Goal: Information Seeking & Learning: Compare options

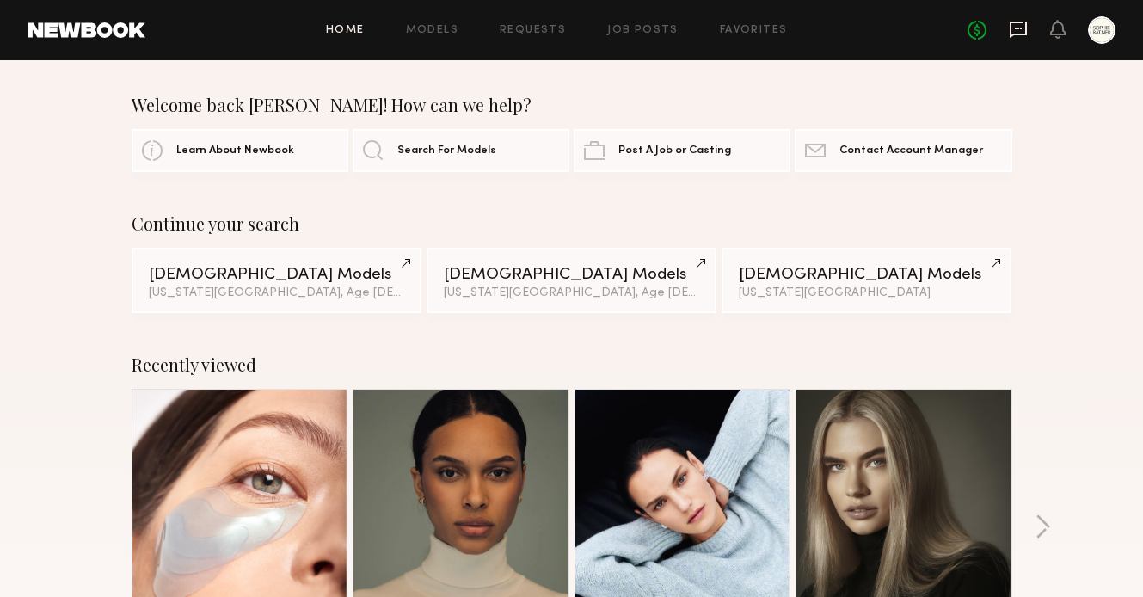
click at [1010, 33] on icon at bounding box center [1018, 30] width 17 height 16
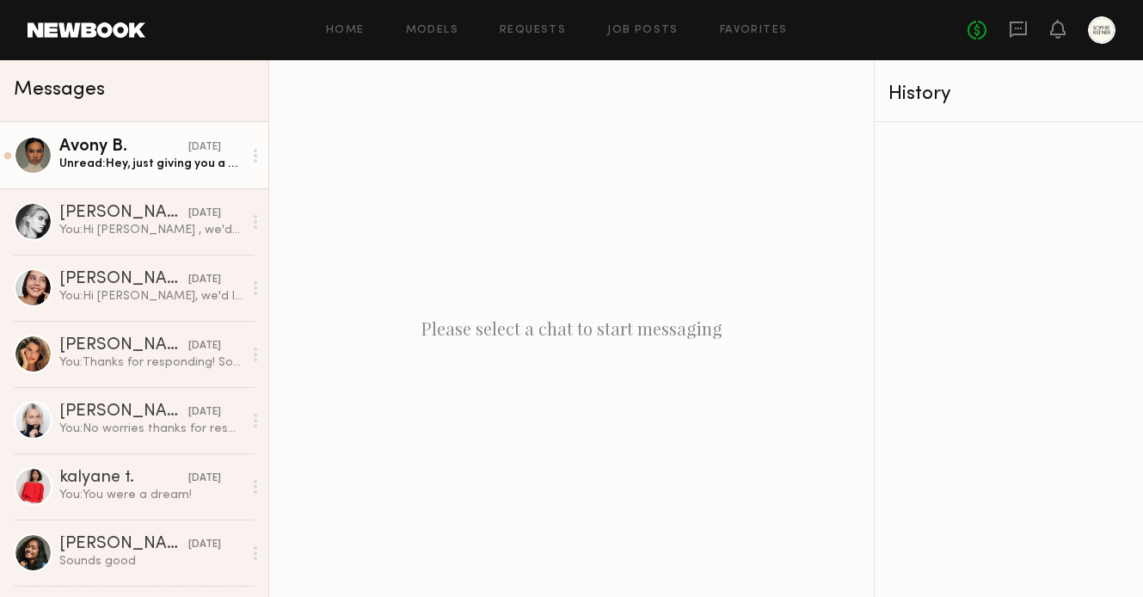
click at [159, 153] on div "Avony B." at bounding box center [123, 146] width 129 height 17
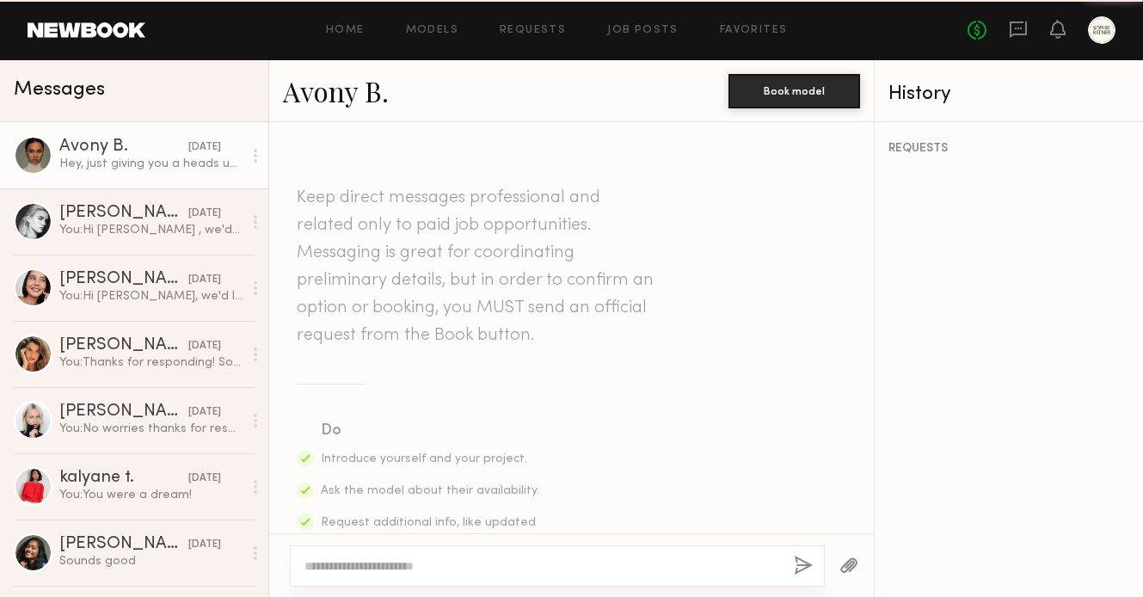
scroll to position [1961, 0]
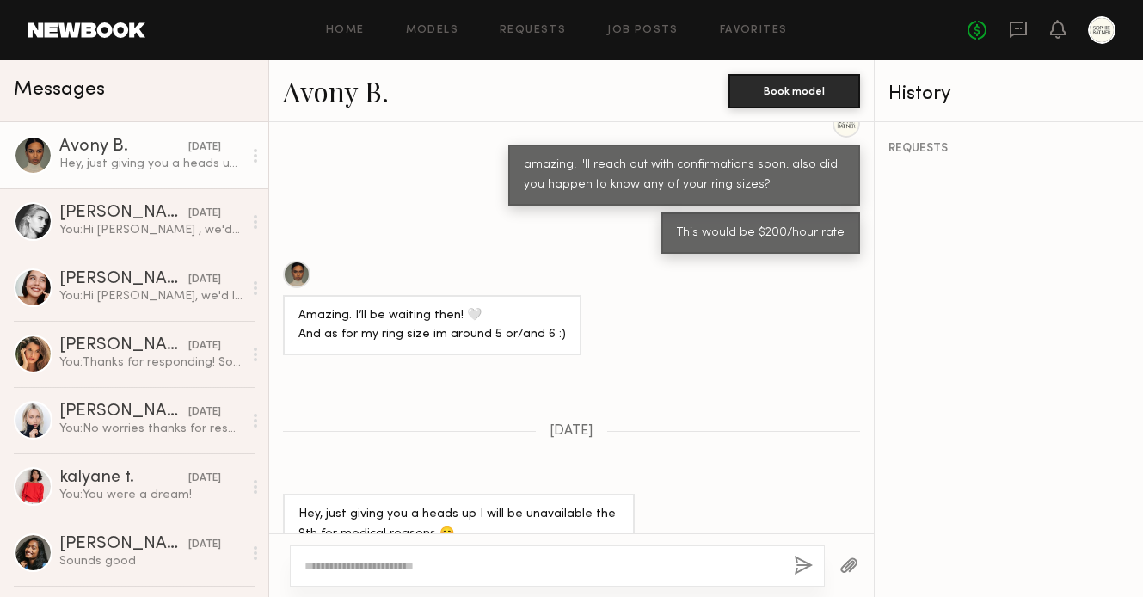
click at [389, 572] on textarea at bounding box center [542, 565] width 476 height 17
click at [445, 566] on textarea "**********" at bounding box center [542, 565] width 476 height 17
drag, startPoint x: 465, startPoint y: 568, endPoint x: 420, endPoint y: 566, distance: 45.6
click at [420, 566] on textarea "**********" at bounding box center [542, 565] width 476 height 17
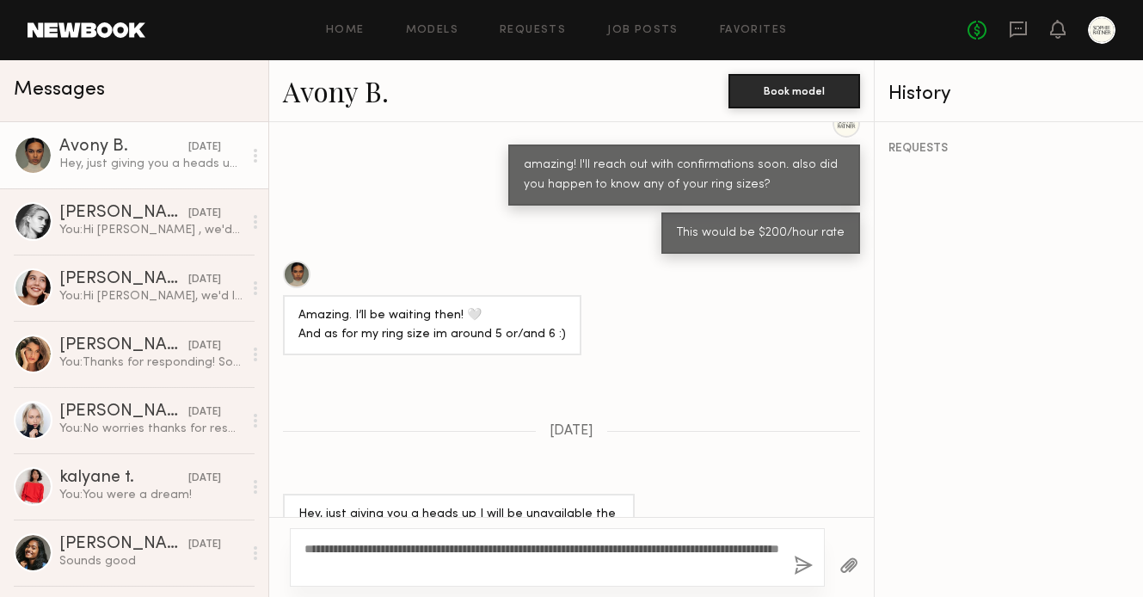
drag, startPoint x: 434, startPoint y: 576, endPoint x: 311, endPoint y: 566, distance: 123.4
click at [311, 566] on div "**********" at bounding box center [557, 557] width 535 height 58
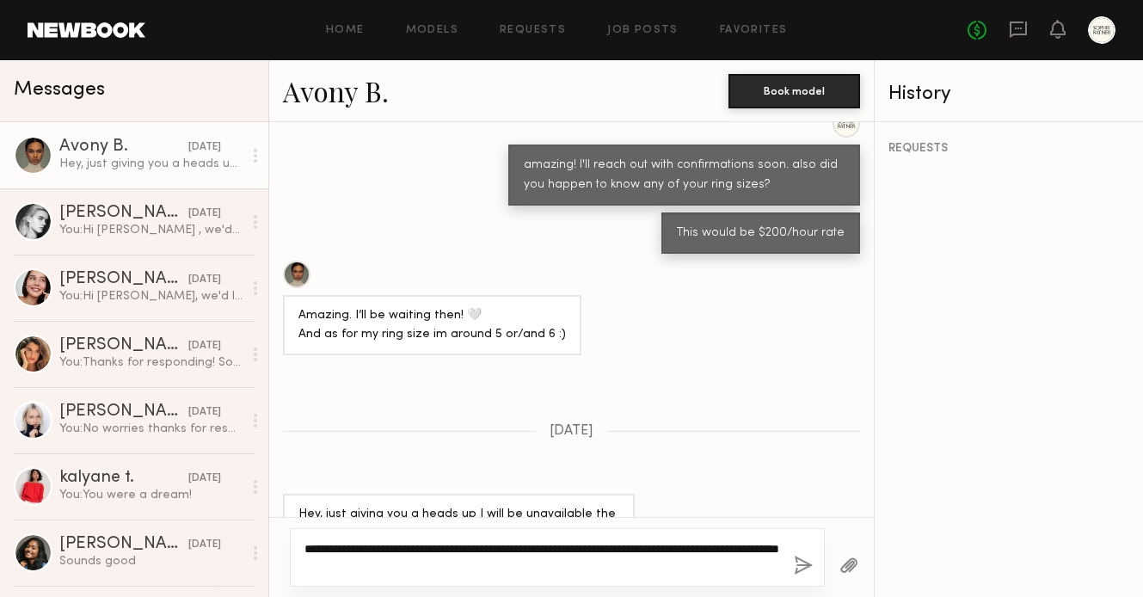
click at [402, 569] on textarea "**********" at bounding box center [542, 557] width 476 height 34
drag, startPoint x: 438, startPoint y: 568, endPoint x: 293, endPoint y: 563, distance: 144.6
click at [293, 563] on div "**********" at bounding box center [557, 557] width 535 height 58
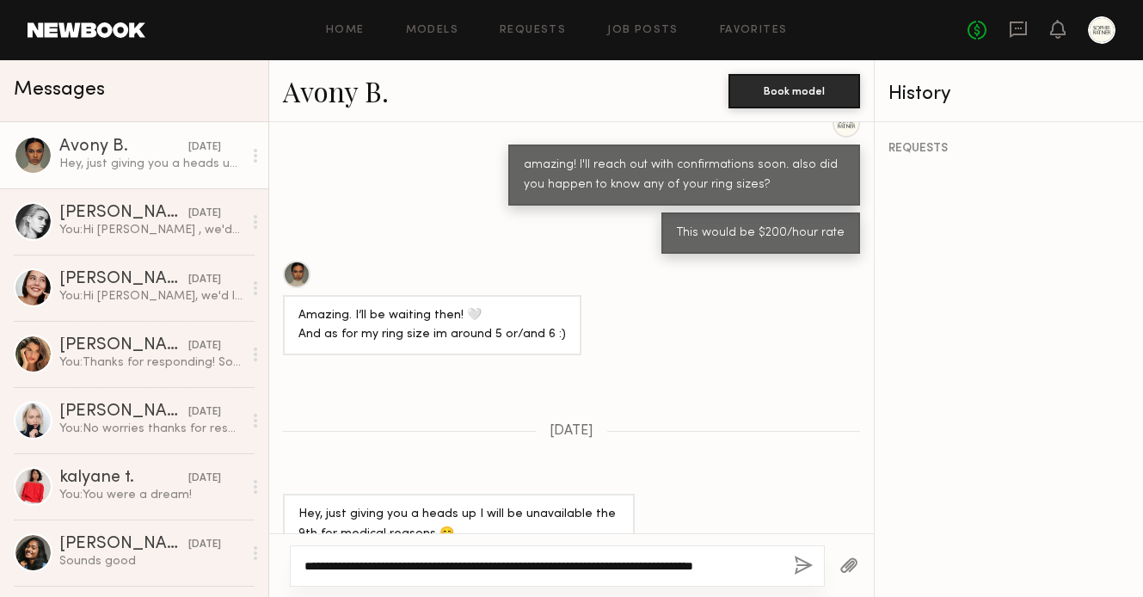
type textarea "**********"
click at [806, 571] on button "button" at bounding box center [803, 567] width 19 height 22
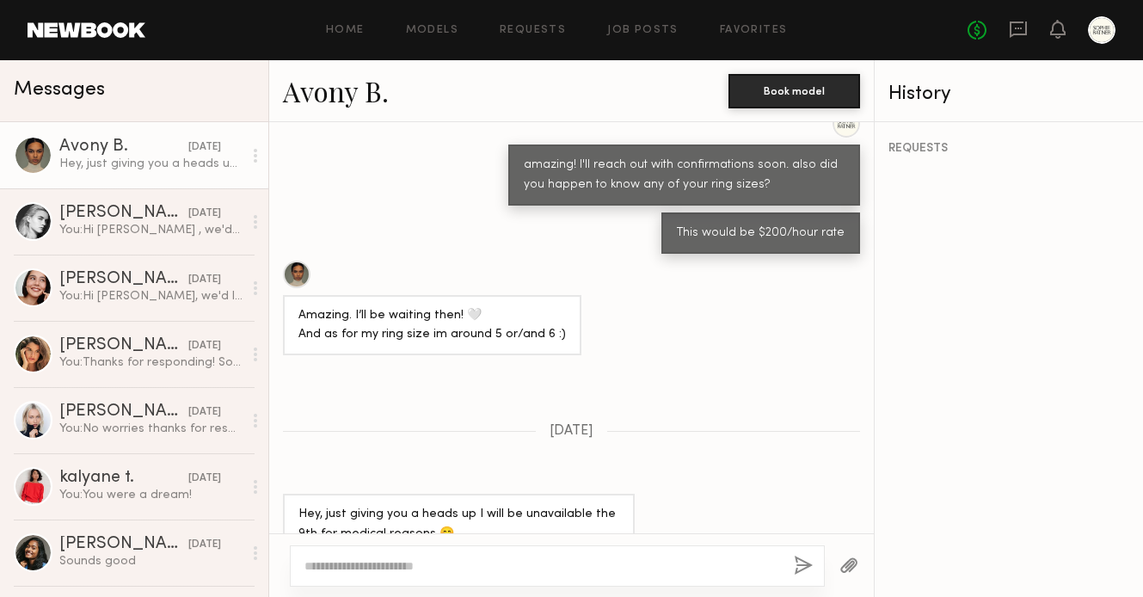
scroll to position [2291, 0]
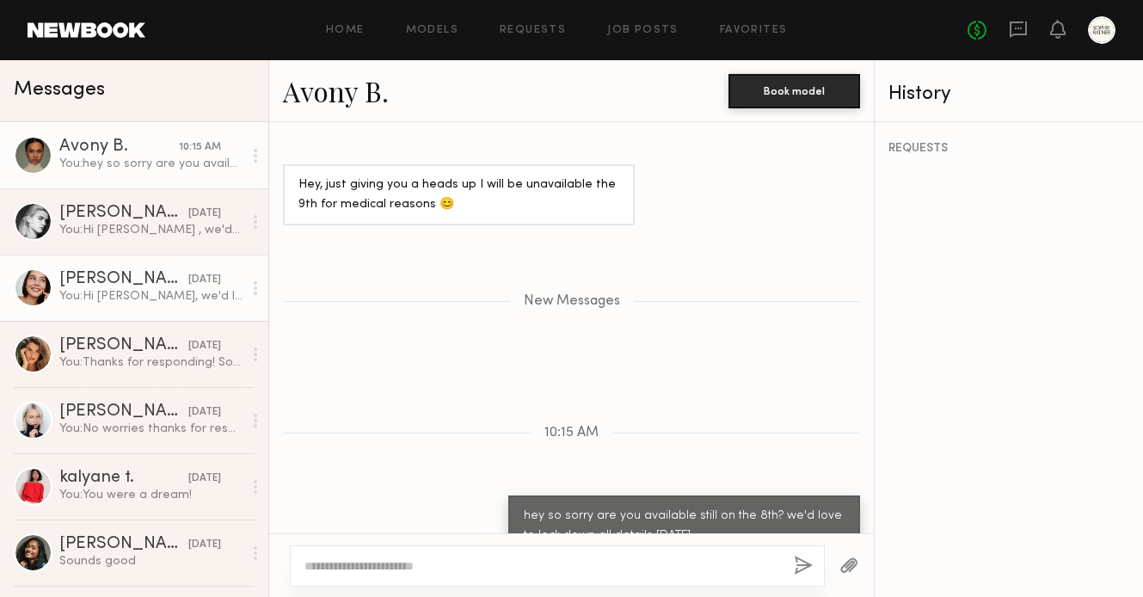
click at [107, 280] on div "Asalia Y." at bounding box center [123, 279] width 129 height 17
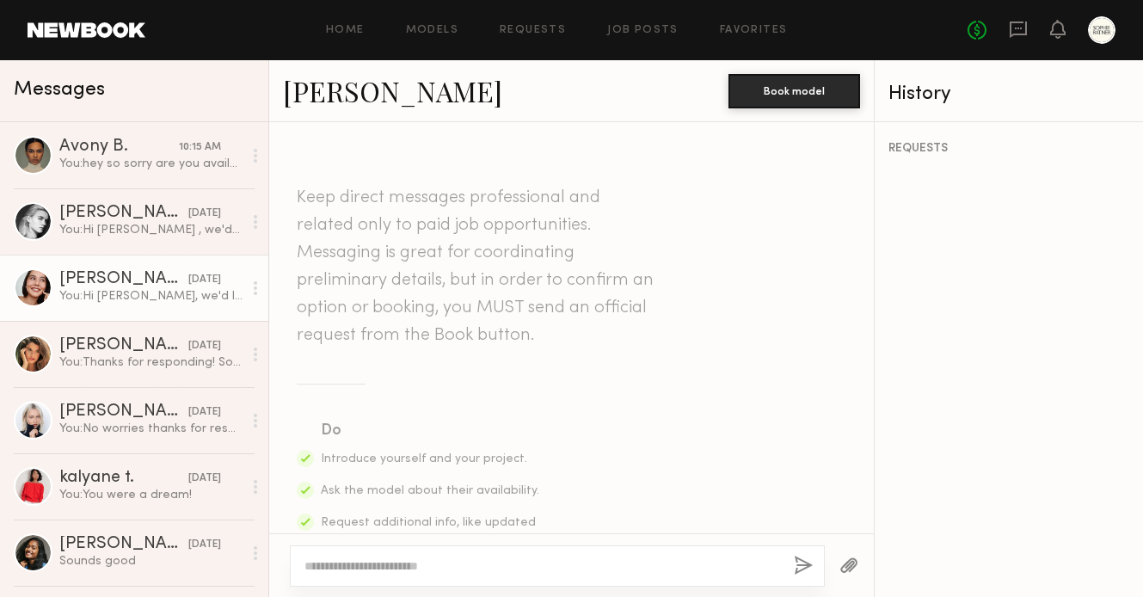
click at [347, 83] on link "Asalia Y." at bounding box center [392, 90] width 219 height 37
click at [1103, 33] on div at bounding box center [1102, 30] width 28 height 28
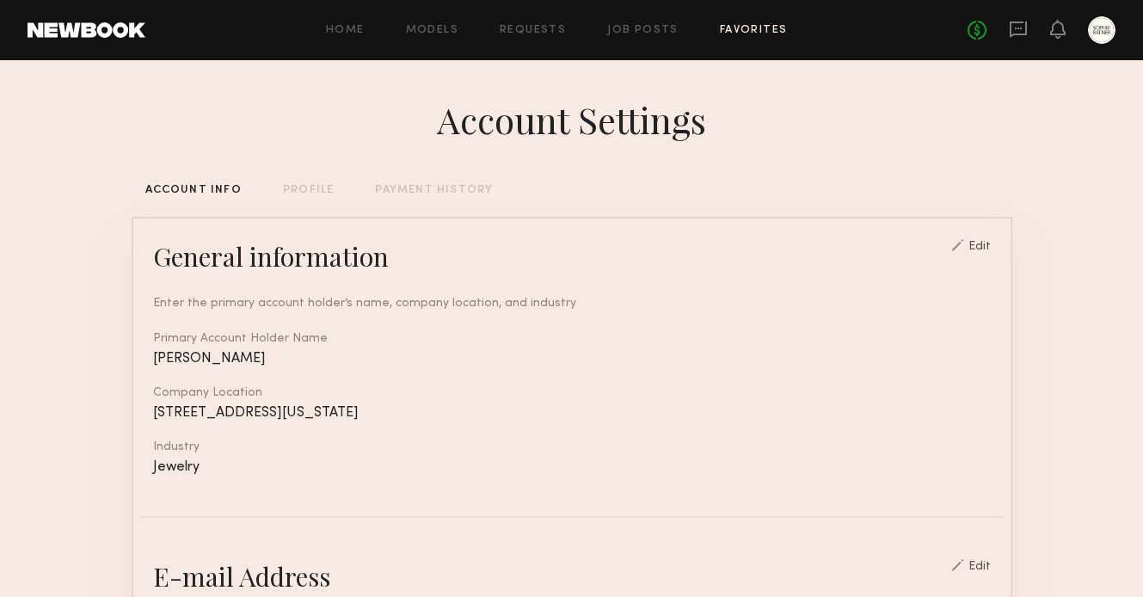
click at [739, 32] on link "Favorites" at bounding box center [754, 30] width 68 height 11
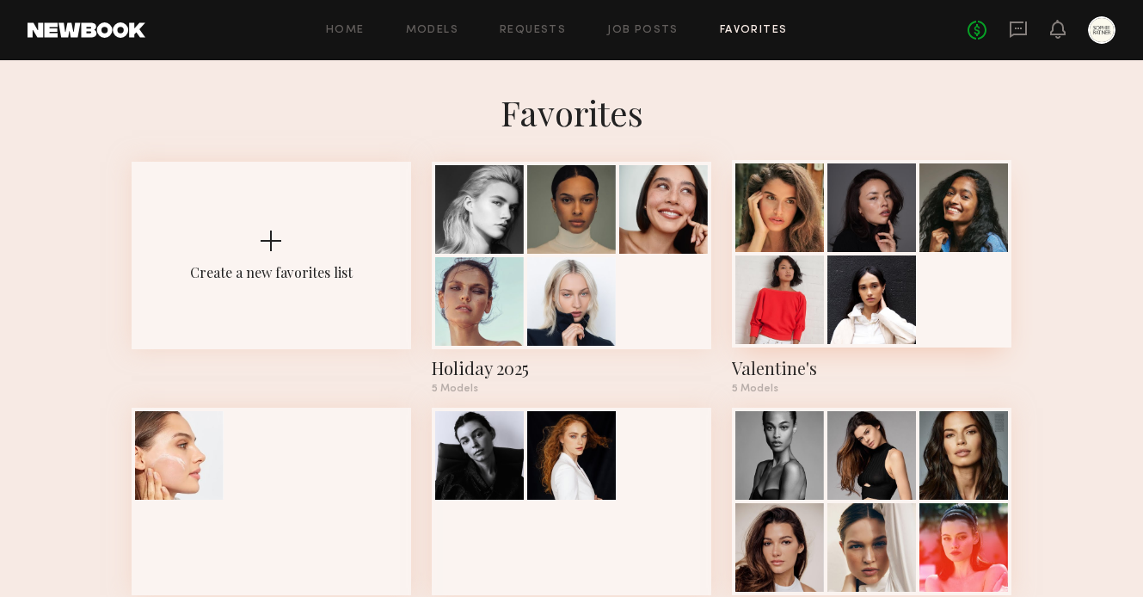
click at [803, 192] on div at bounding box center [779, 207] width 89 height 89
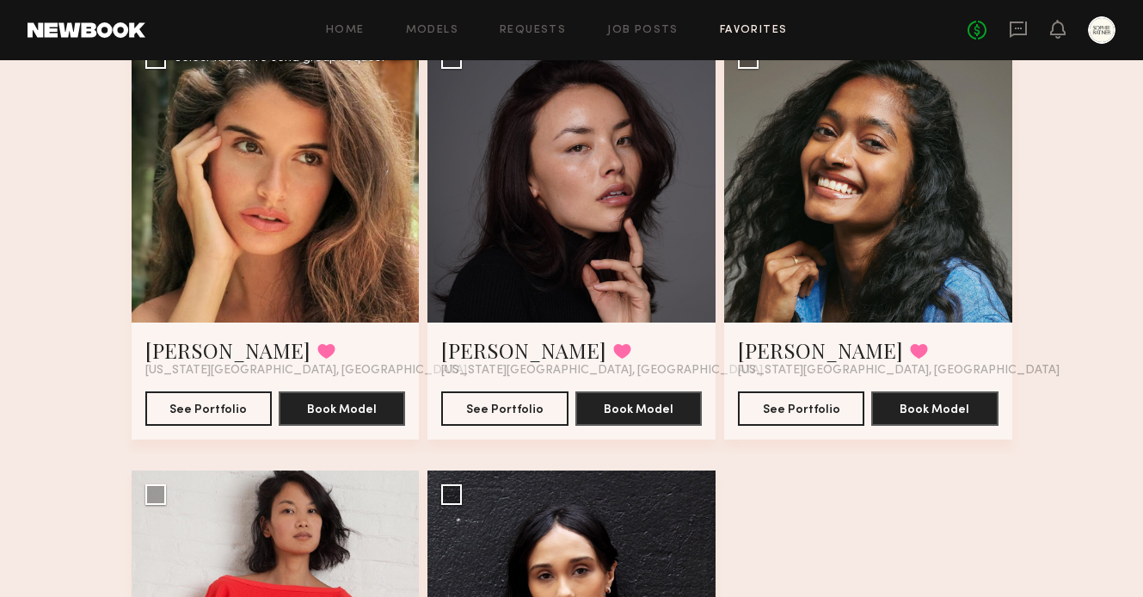
scroll to position [160, 0]
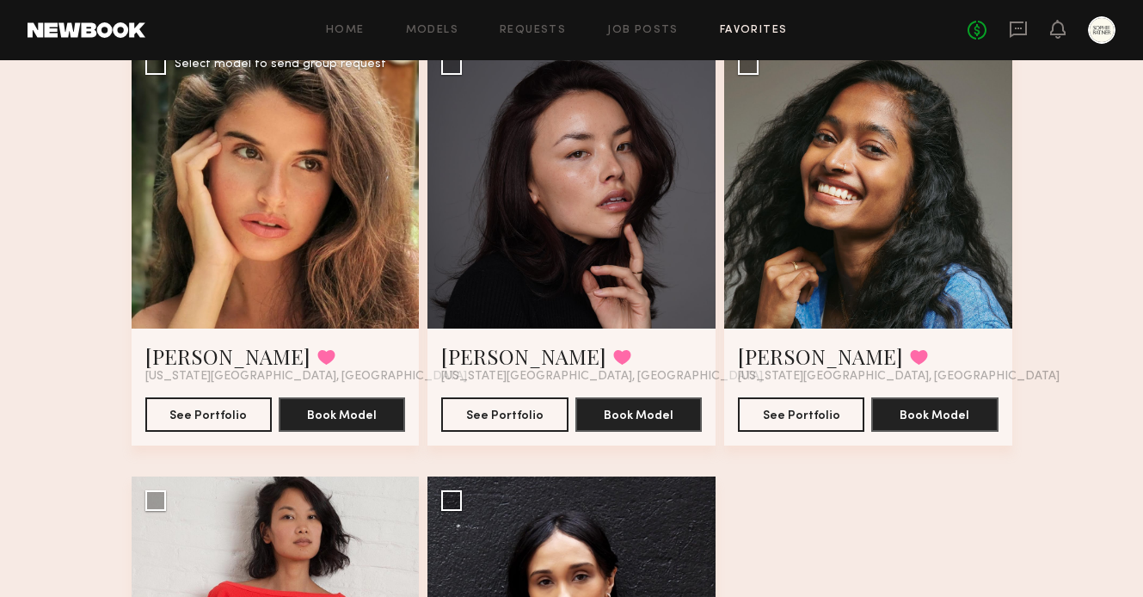
click at [300, 228] on div at bounding box center [276, 184] width 288 height 288
click at [224, 420] on button "See Portfolio" at bounding box center [208, 414] width 126 height 34
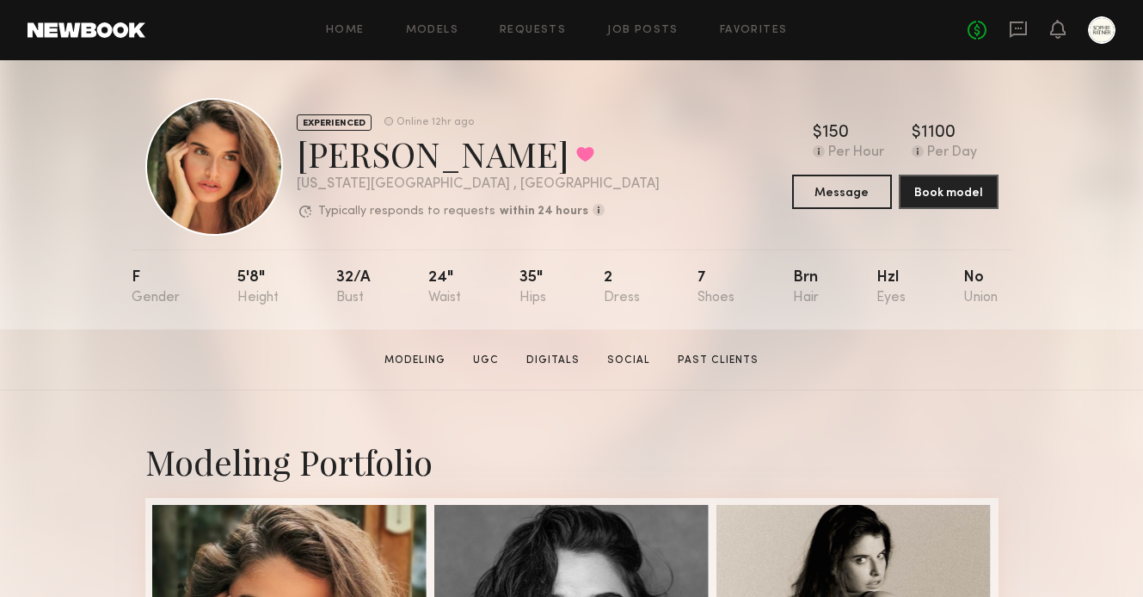
scroll to position [6, 0]
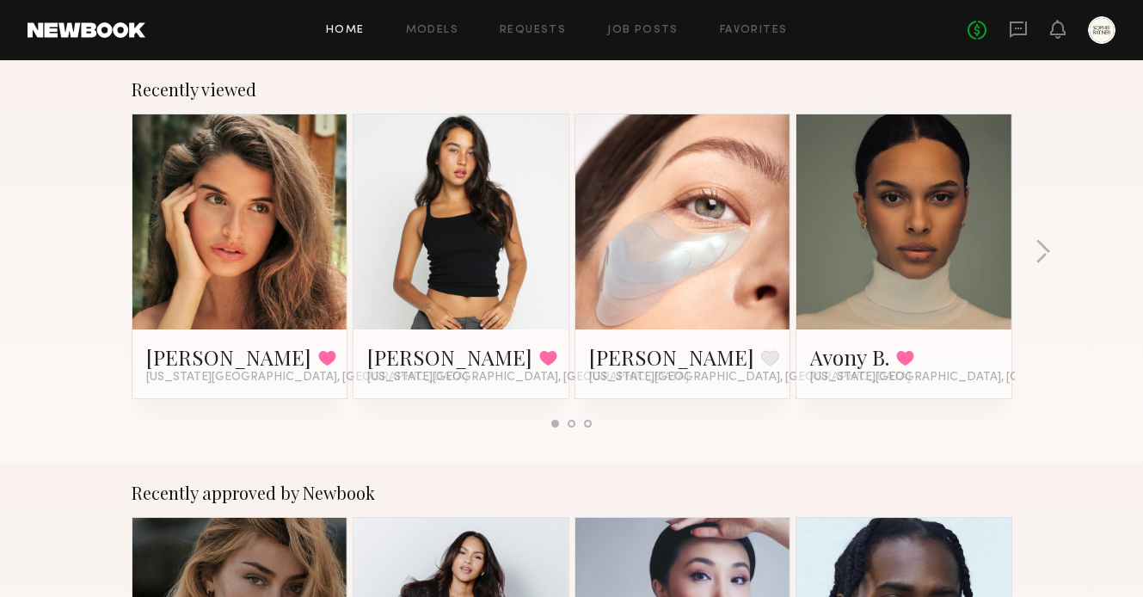
scroll to position [269, 0]
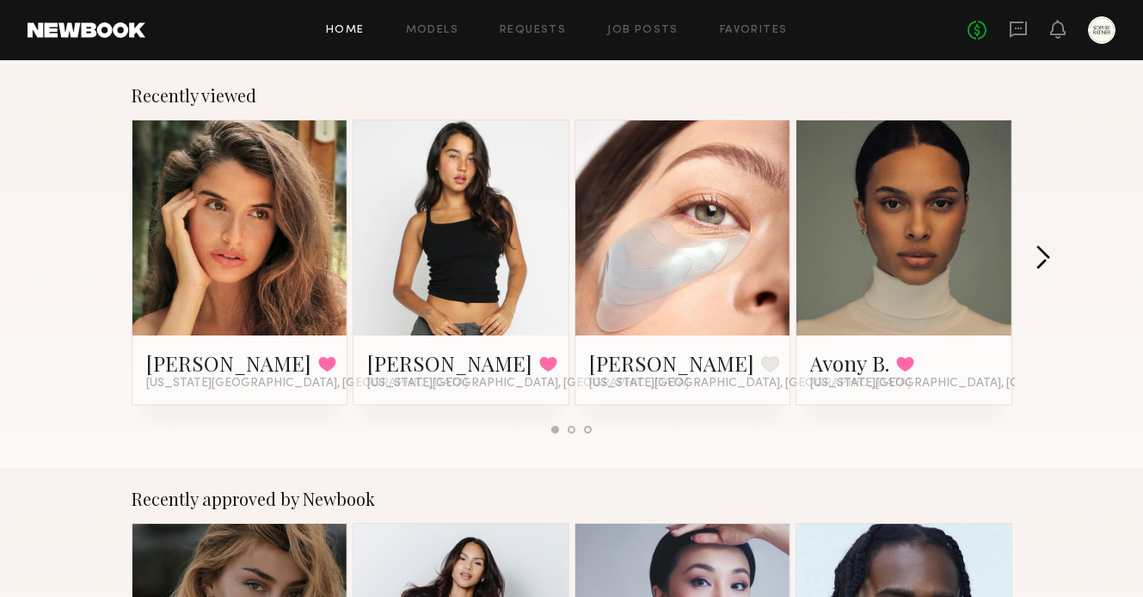
click at [1037, 249] on button "button" at bounding box center [1043, 259] width 16 height 28
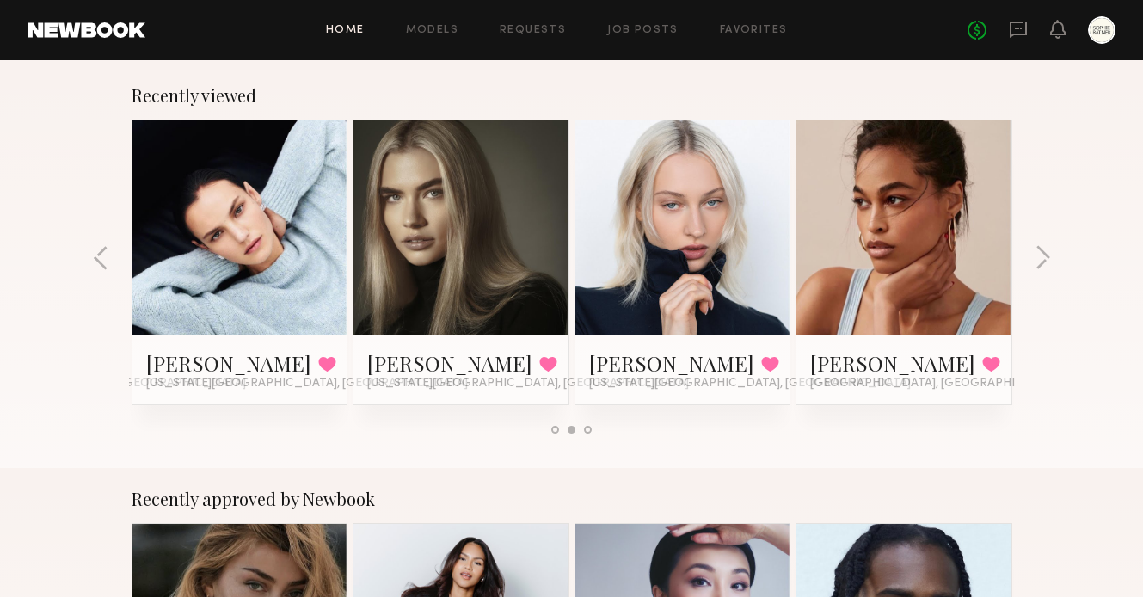
click at [917, 286] on link at bounding box center [904, 227] width 105 height 215
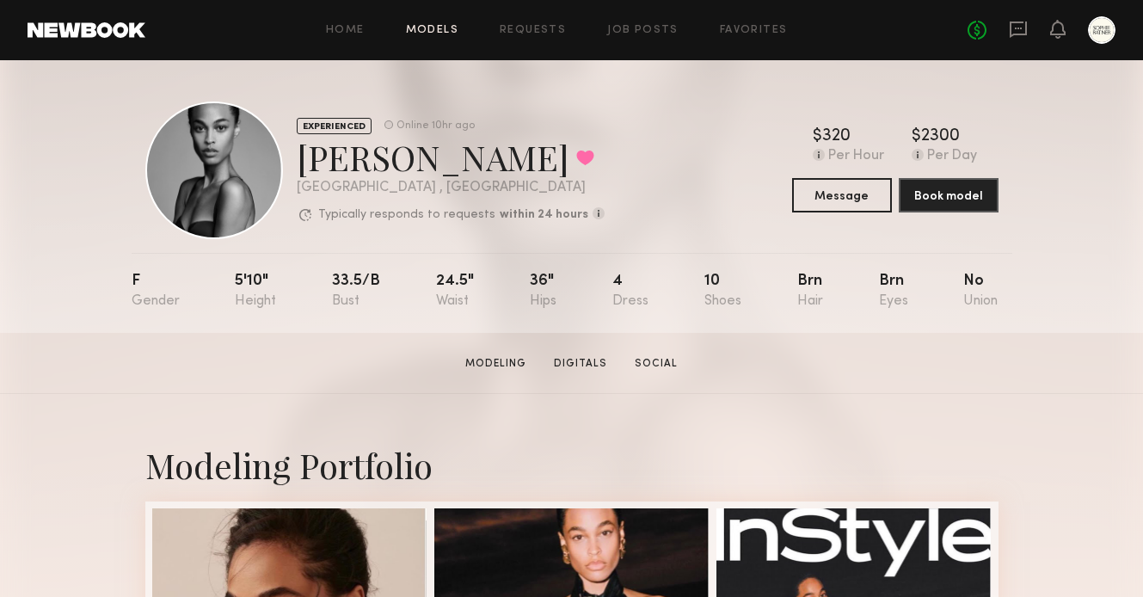
click at [435, 33] on link "Models" at bounding box center [432, 30] width 52 height 11
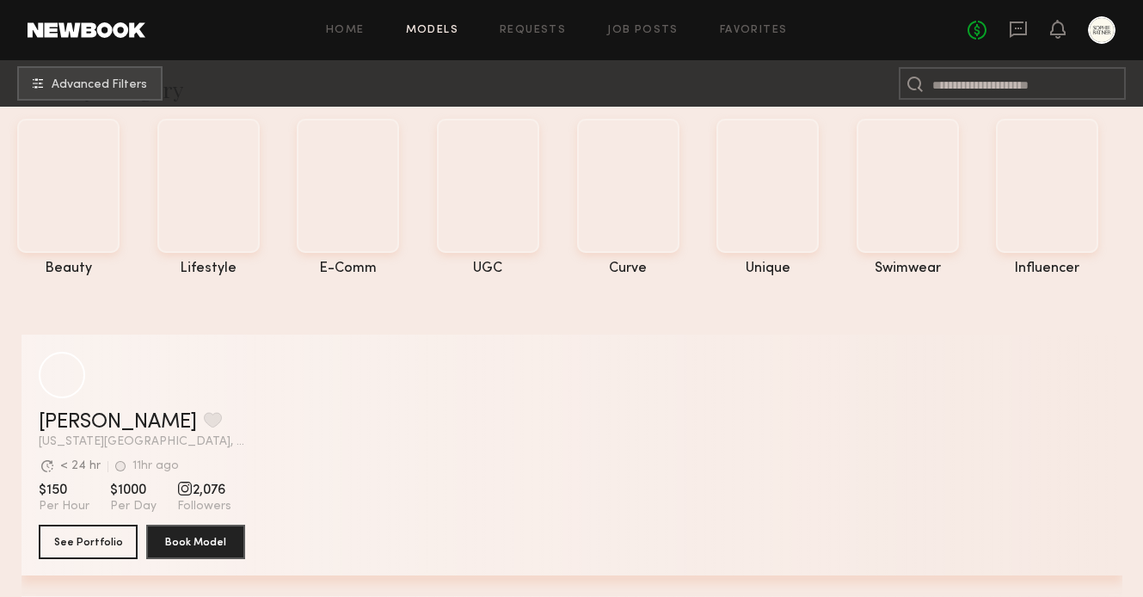
scroll to position [53, 0]
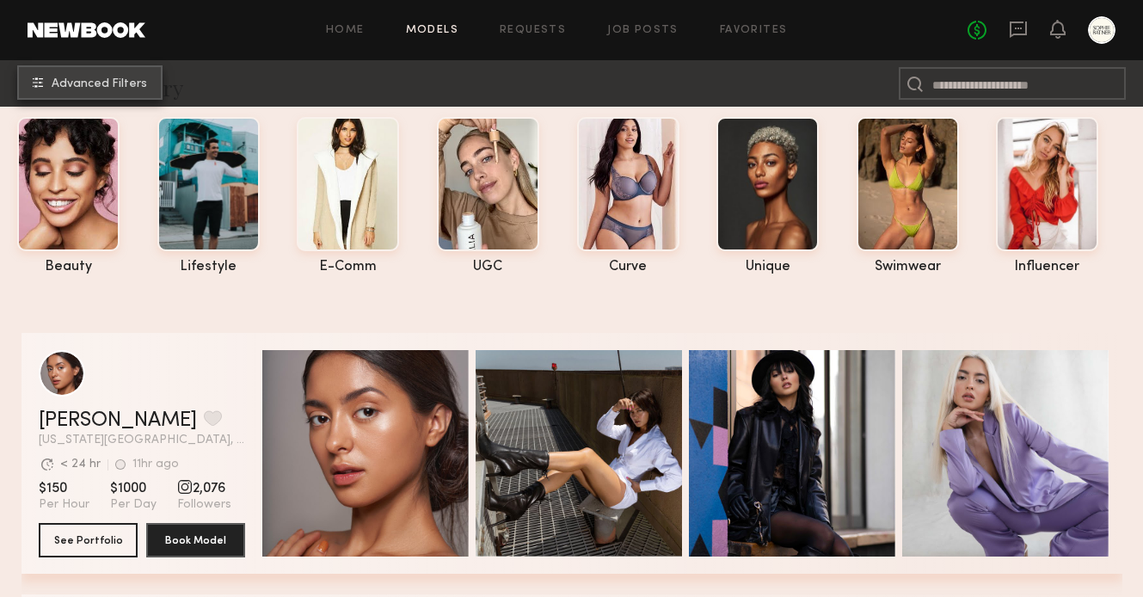
click at [107, 82] on span "Advanced Filters" at bounding box center [99, 84] width 95 height 12
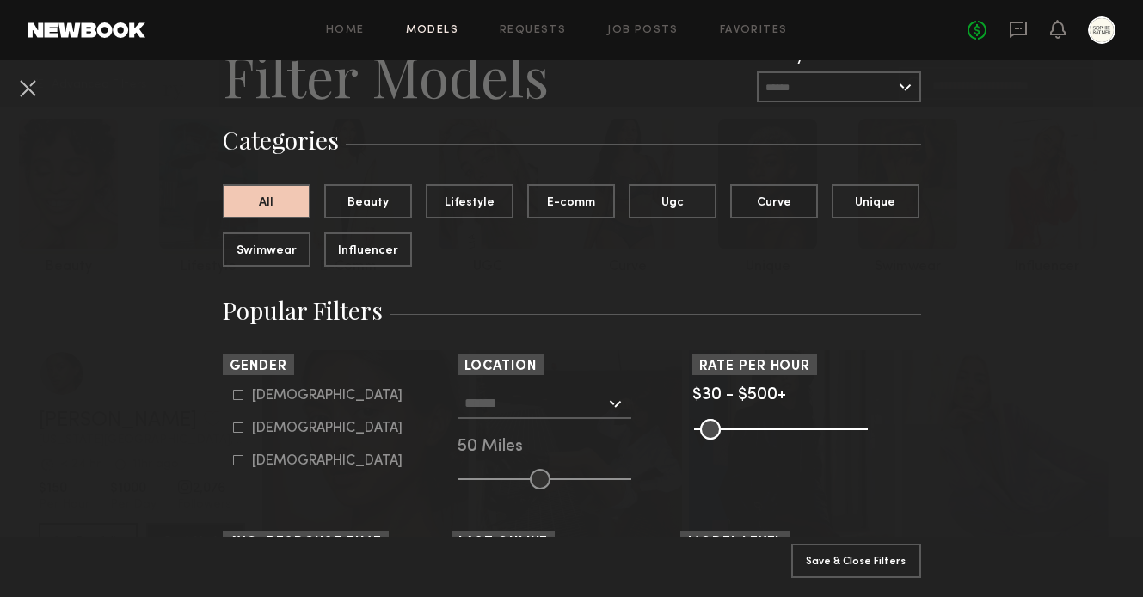
scroll to position [105, 0]
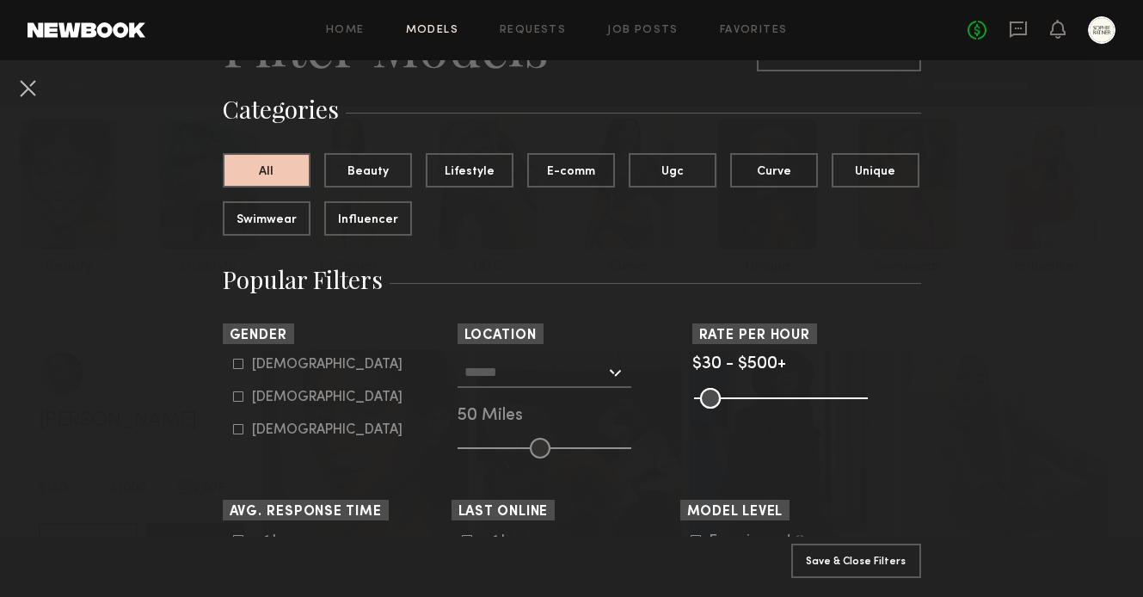
click at [280, 403] on div "[DEMOGRAPHIC_DATA]" at bounding box center [327, 397] width 151 height 10
type input "**"
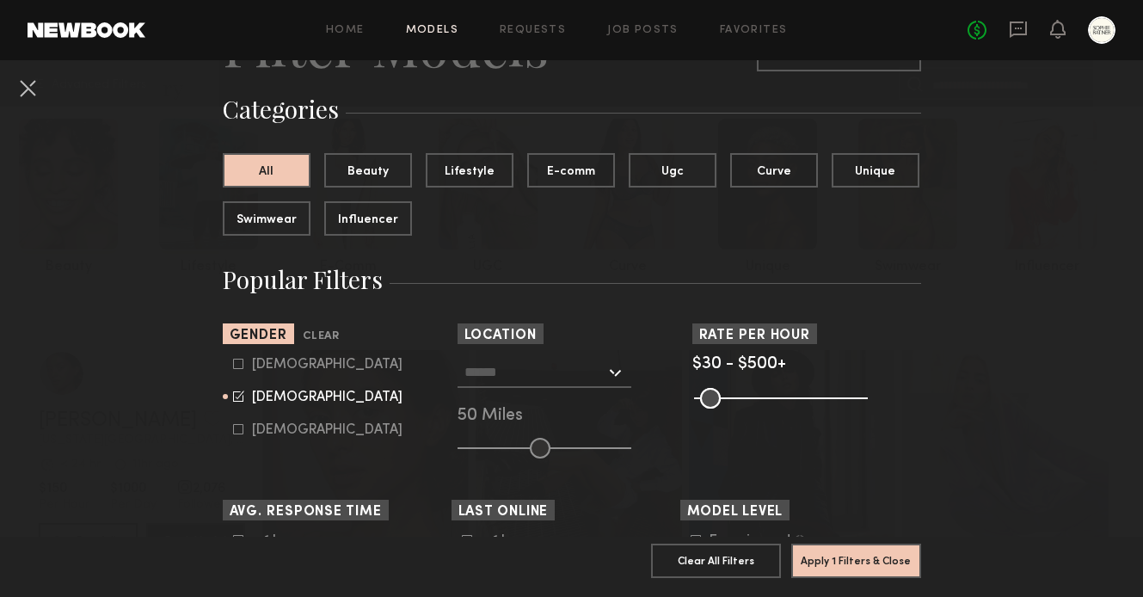
click at [611, 382] on div at bounding box center [545, 372] width 174 height 31
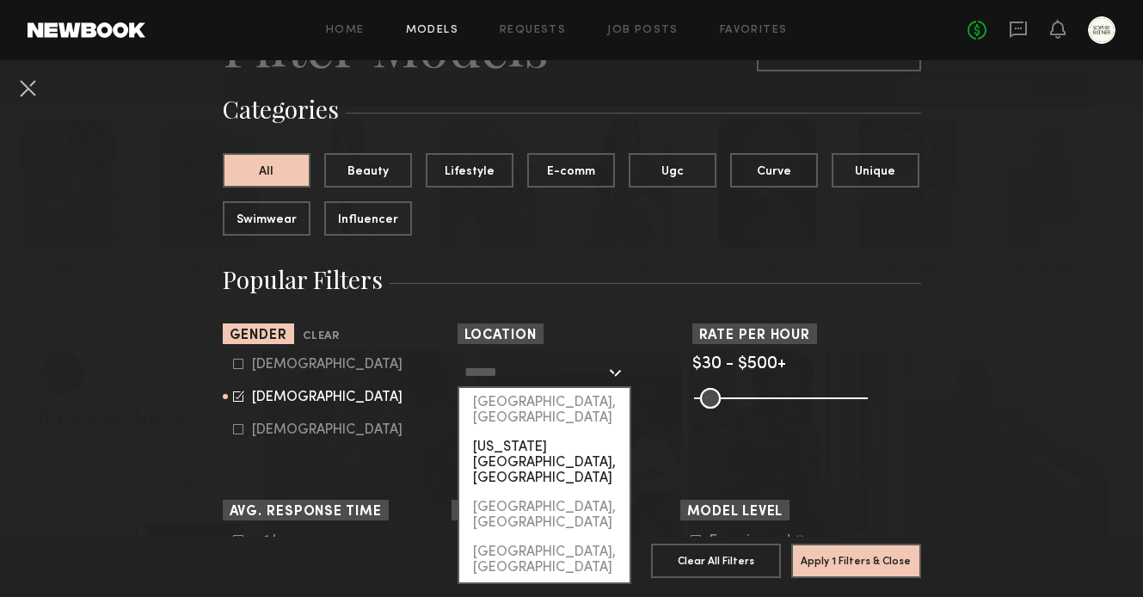
click at [588, 433] on div "[US_STATE][GEOGRAPHIC_DATA], [GEOGRAPHIC_DATA]" at bounding box center [544, 463] width 170 height 60
type input "**********"
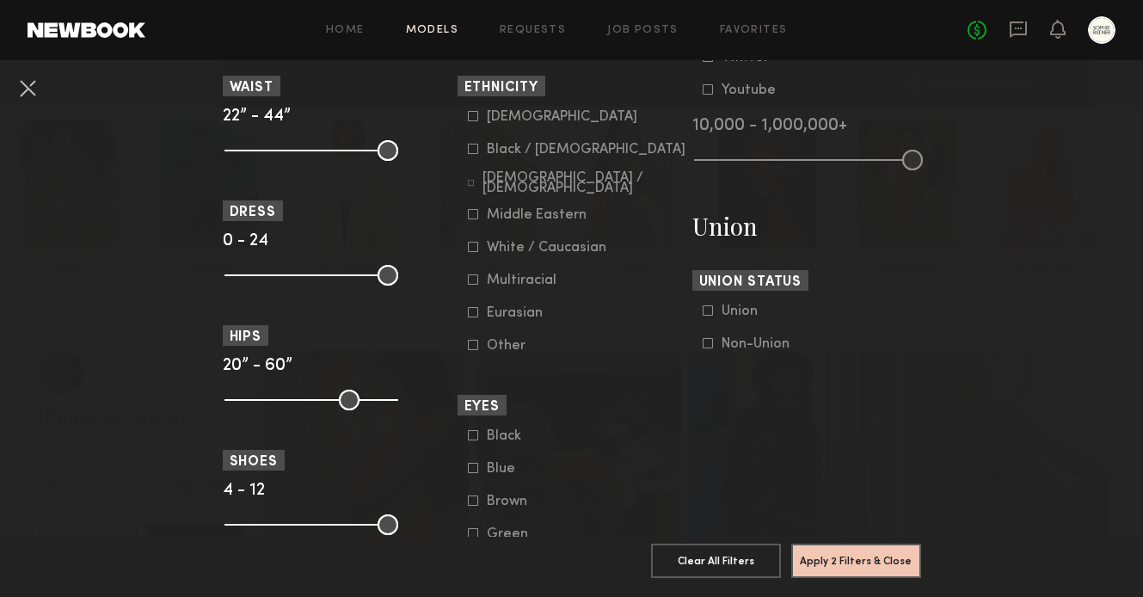
scroll to position [938, 0]
click at [506, 285] on div "Multiracial" at bounding box center [522, 279] width 70 height 10
click at [505, 317] on div "Eurasian" at bounding box center [520, 312] width 67 height 10
click at [501, 219] on div "Middle Eastern" at bounding box center [537, 214] width 100 height 10
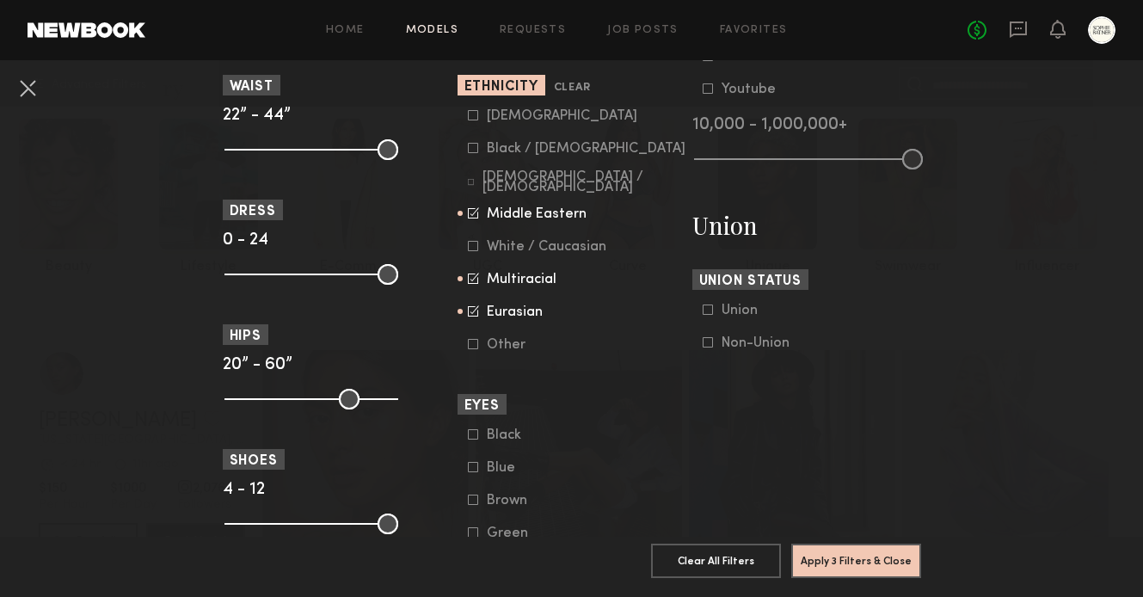
click at [511, 189] on common-framework-checkbox "[DEMOGRAPHIC_DATA] / [DEMOGRAPHIC_DATA]" at bounding box center [577, 181] width 218 height 15
click at [515, 154] on div "Black / [DEMOGRAPHIC_DATA]" at bounding box center [586, 149] width 199 height 10
click at [514, 193] on div "[DEMOGRAPHIC_DATA] / [DEMOGRAPHIC_DATA]" at bounding box center [584, 182] width 203 height 21
click at [502, 121] on div "[DEMOGRAPHIC_DATA]" at bounding box center [562, 116] width 151 height 10
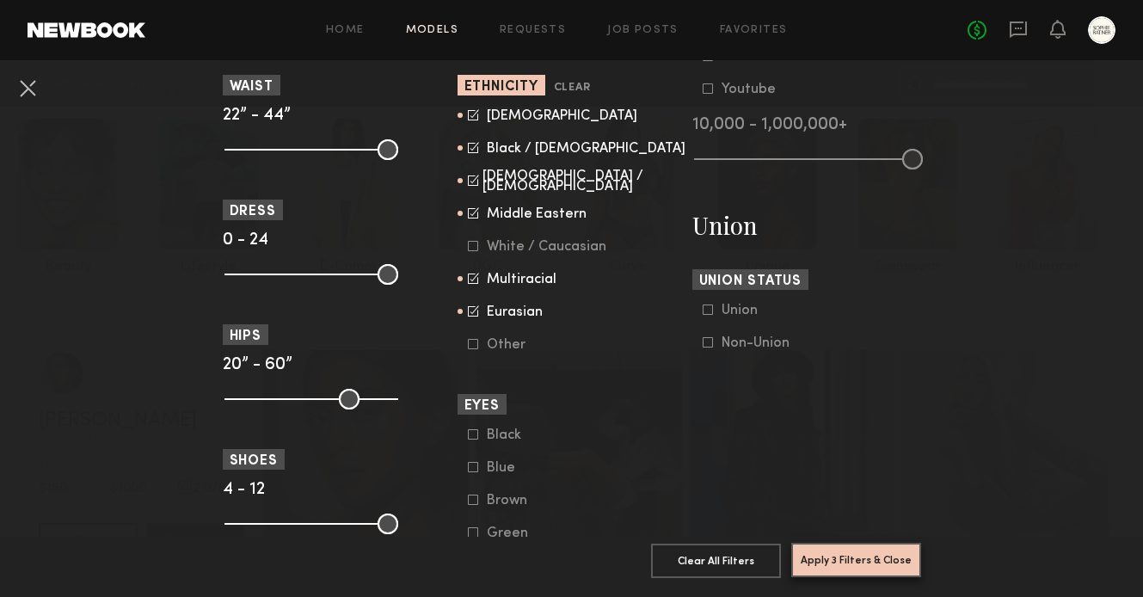
click at [840, 557] on button "Apply 3 Filters & Close" at bounding box center [856, 560] width 130 height 34
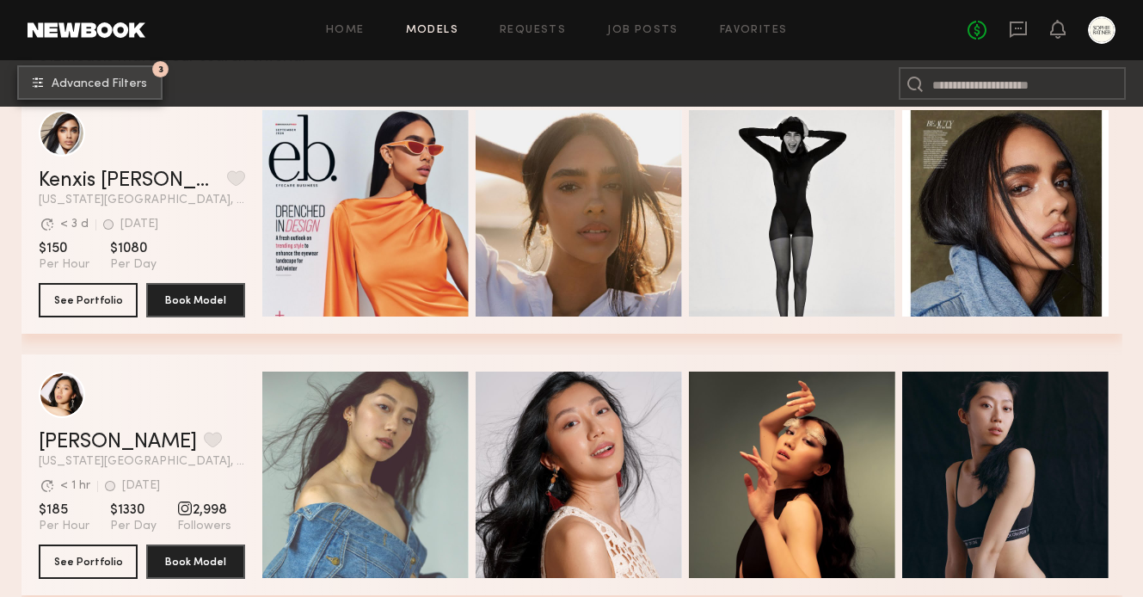
scroll to position [312, 0]
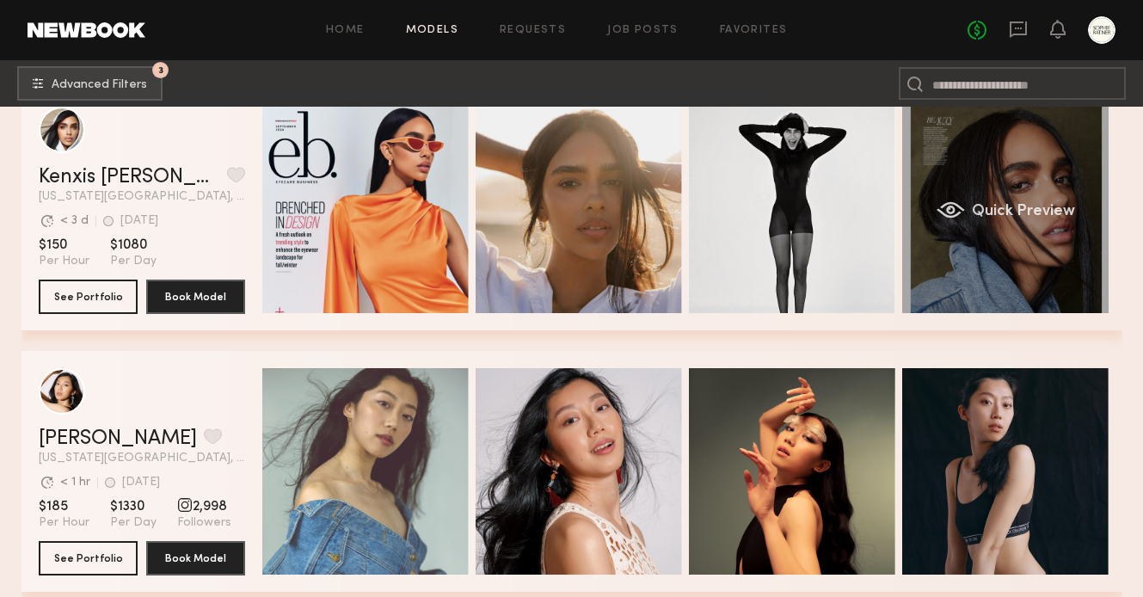
click at [1010, 216] on span "Quick Preview" at bounding box center [1022, 211] width 103 height 15
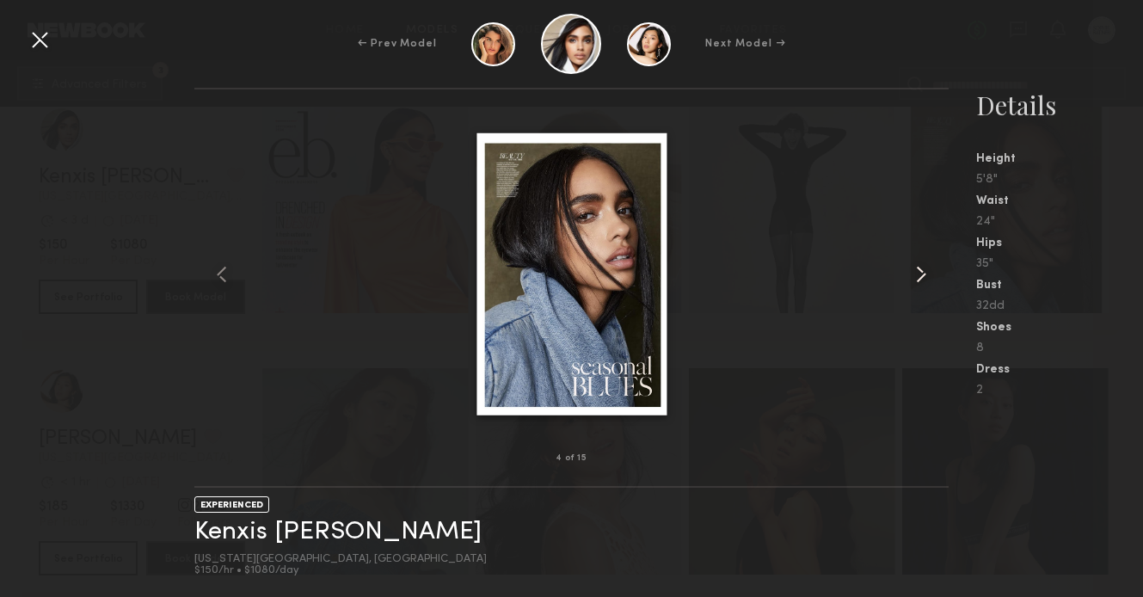
click at [918, 277] on common-icon at bounding box center [921, 275] width 28 height 28
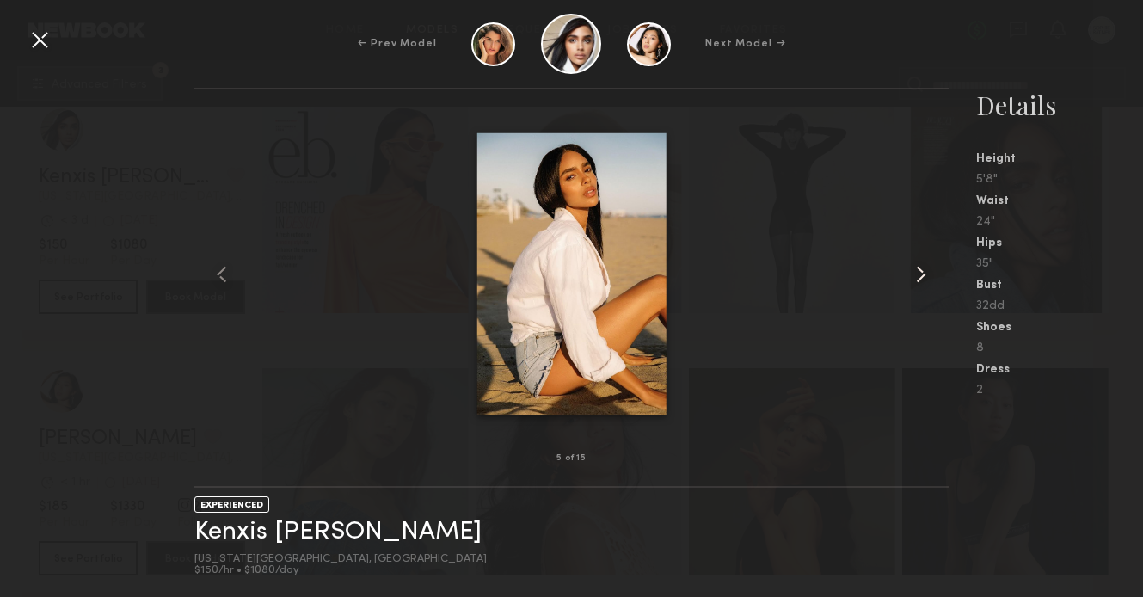
click at [918, 277] on common-icon at bounding box center [921, 275] width 28 height 28
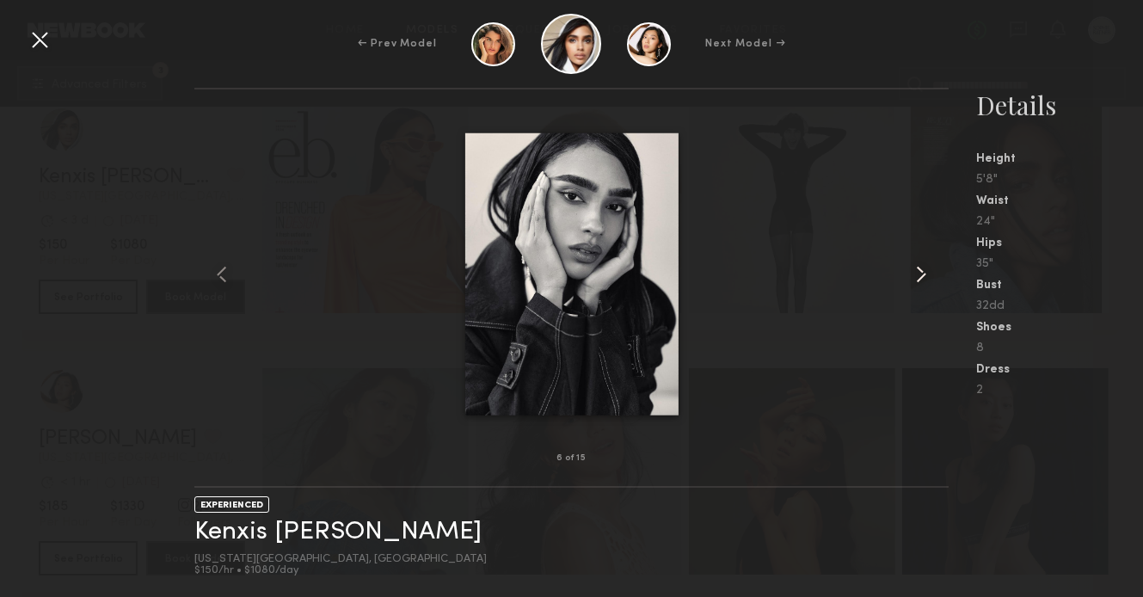
click at [918, 277] on common-icon at bounding box center [921, 275] width 28 height 28
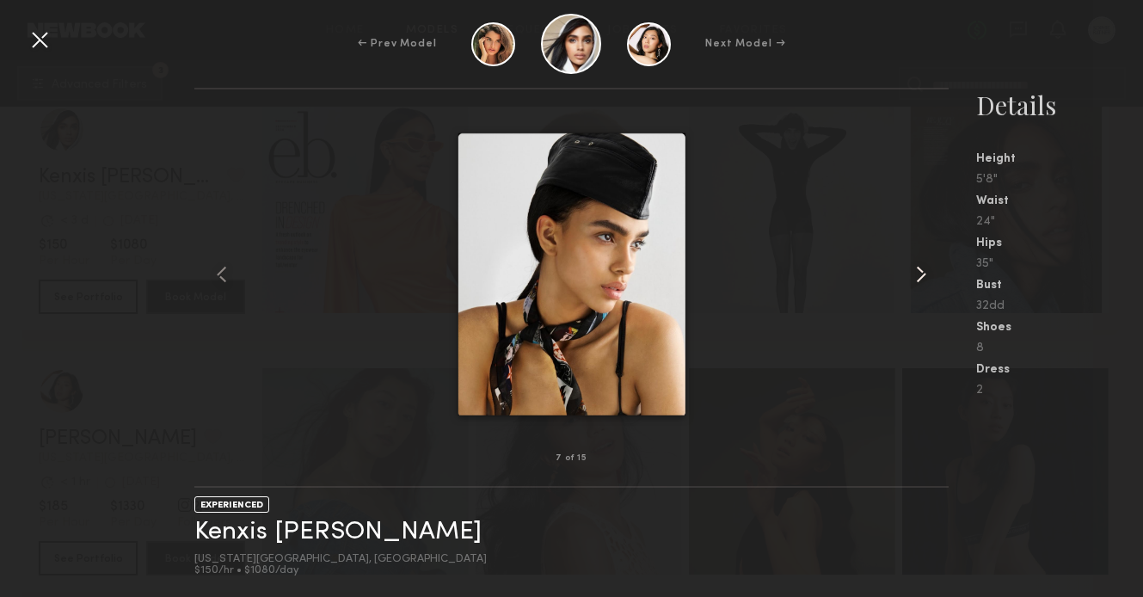
click at [918, 277] on common-icon at bounding box center [921, 275] width 28 height 28
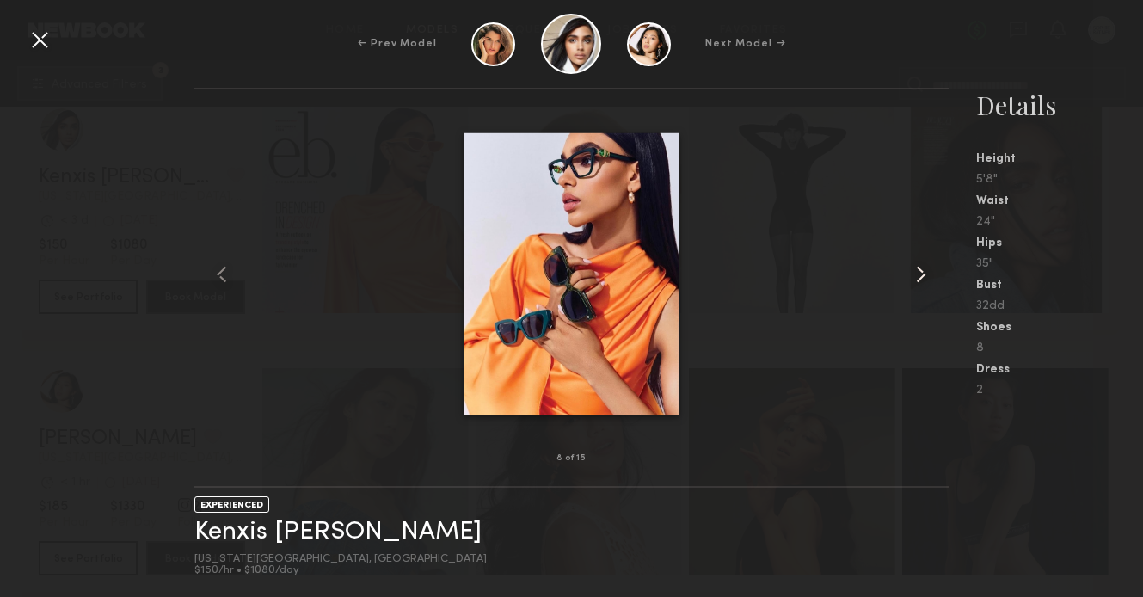
click at [918, 277] on common-icon at bounding box center [921, 275] width 28 height 28
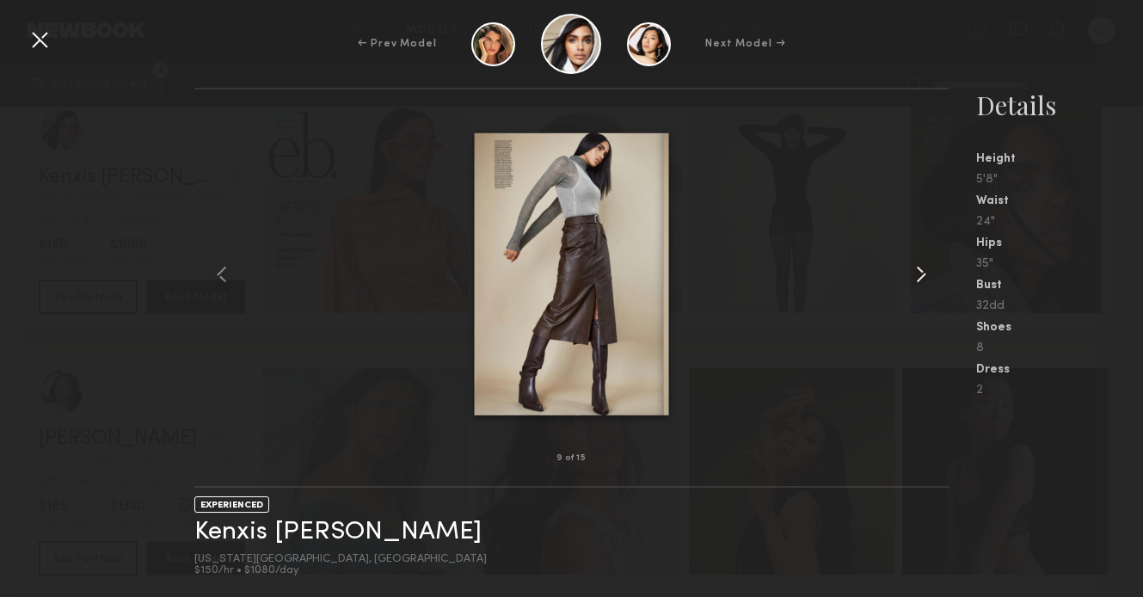
click at [918, 277] on common-icon at bounding box center [921, 275] width 28 height 28
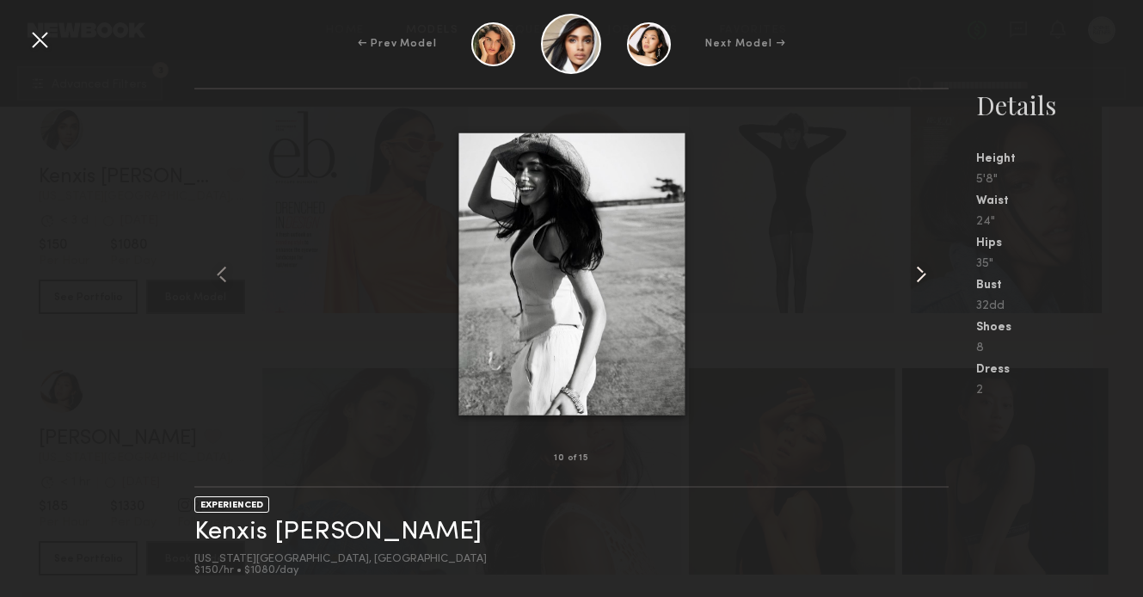
click at [918, 277] on common-icon at bounding box center [921, 275] width 28 height 28
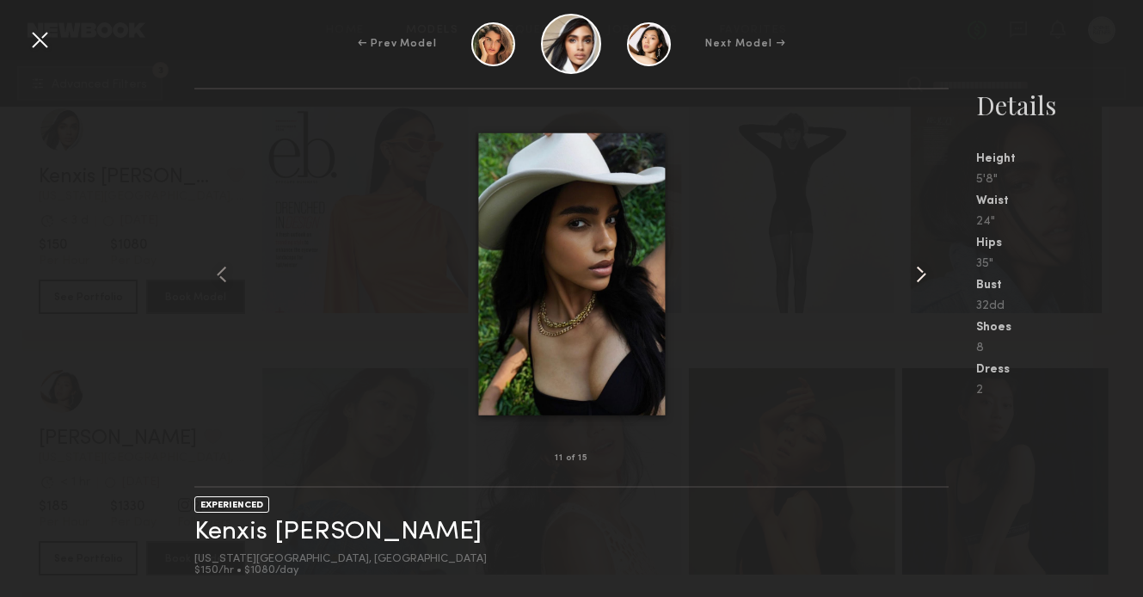
click at [918, 277] on common-icon at bounding box center [921, 275] width 28 height 28
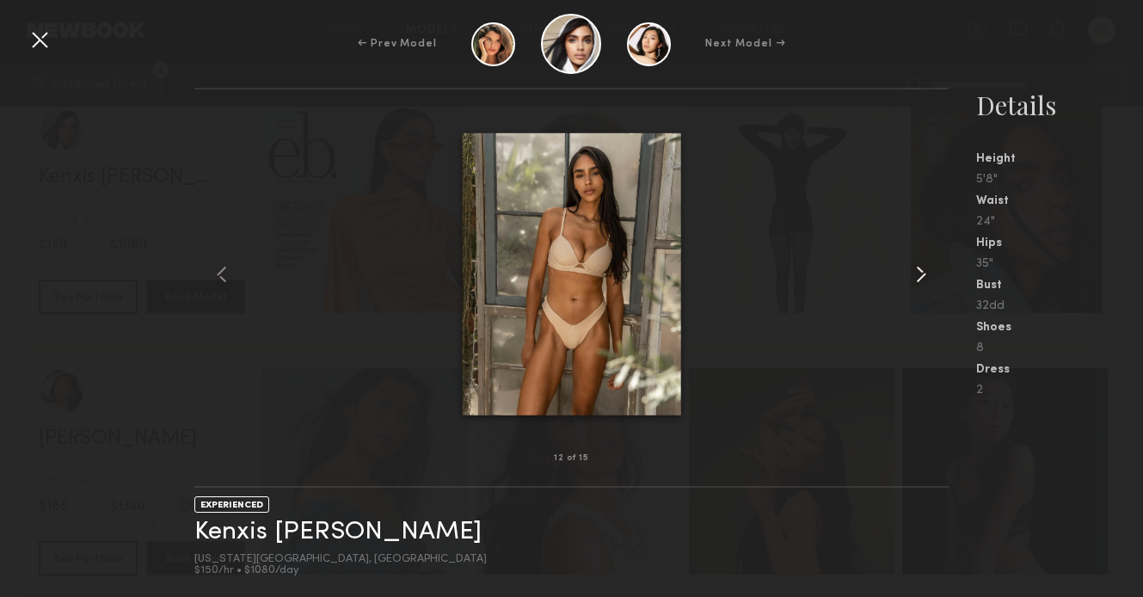
click at [911, 283] on common-icon at bounding box center [921, 275] width 28 height 28
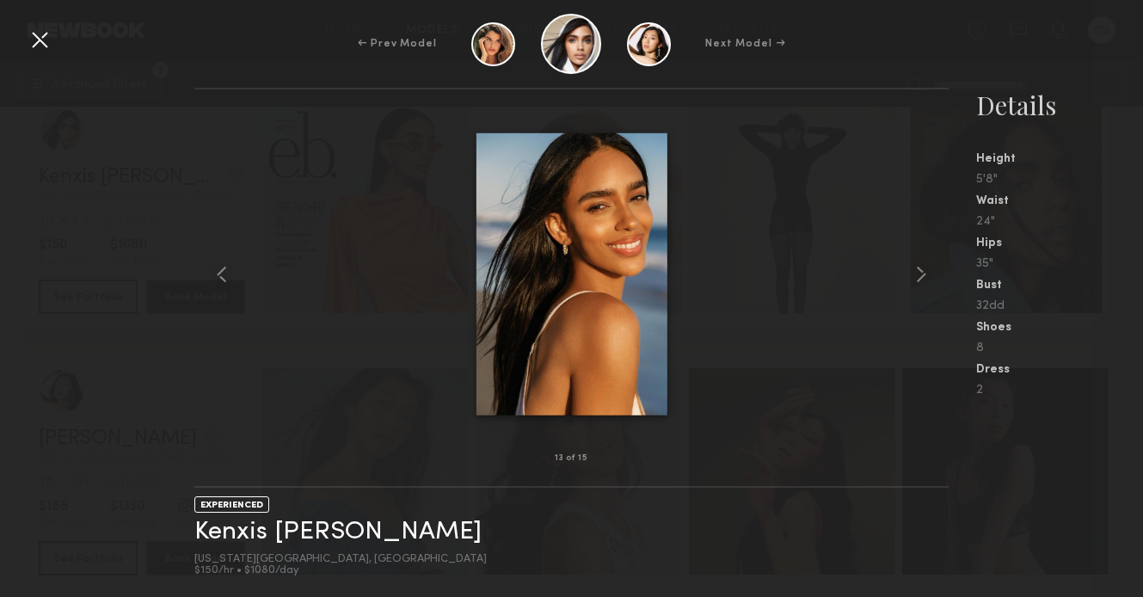
click at [40, 46] on div at bounding box center [40, 40] width 28 height 28
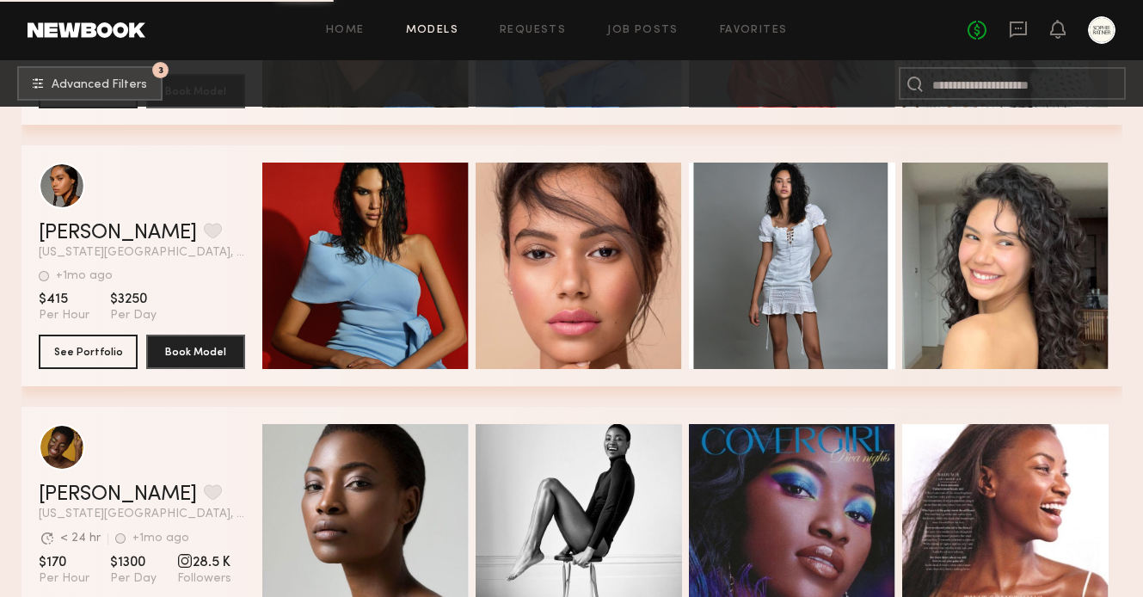
scroll to position [15311, 0]
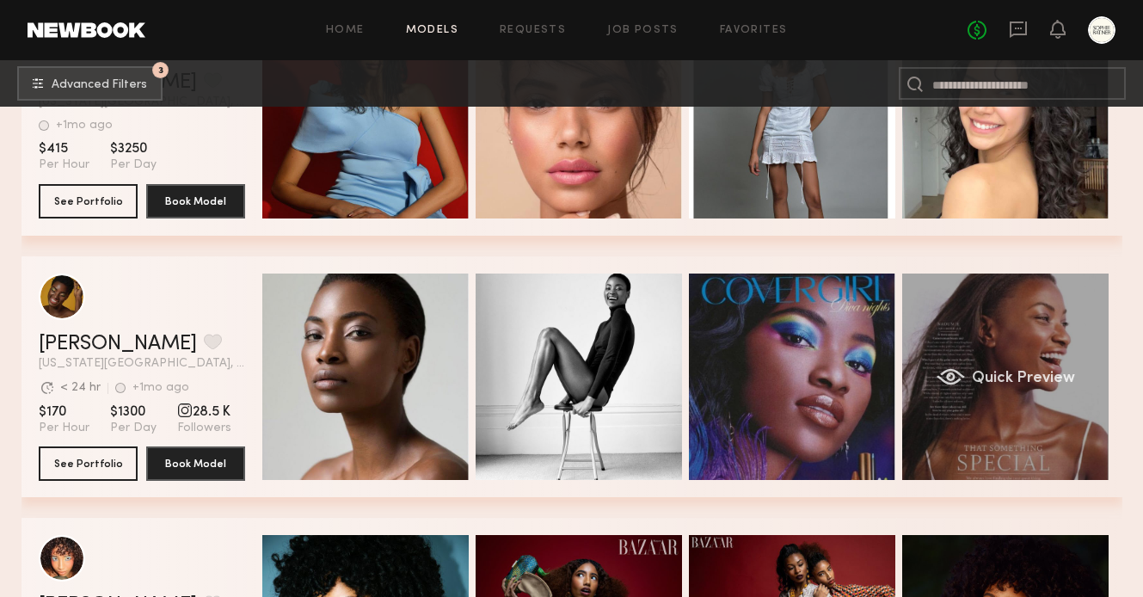
click at [1033, 427] on div "Quick Preview" at bounding box center [1005, 377] width 206 height 206
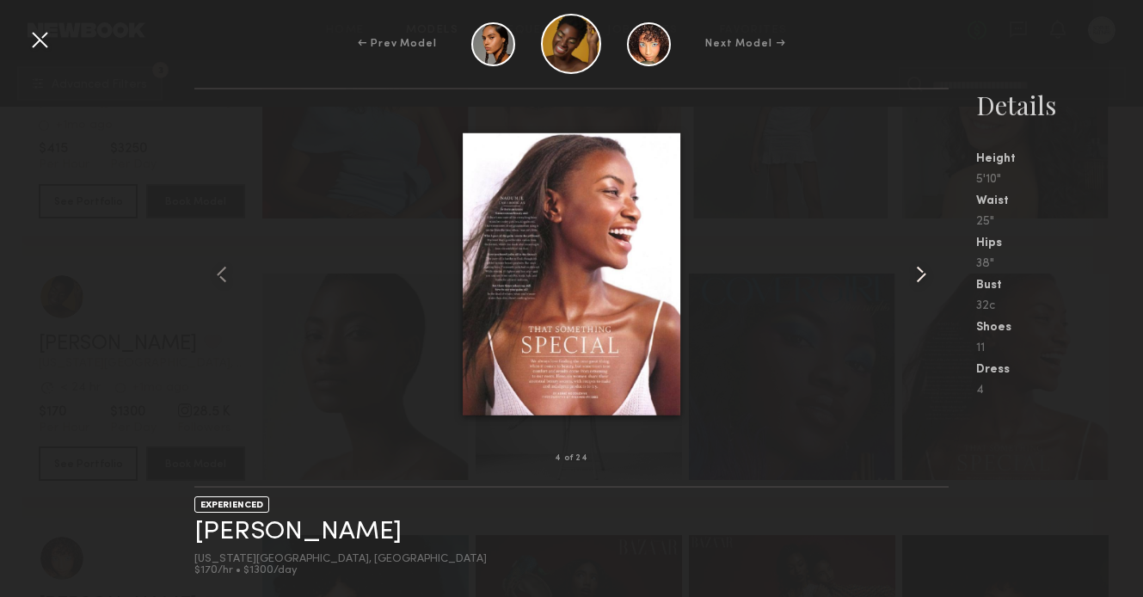
click at [919, 274] on common-icon at bounding box center [921, 275] width 28 height 28
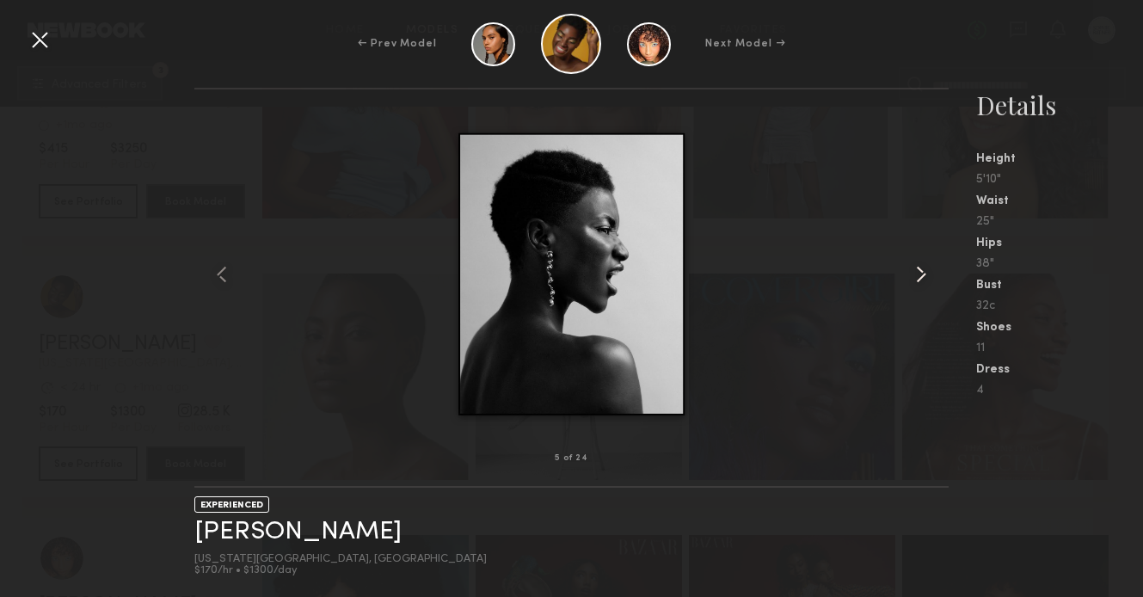
click at [919, 274] on common-icon at bounding box center [921, 275] width 28 height 28
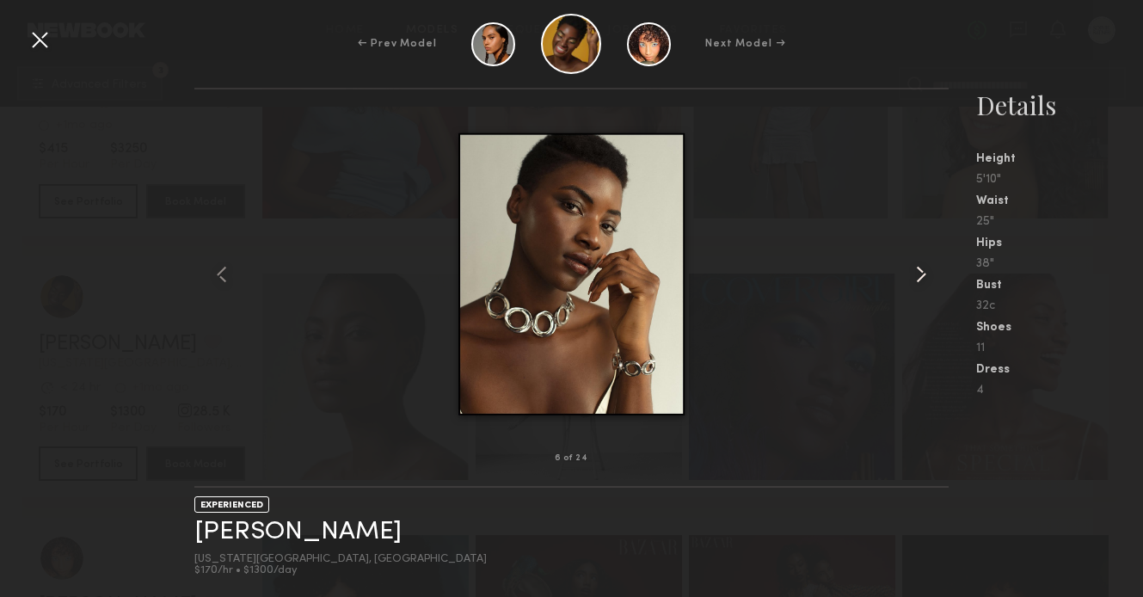
click at [919, 274] on common-icon at bounding box center [921, 275] width 28 height 28
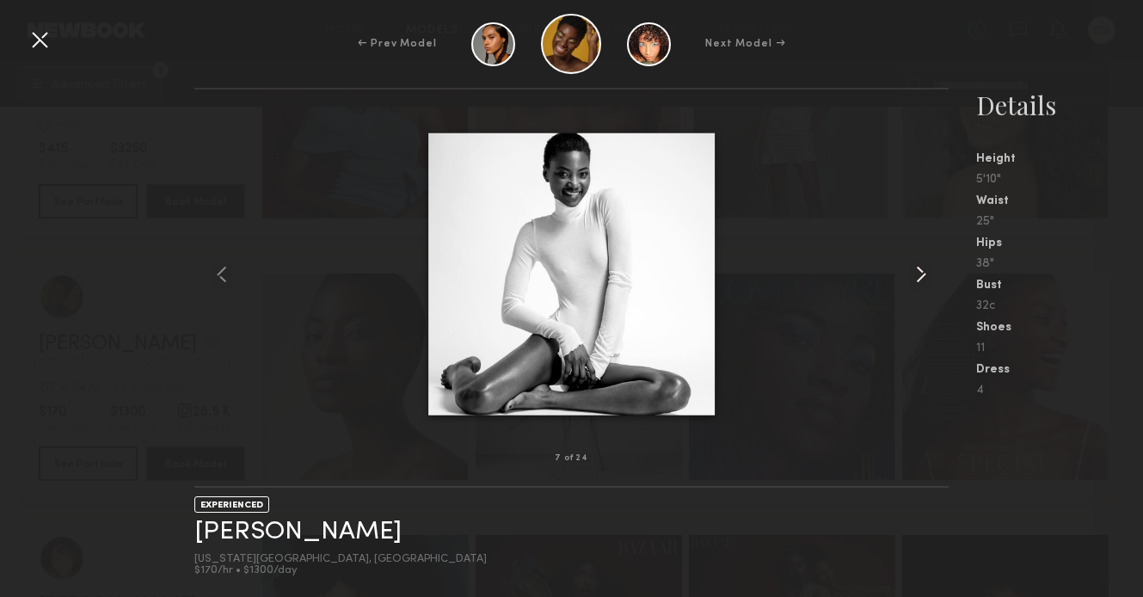
click at [919, 274] on common-icon at bounding box center [921, 275] width 28 height 28
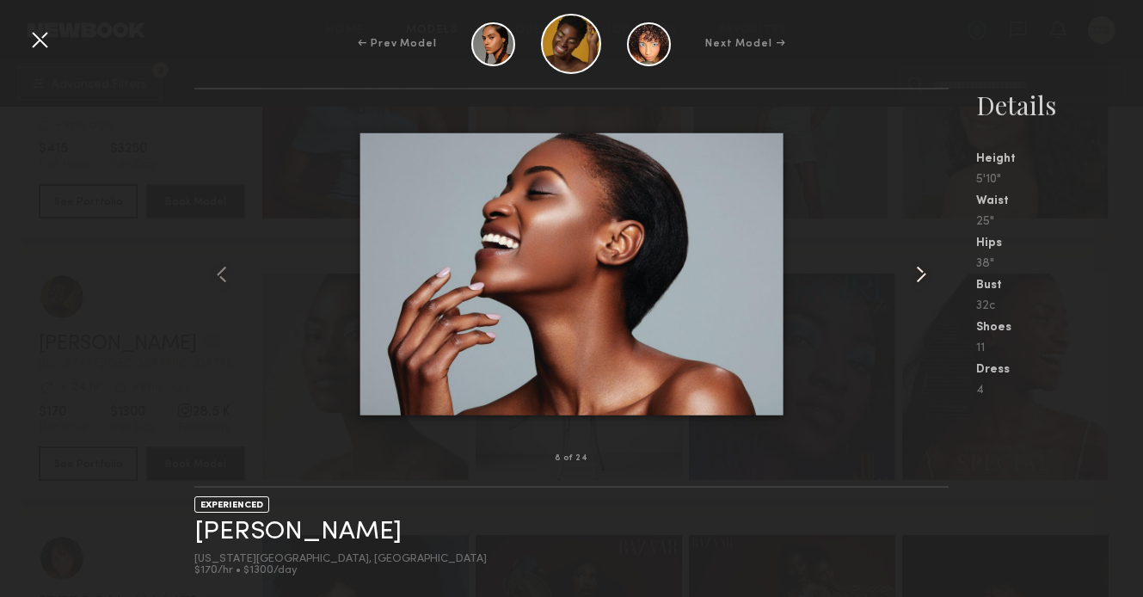
click at [919, 274] on common-icon at bounding box center [921, 275] width 28 height 28
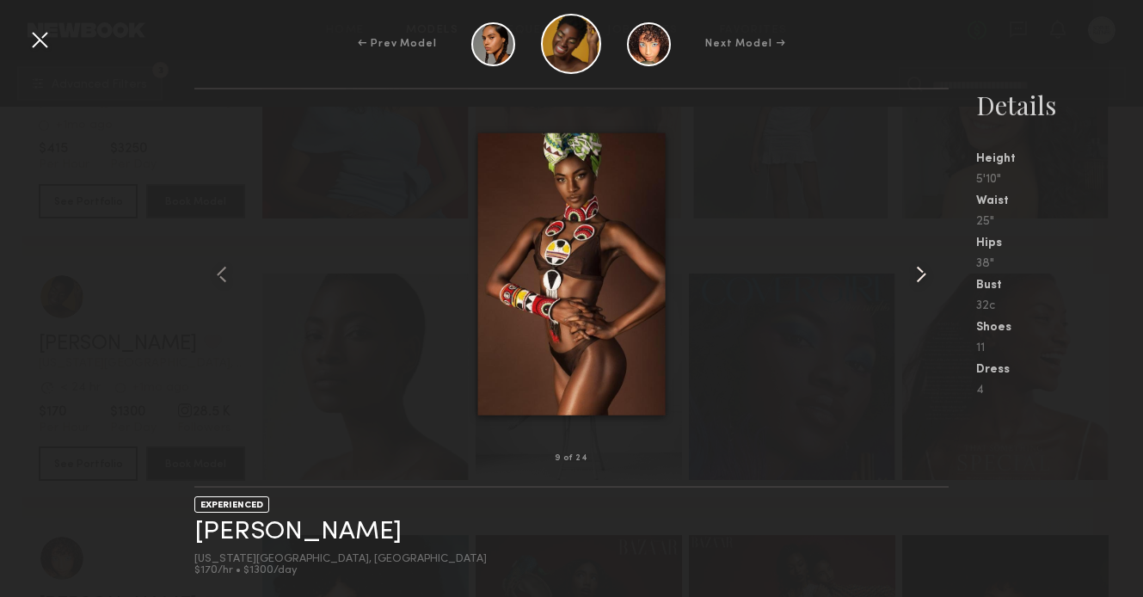
click at [919, 274] on common-icon at bounding box center [921, 275] width 28 height 28
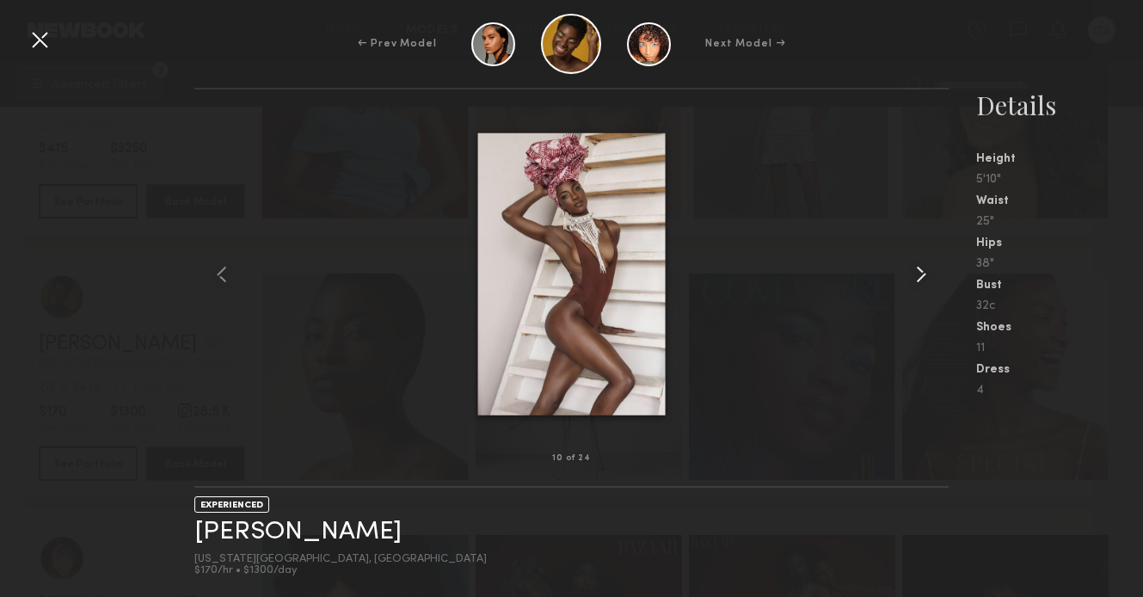
click at [919, 274] on common-icon at bounding box center [921, 275] width 28 height 28
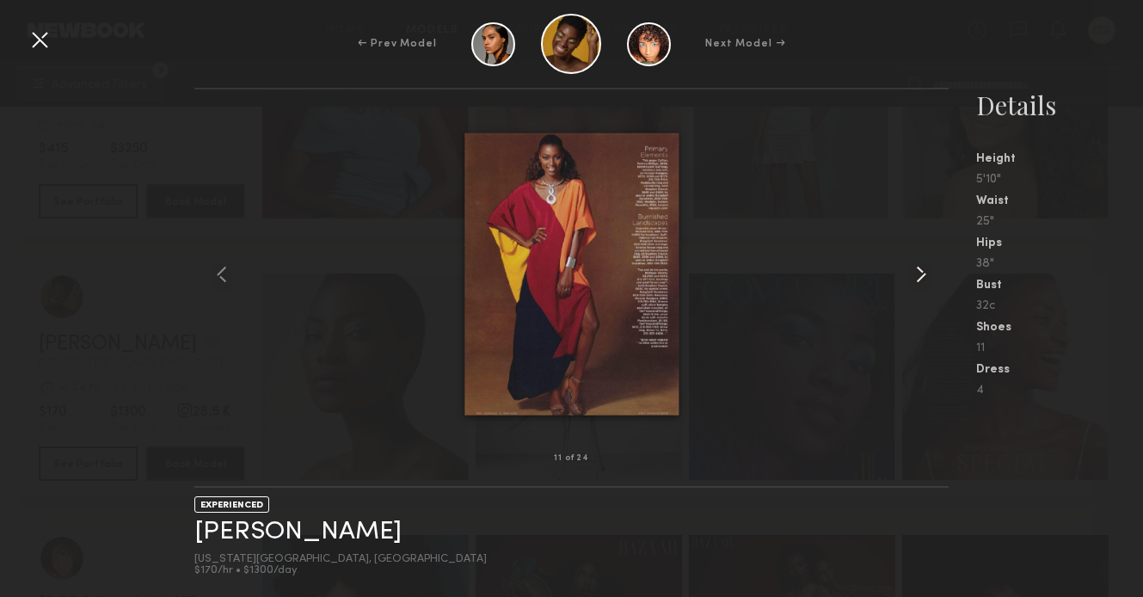
click at [919, 274] on common-icon at bounding box center [921, 275] width 28 height 28
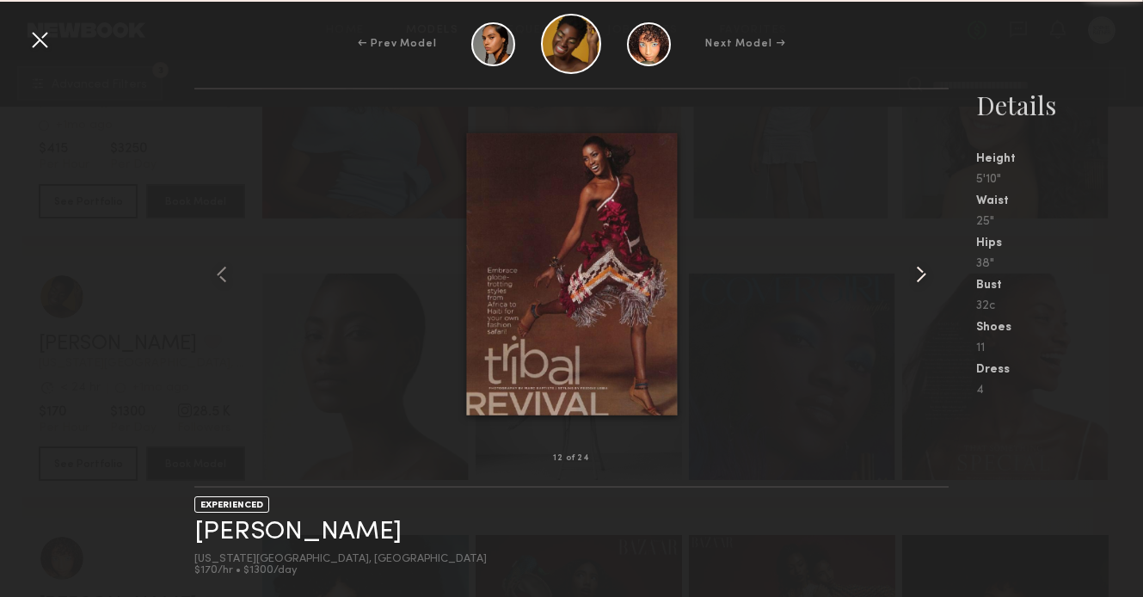
click at [919, 274] on common-icon at bounding box center [921, 275] width 28 height 28
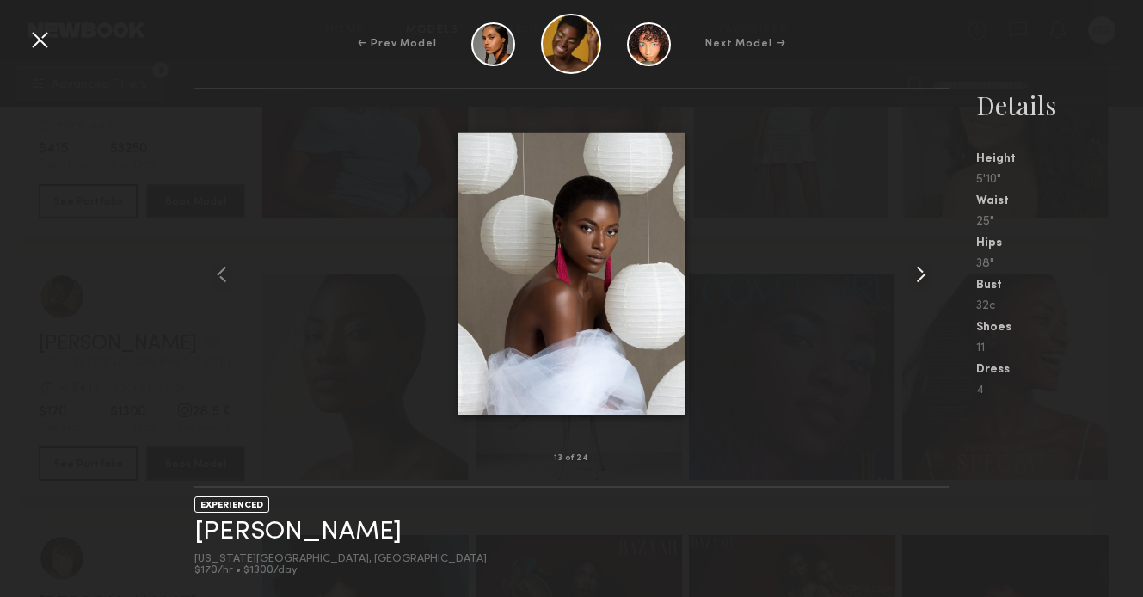
click at [919, 274] on common-icon at bounding box center [921, 275] width 28 height 28
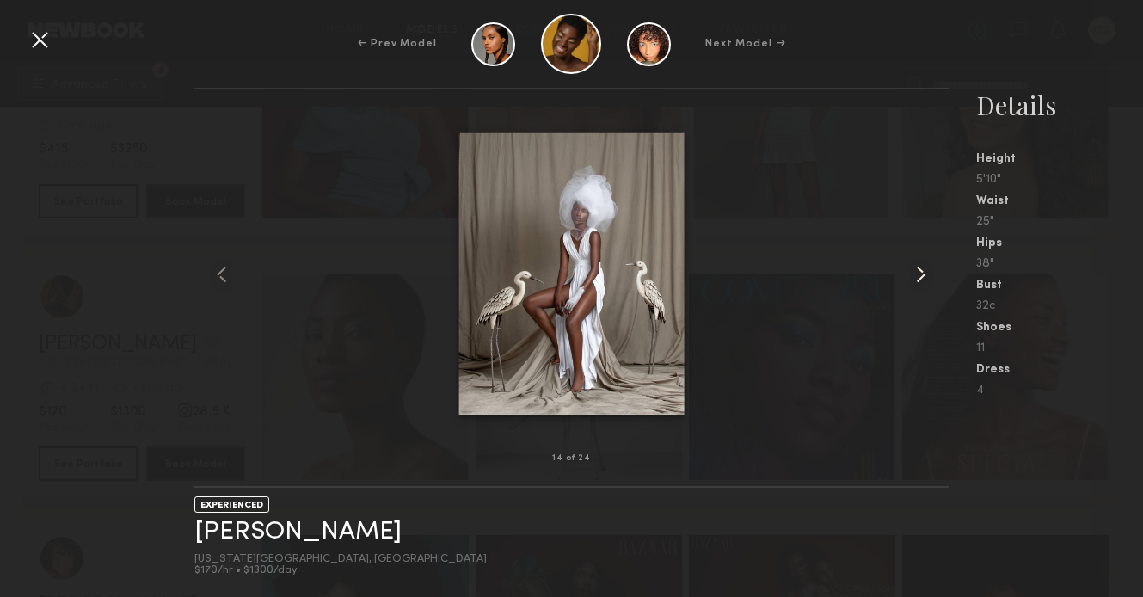
click at [919, 274] on common-icon at bounding box center [921, 275] width 28 height 28
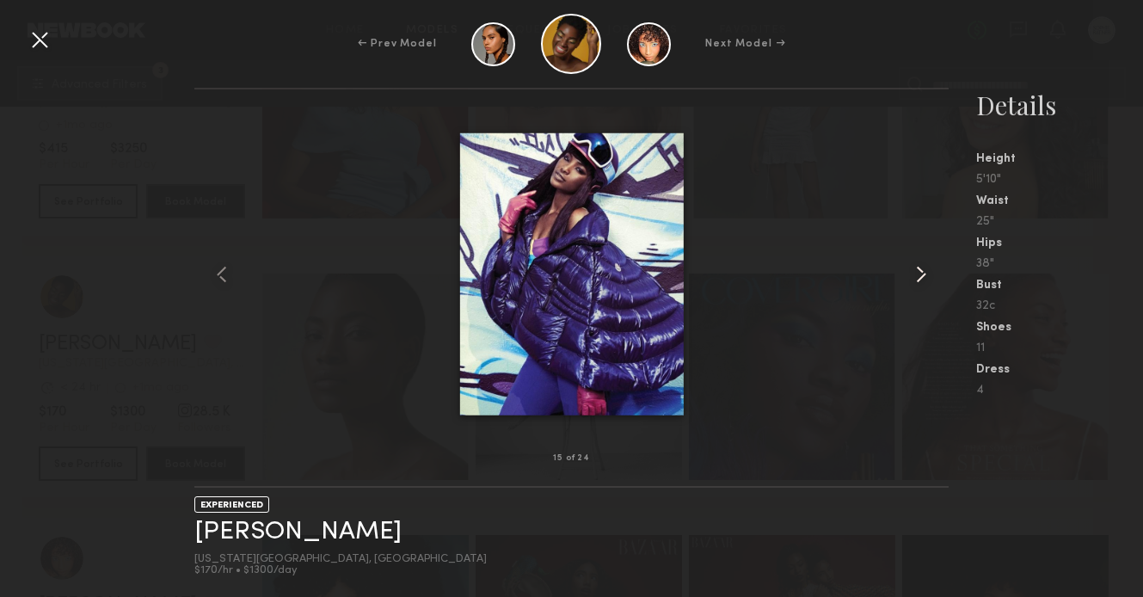
click at [919, 274] on common-icon at bounding box center [921, 275] width 28 height 28
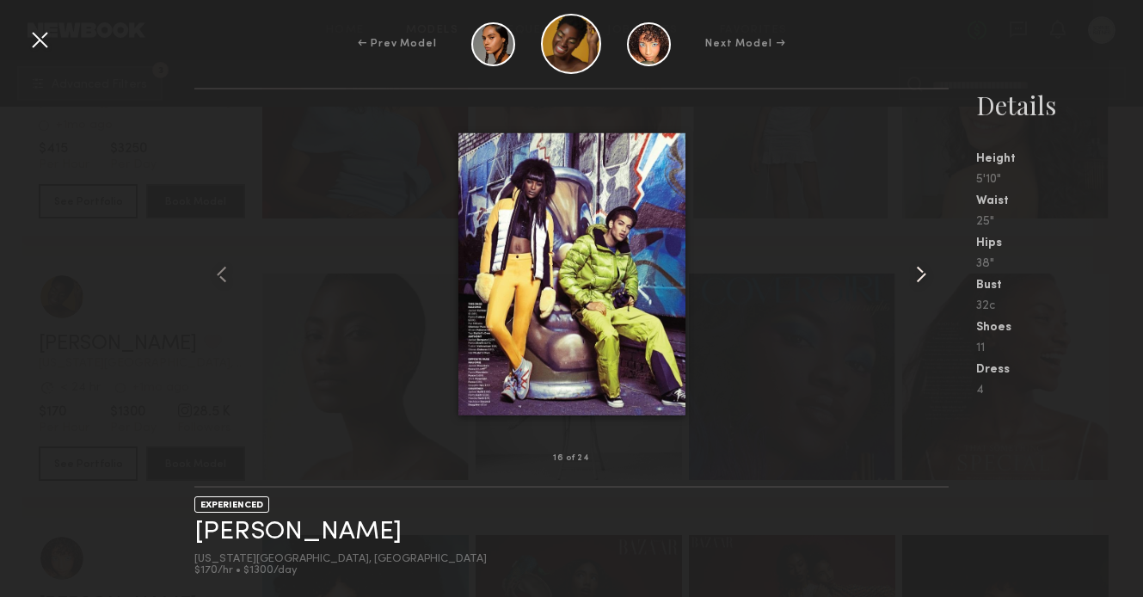
click at [919, 274] on common-icon at bounding box center [921, 275] width 28 height 28
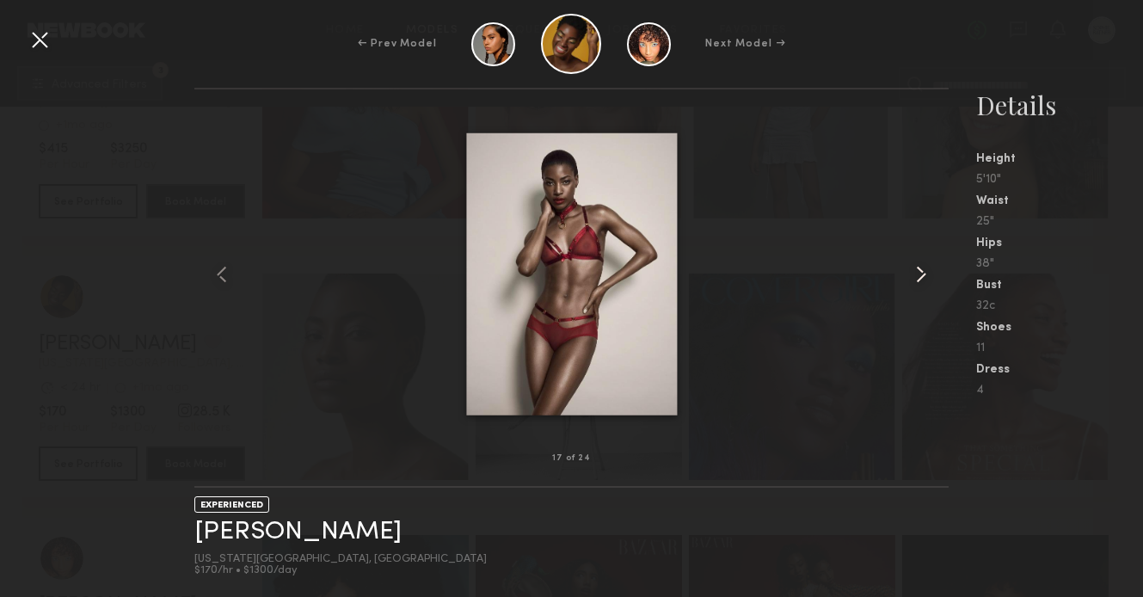
click at [919, 274] on common-icon at bounding box center [921, 275] width 28 height 28
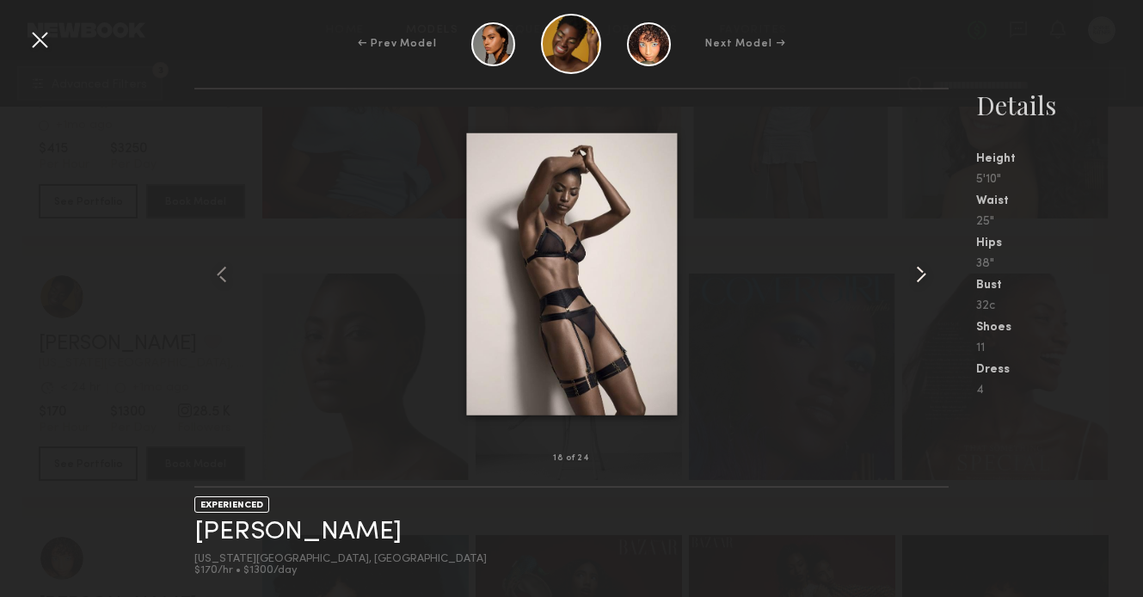
click at [919, 274] on common-icon at bounding box center [921, 275] width 28 height 28
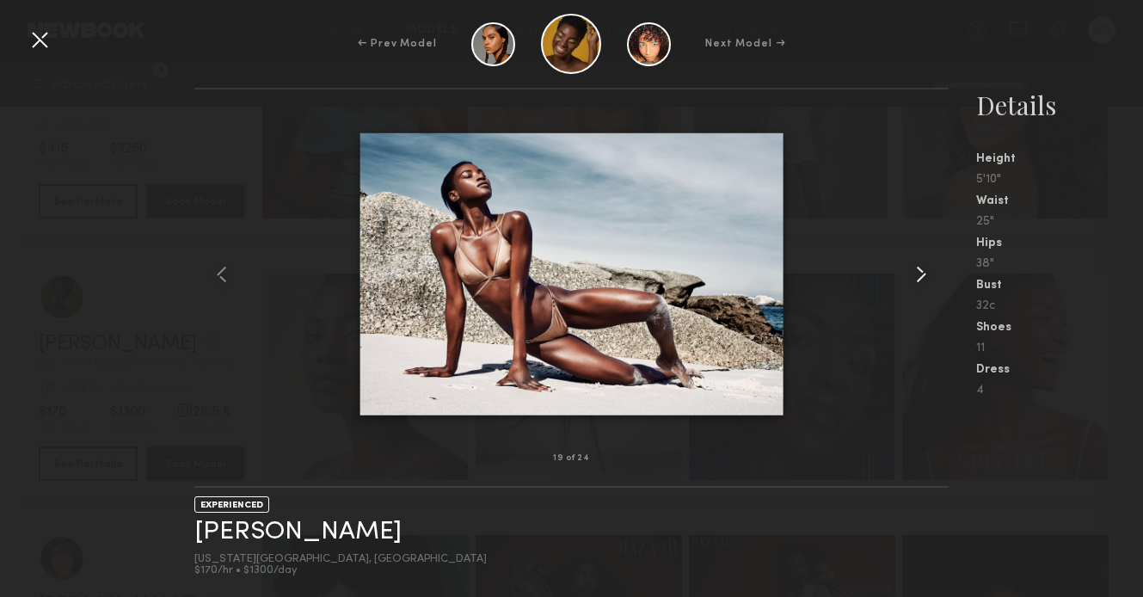
click at [919, 274] on common-icon at bounding box center [921, 275] width 28 height 28
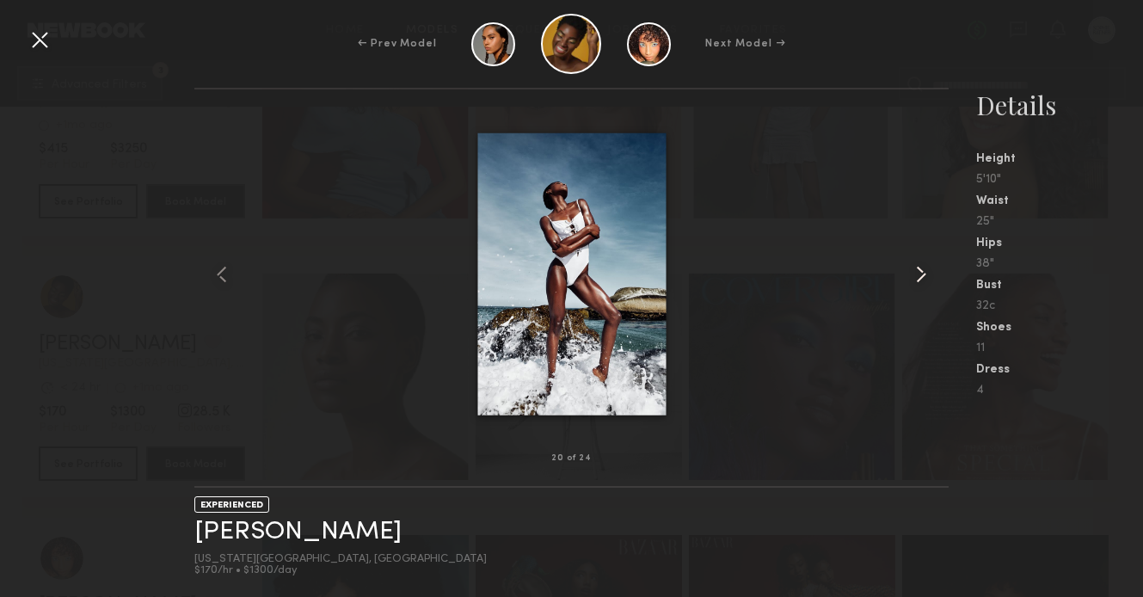
click at [919, 274] on common-icon at bounding box center [921, 275] width 28 height 28
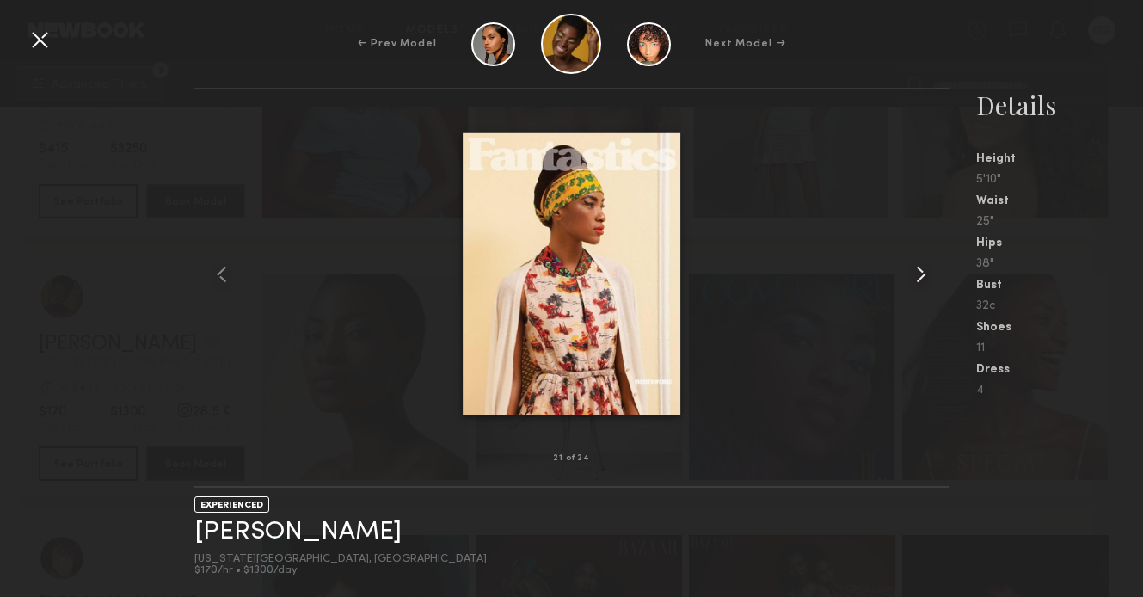
click at [919, 274] on common-icon at bounding box center [921, 275] width 28 height 28
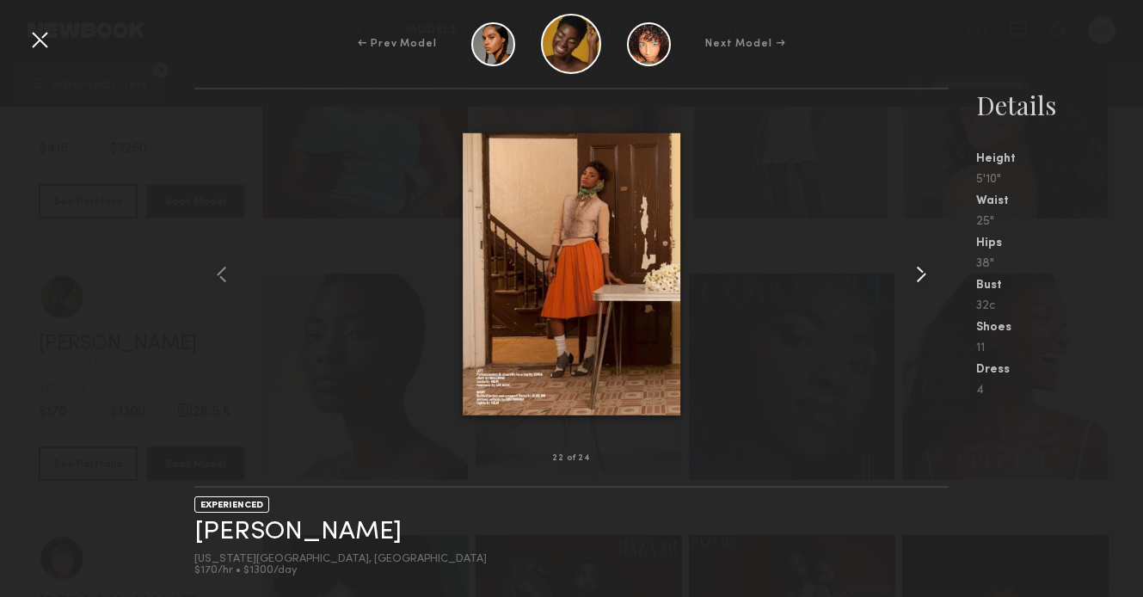
click at [919, 274] on common-icon at bounding box center [921, 275] width 28 height 28
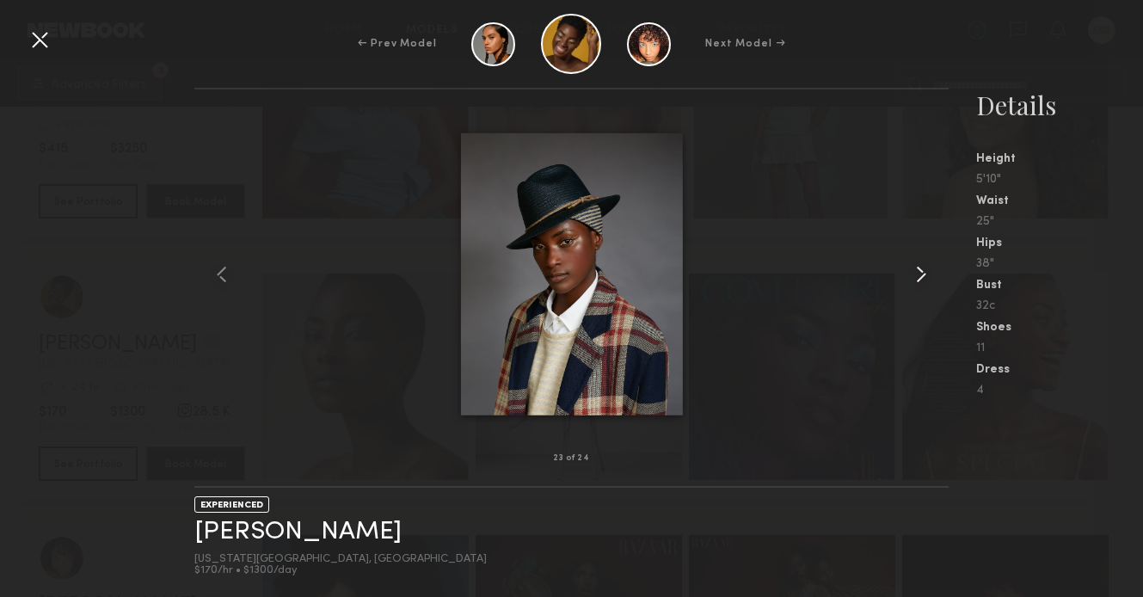
click at [919, 274] on common-icon at bounding box center [921, 275] width 28 height 28
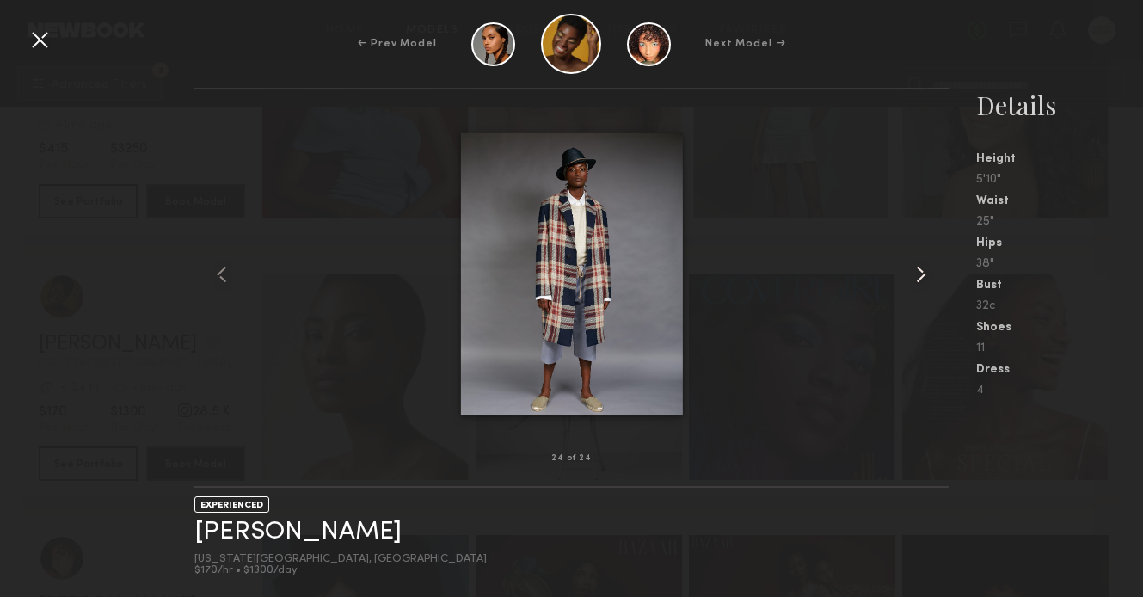
click at [919, 274] on common-icon at bounding box center [921, 275] width 28 height 28
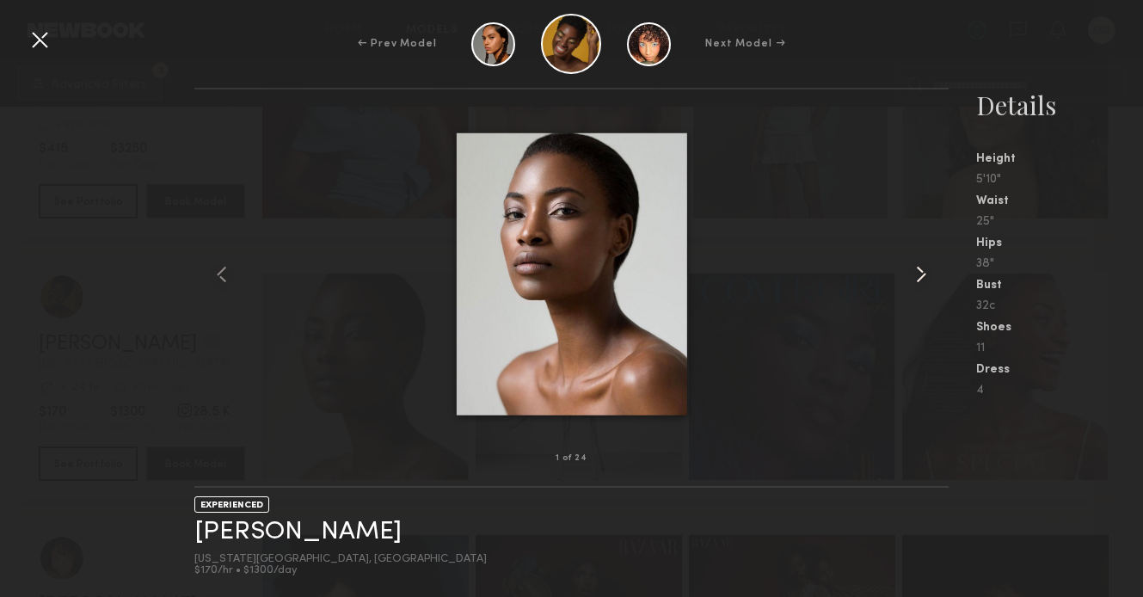
click at [919, 274] on common-icon at bounding box center [921, 275] width 28 height 28
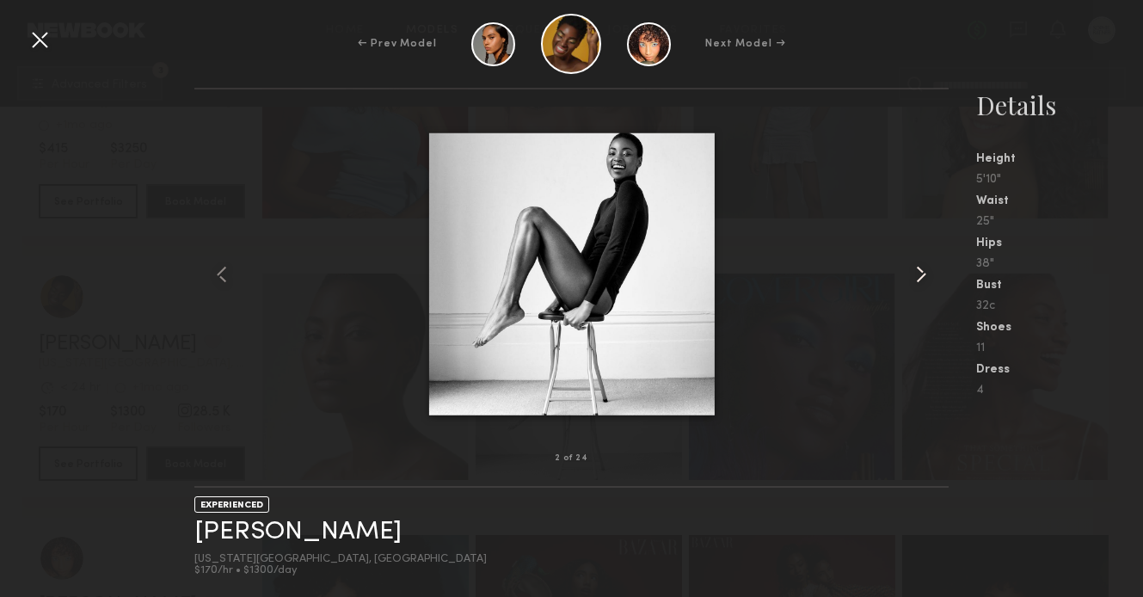
click at [919, 274] on common-icon at bounding box center [921, 275] width 28 height 28
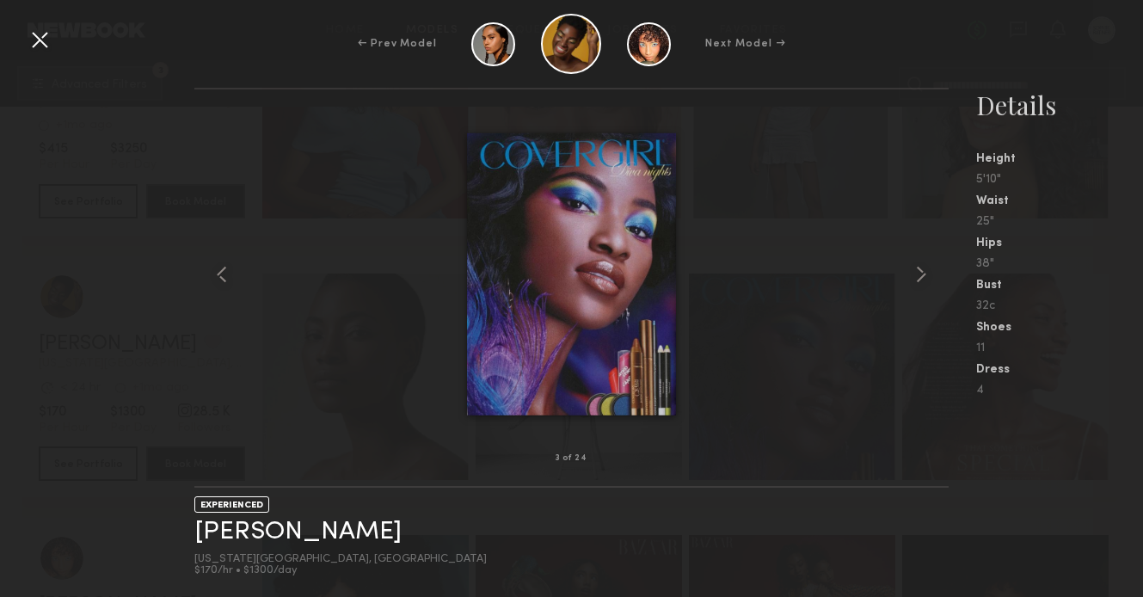
click at [33, 23] on div "← Prev Model Next Model →" at bounding box center [571, 44] width 1143 height 60
click at [30, 42] on div at bounding box center [40, 40] width 28 height 28
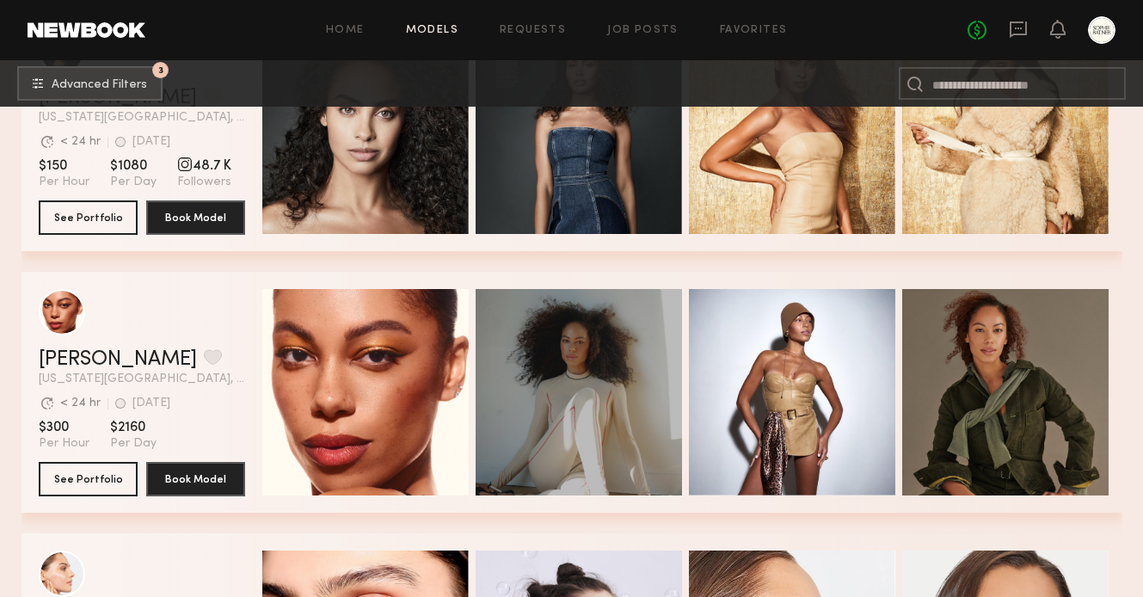
scroll to position [23003, 0]
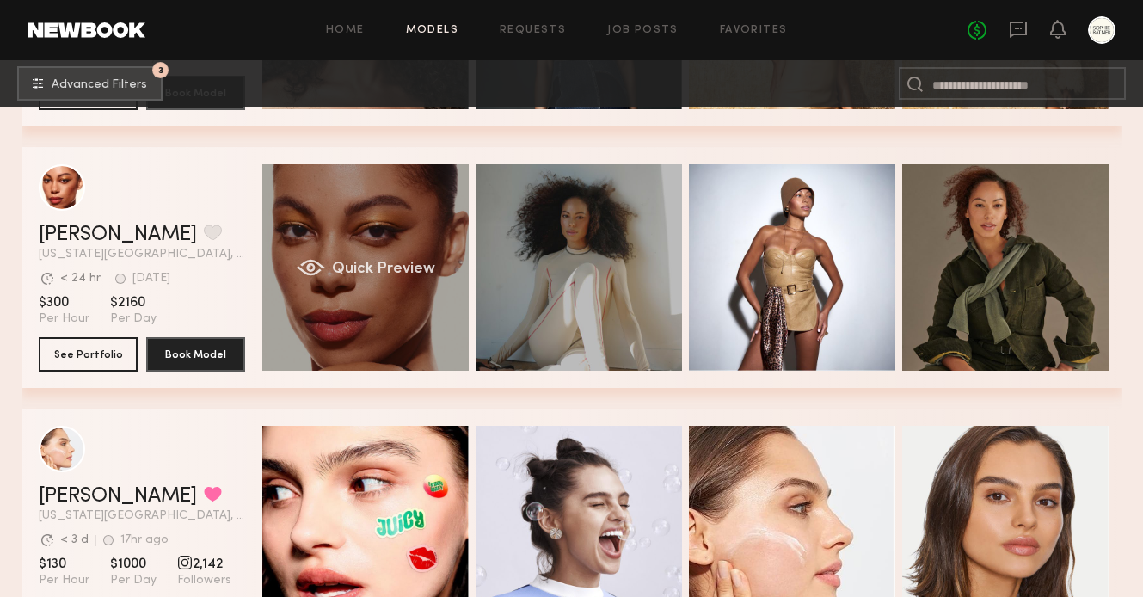
click at [384, 256] on div "Quick Preview" at bounding box center [365, 267] width 206 height 206
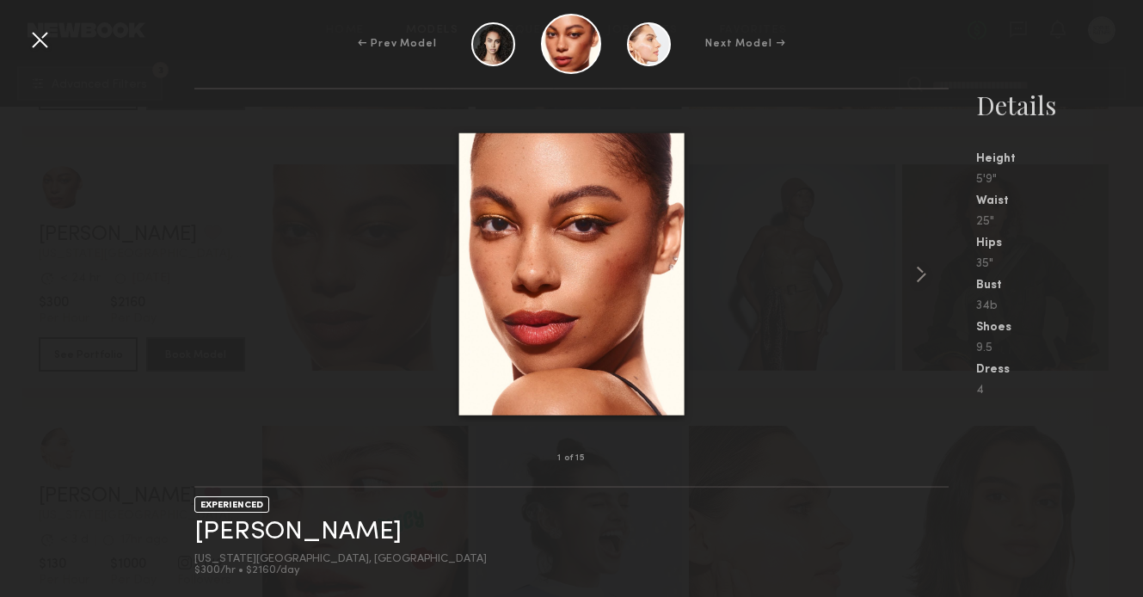
click at [904, 268] on div at bounding box center [571, 274] width 754 height 314
click at [922, 256] on div at bounding box center [934, 274] width 30 height 314
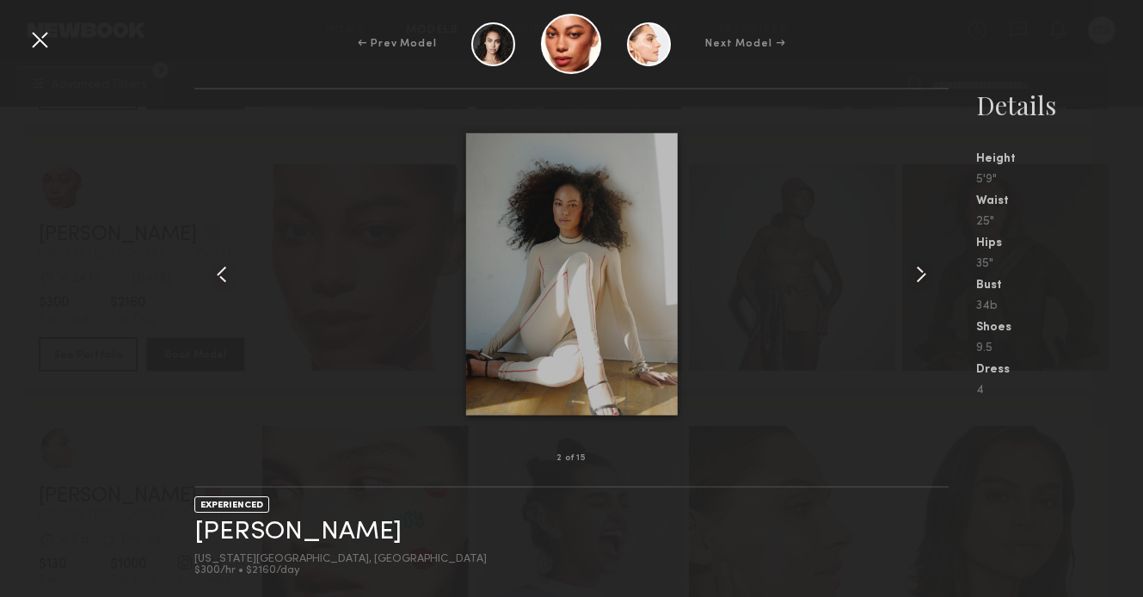
click at [922, 256] on div at bounding box center [934, 274] width 30 height 314
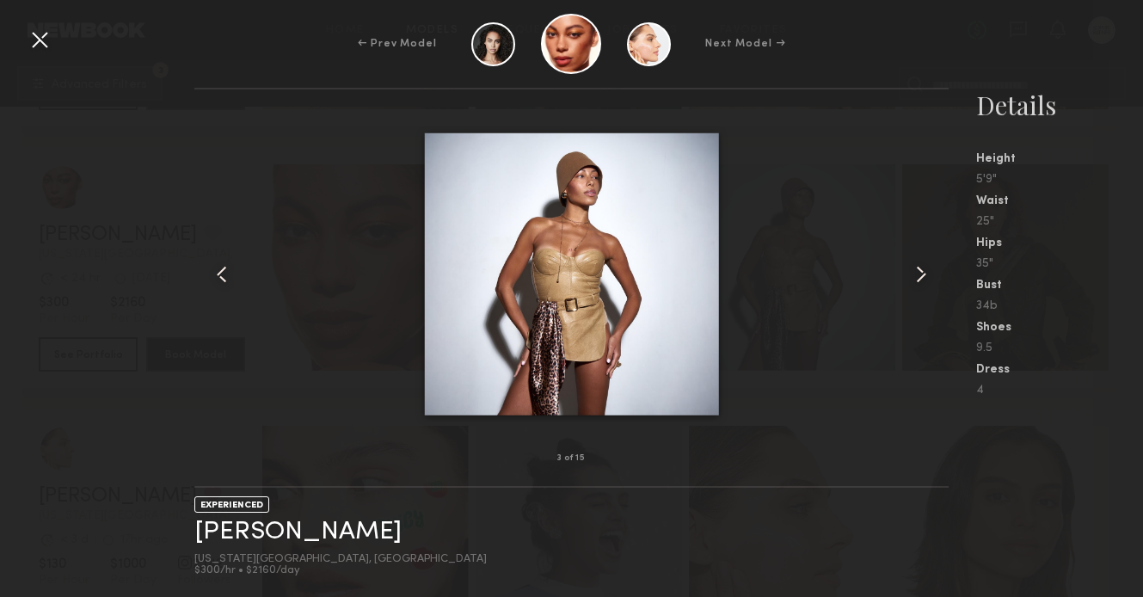
click at [922, 256] on div at bounding box center [934, 274] width 30 height 314
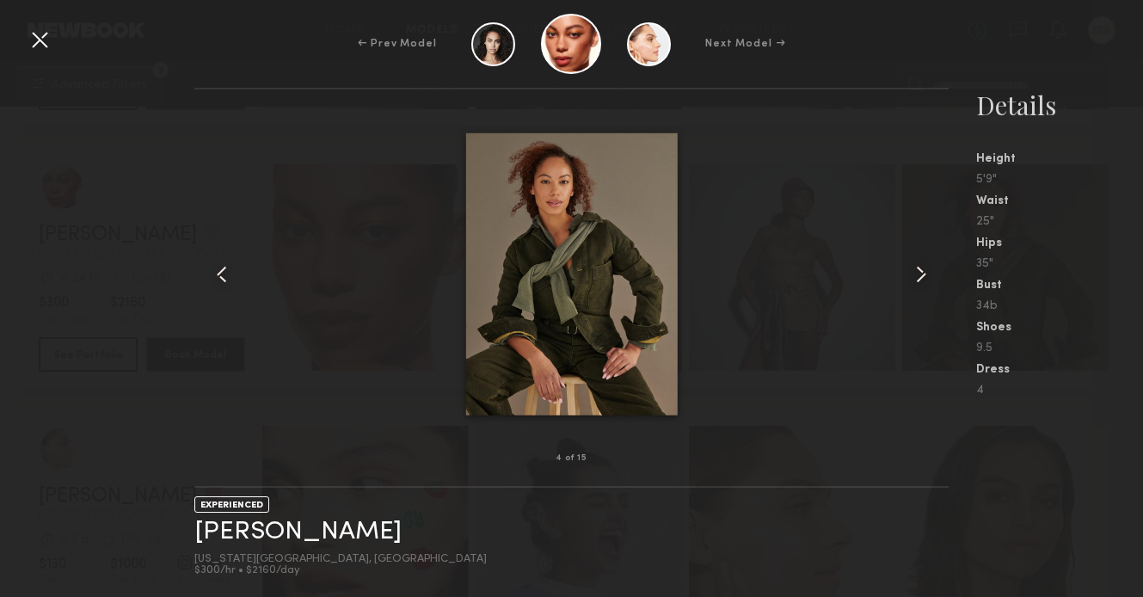
click at [922, 256] on div at bounding box center [934, 274] width 30 height 314
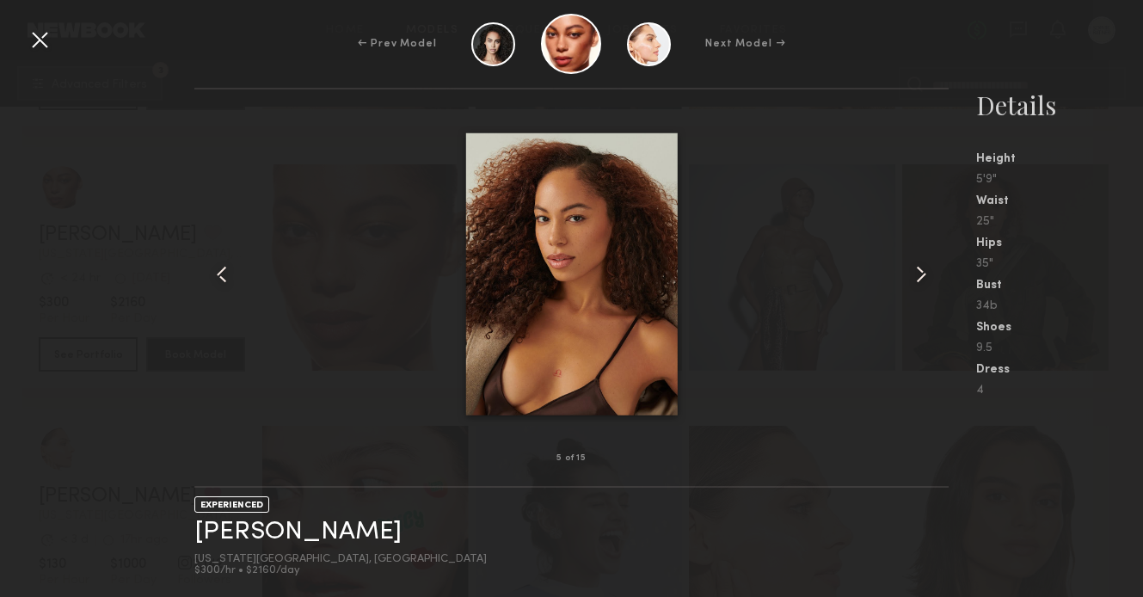
click at [922, 256] on div at bounding box center [934, 274] width 30 height 314
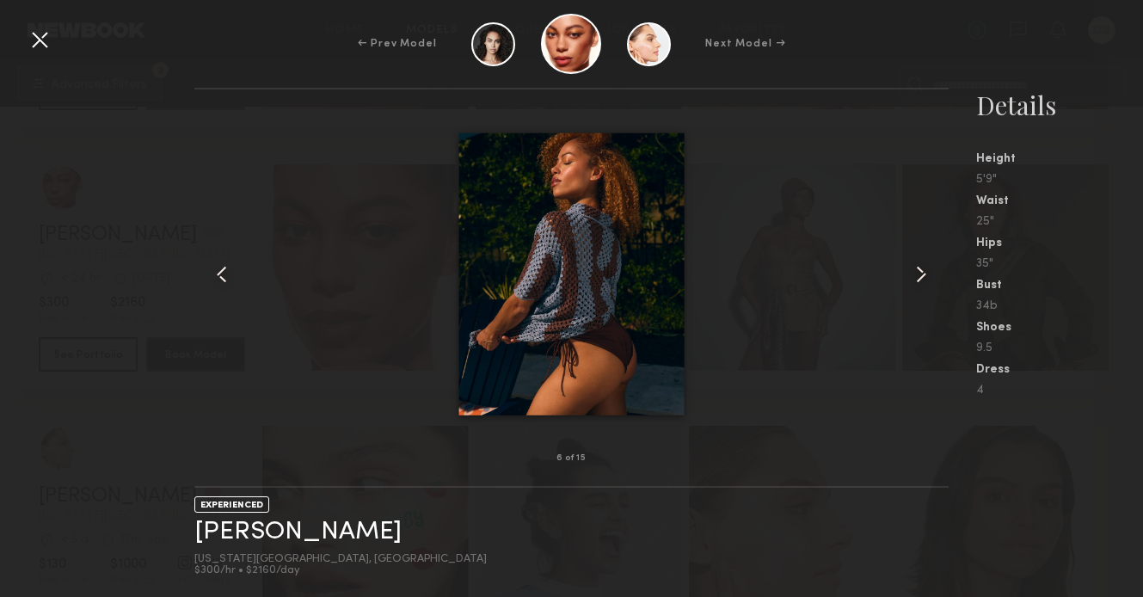
click at [922, 256] on div at bounding box center [934, 274] width 30 height 314
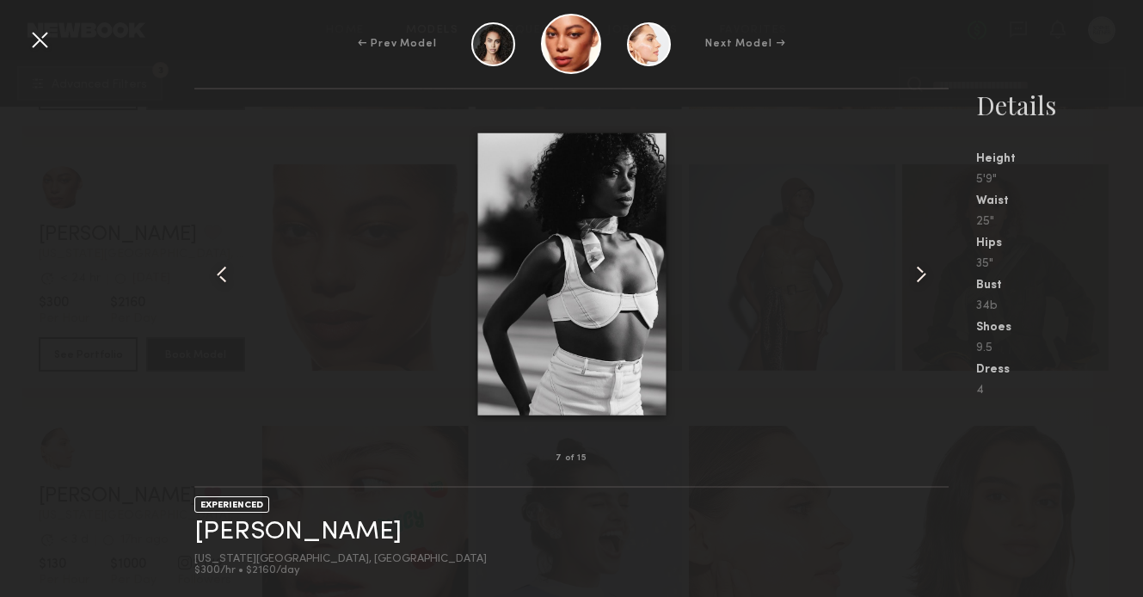
click at [922, 256] on div at bounding box center [934, 274] width 30 height 314
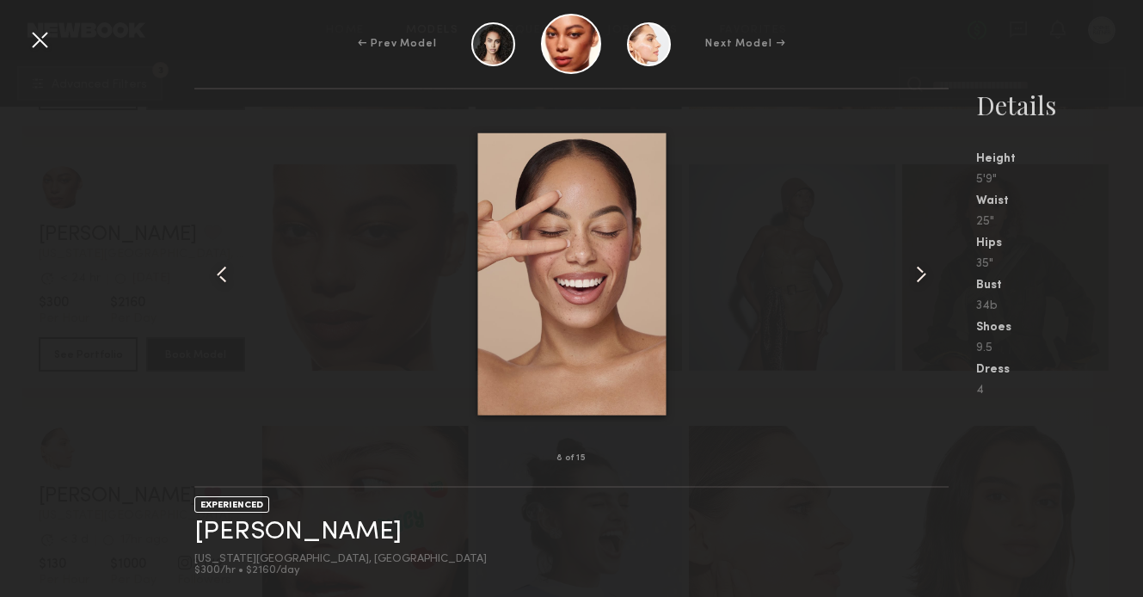
click at [922, 256] on div at bounding box center [934, 274] width 30 height 314
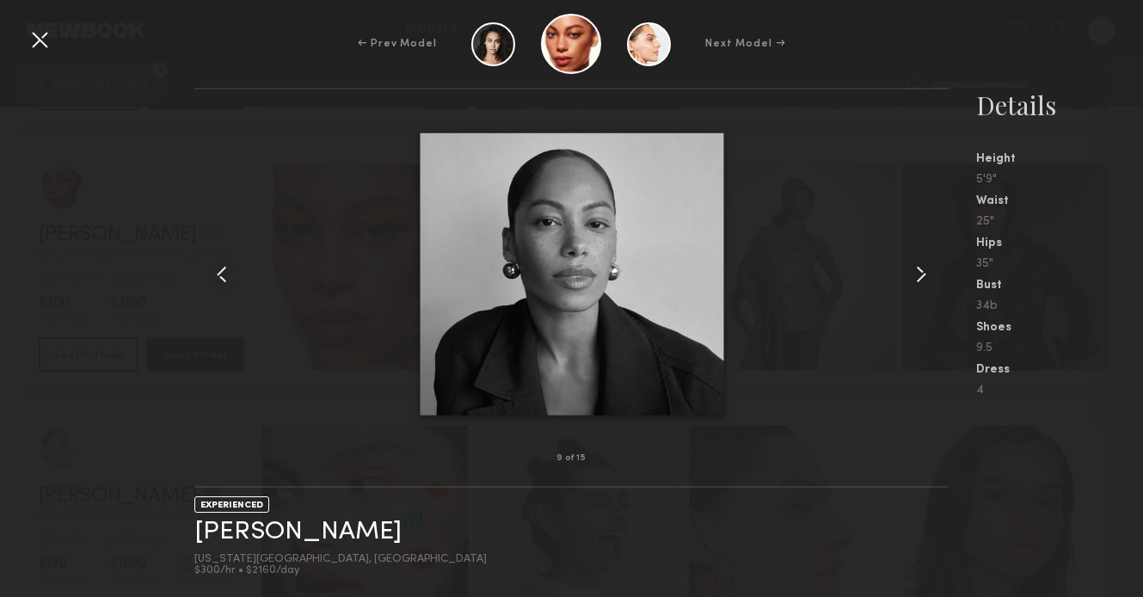
click at [922, 256] on div at bounding box center [934, 274] width 30 height 314
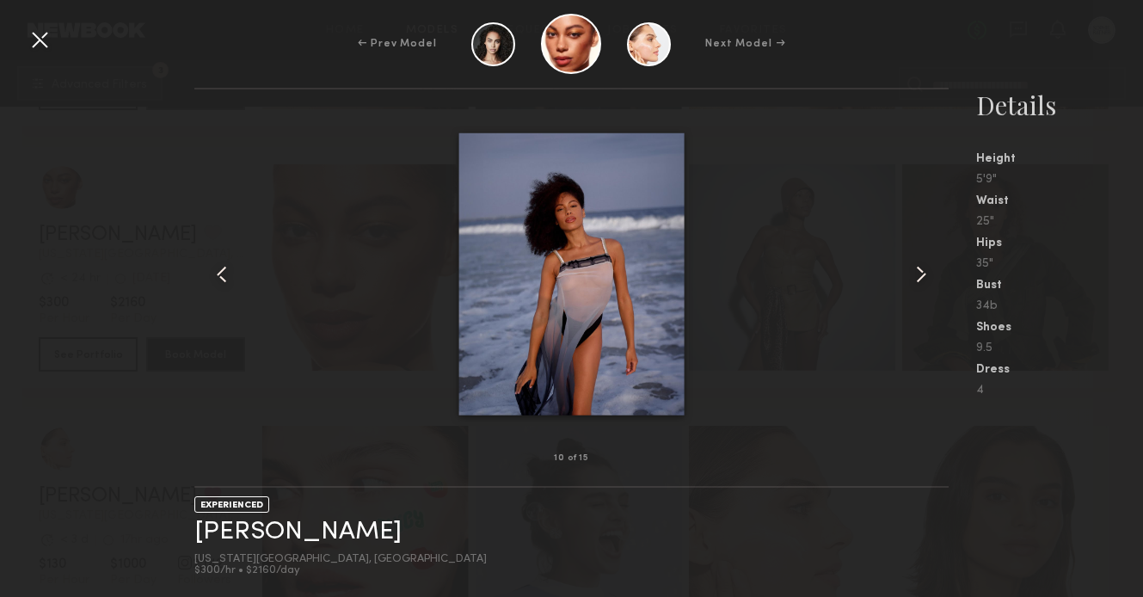
click at [922, 256] on div at bounding box center [934, 274] width 30 height 314
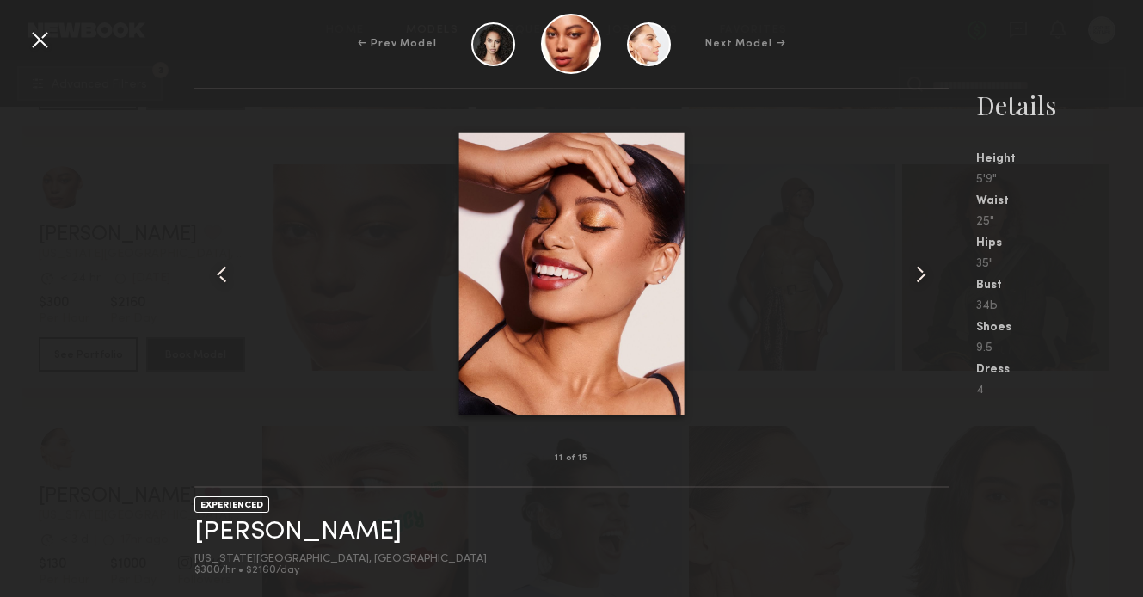
click at [922, 256] on div at bounding box center [934, 274] width 30 height 314
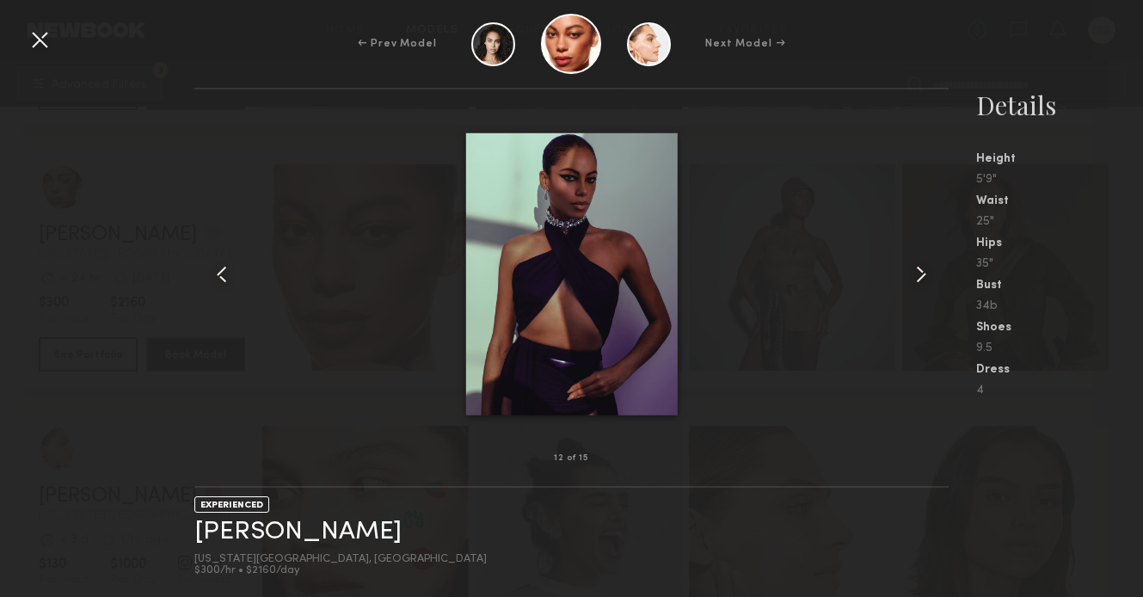
click at [922, 256] on div at bounding box center [934, 274] width 30 height 314
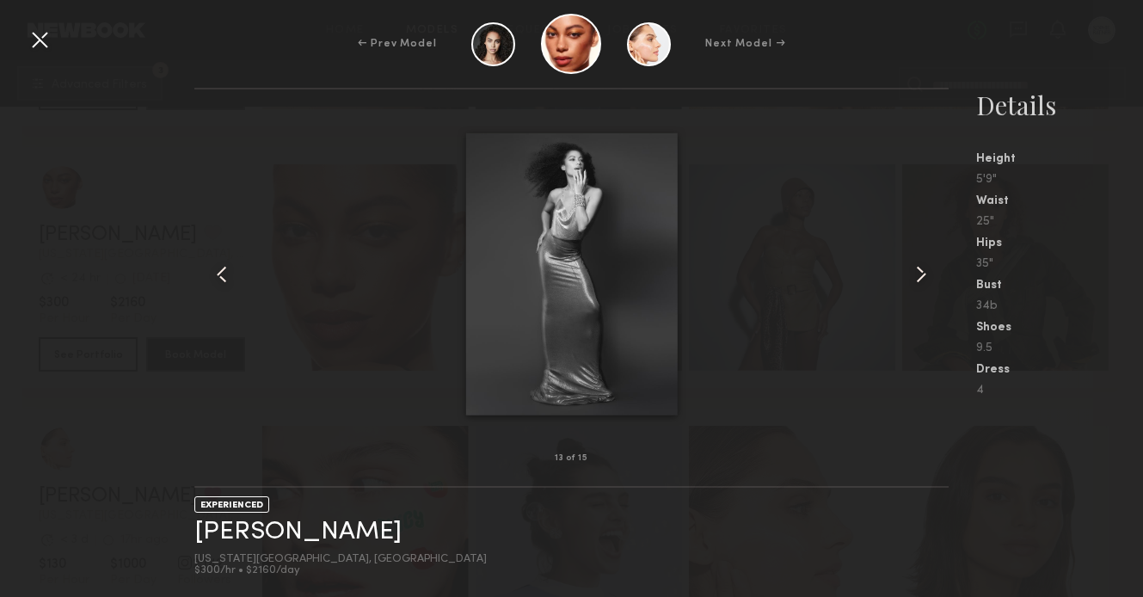
click at [922, 256] on div at bounding box center [934, 274] width 30 height 314
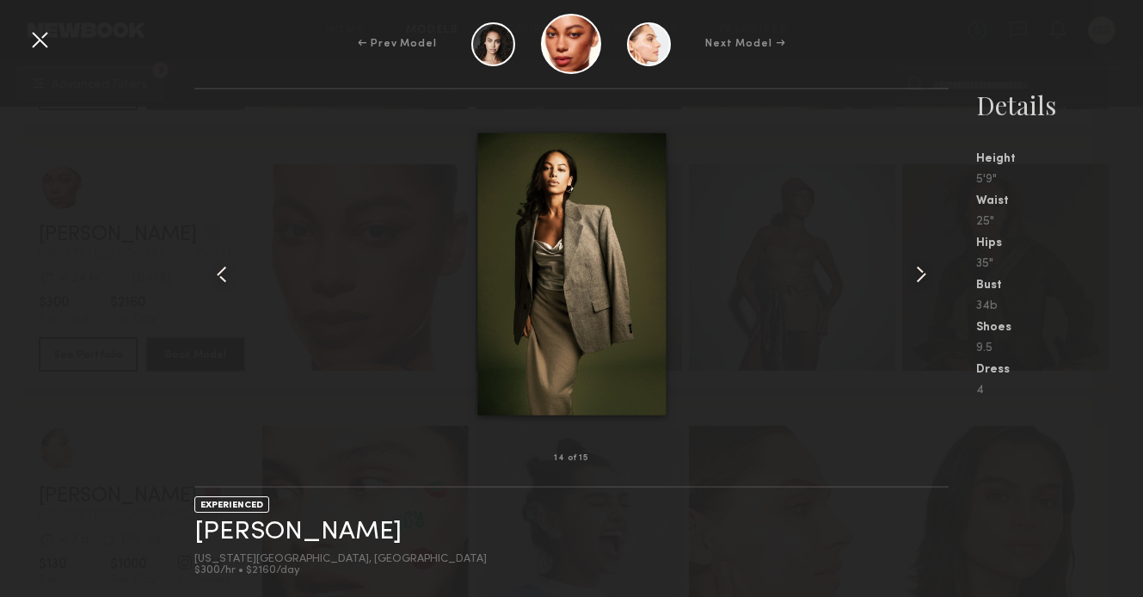
click at [922, 256] on div at bounding box center [934, 274] width 30 height 314
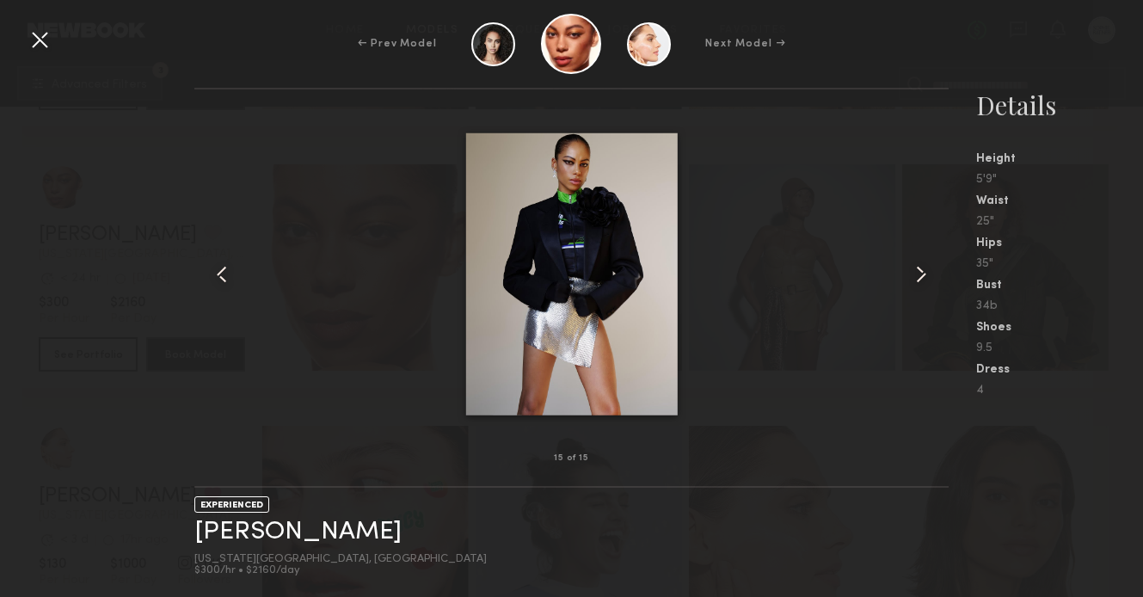
click at [922, 256] on div at bounding box center [934, 274] width 30 height 314
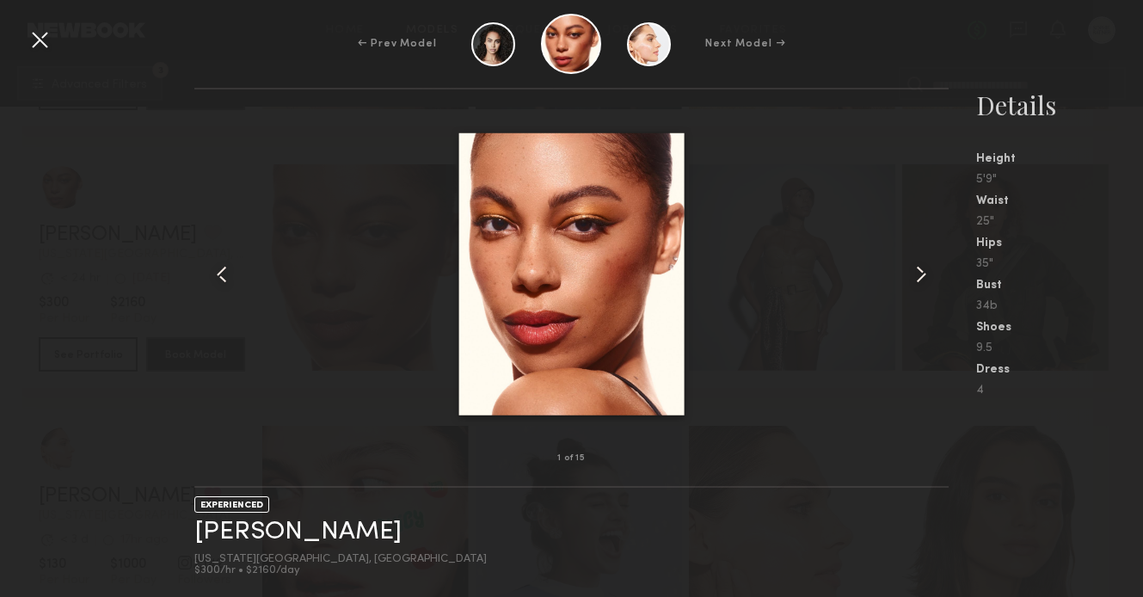
click at [922, 256] on div at bounding box center [934, 274] width 30 height 314
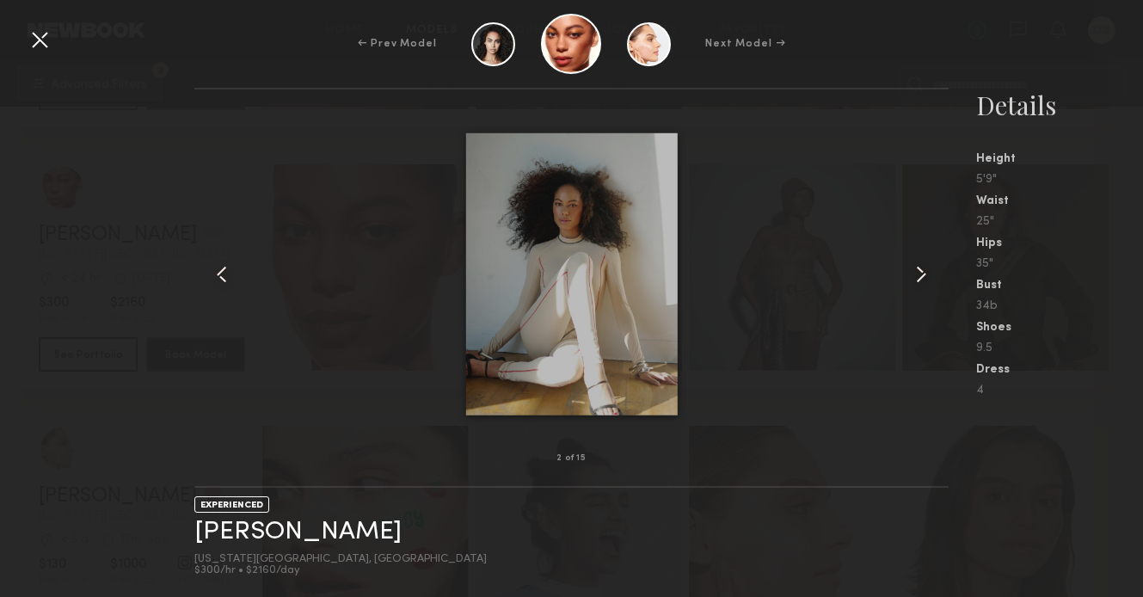
click at [922, 256] on div at bounding box center [934, 274] width 30 height 314
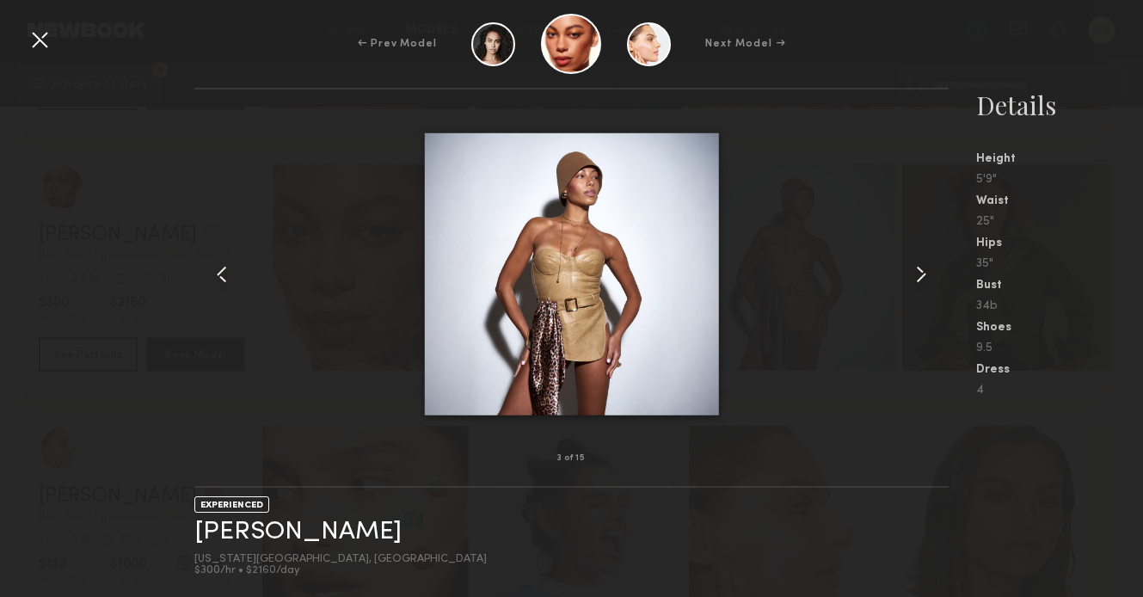
click at [922, 256] on div at bounding box center [934, 274] width 30 height 314
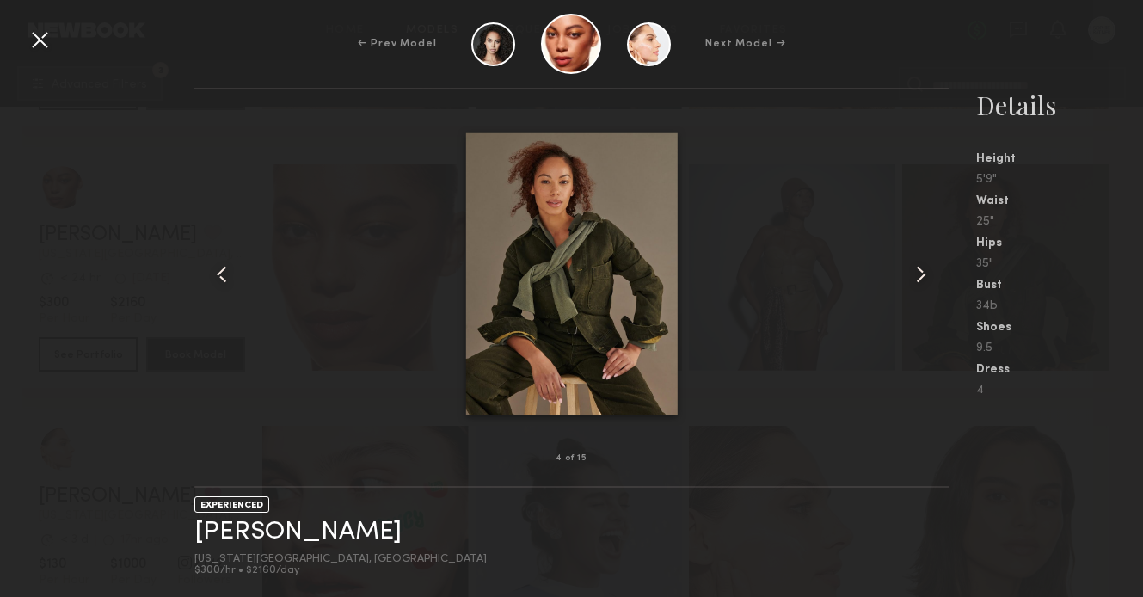
click at [922, 256] on div at bounding box center [934, 274] width 30 height 314
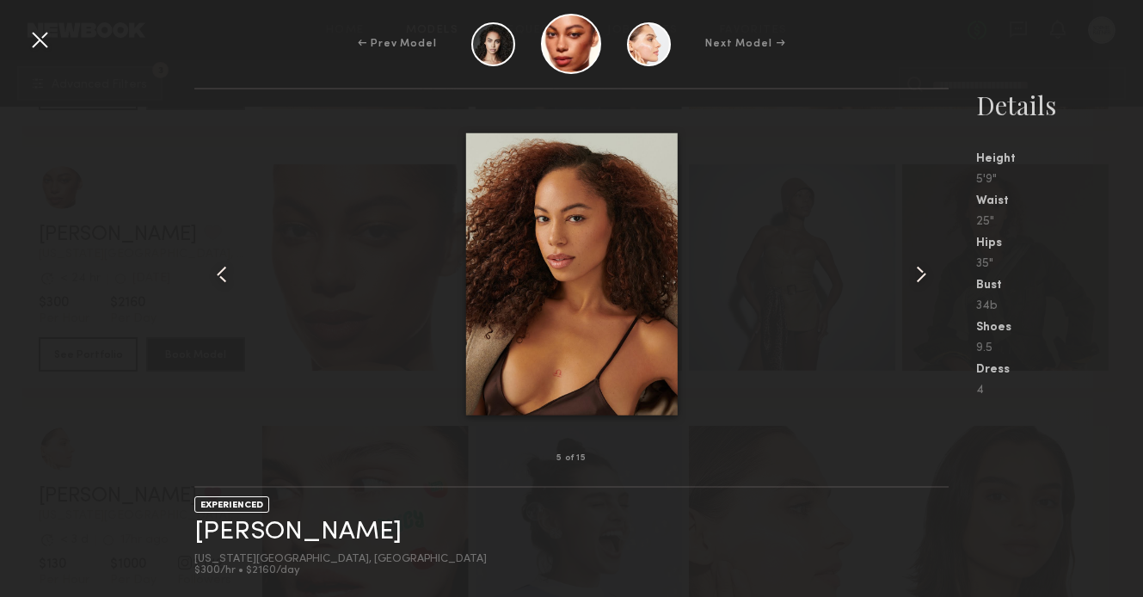
click at [922, 256] on div at bounding box center [934, 274] width 30 height 314
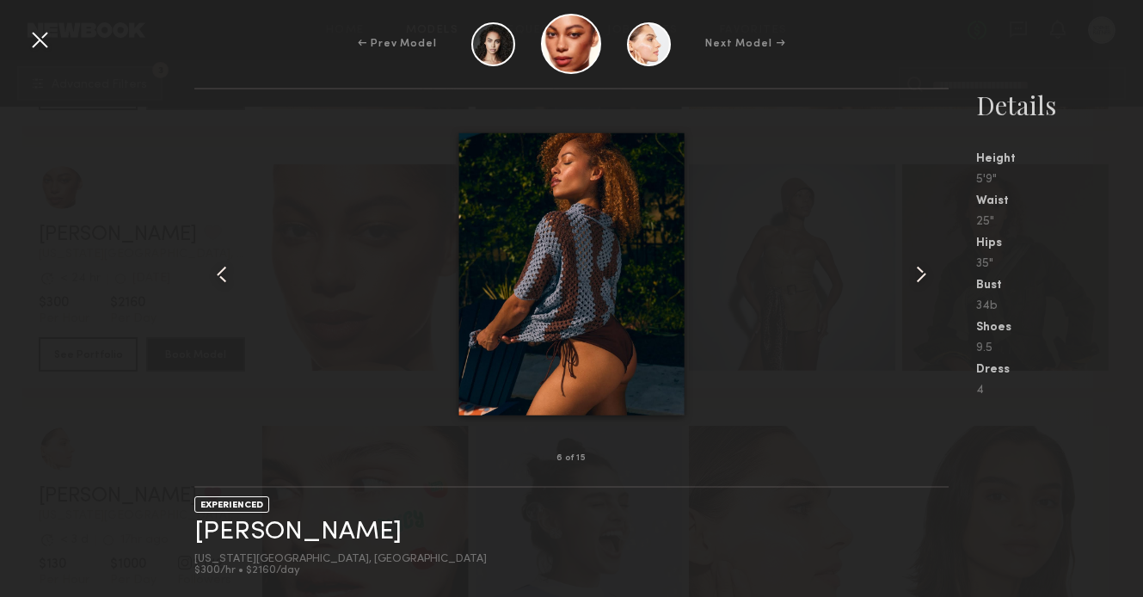
click at [922, 256] on div at bounding box center [934, 274] width 30 height 314
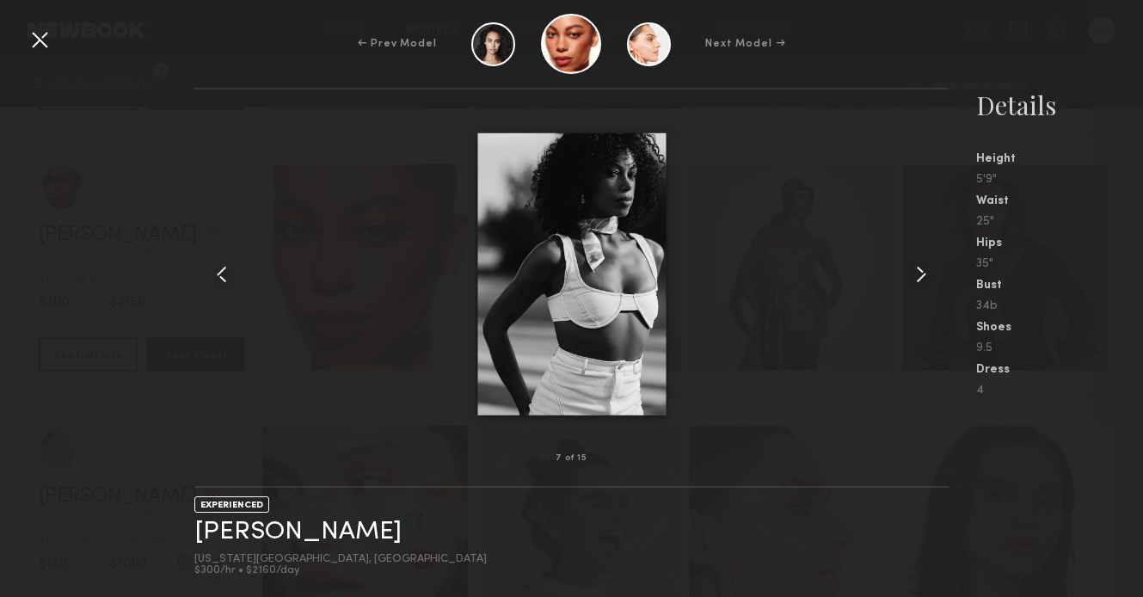
click at [922, 256] on div at bounding box center [934, 274] width 30 height 314
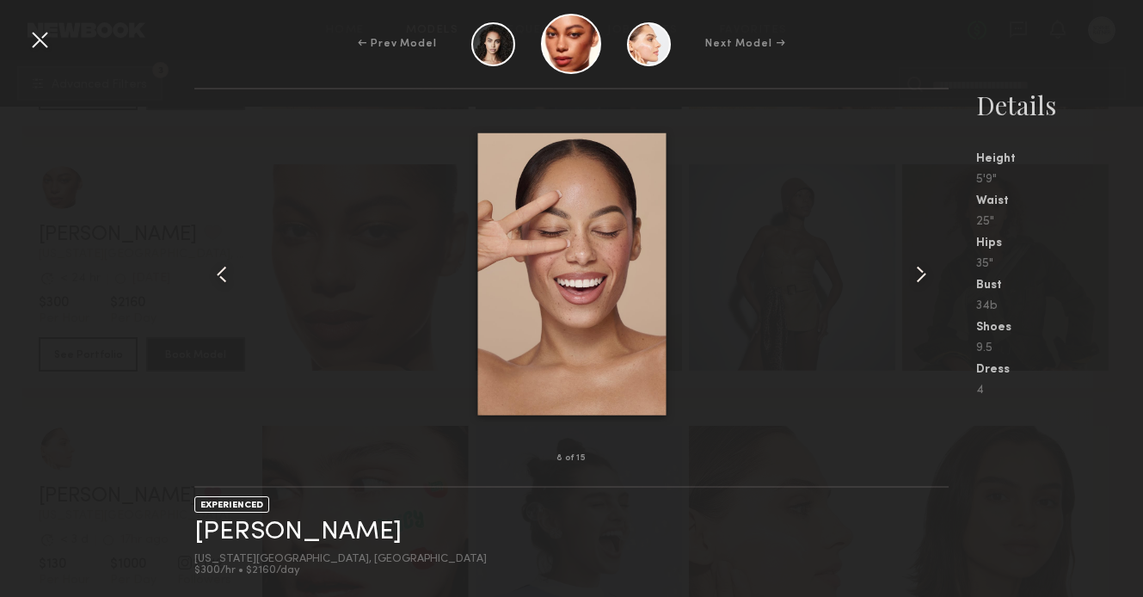
click at [922, 256] on div at bounding box center [934, 274] width 30 height 314
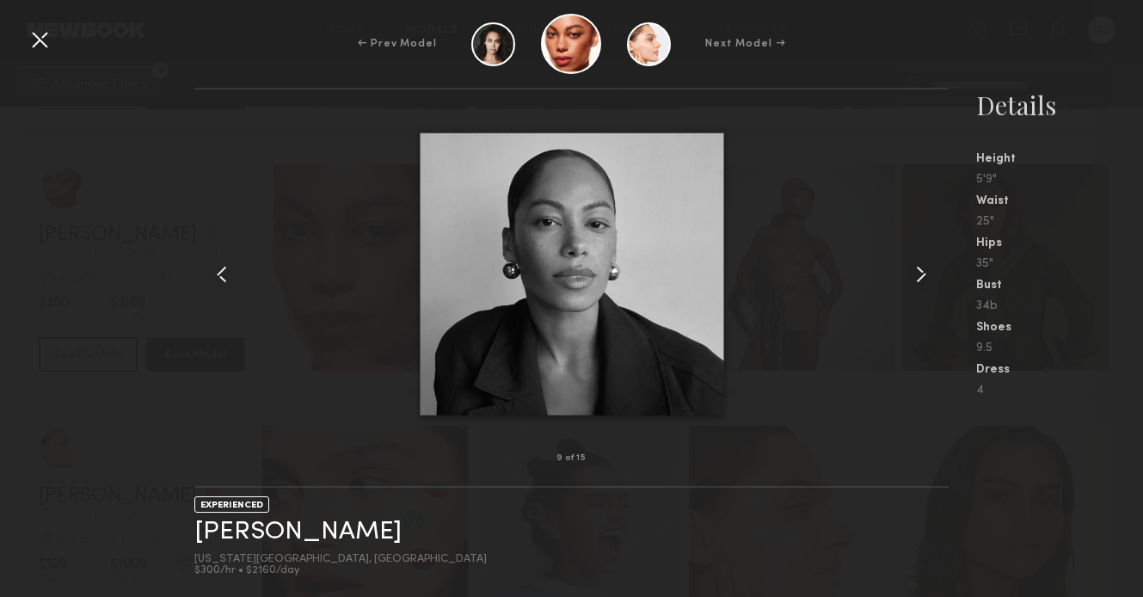
click at [44, 47] on div at bounding box center [40, 40] width 28 height 28
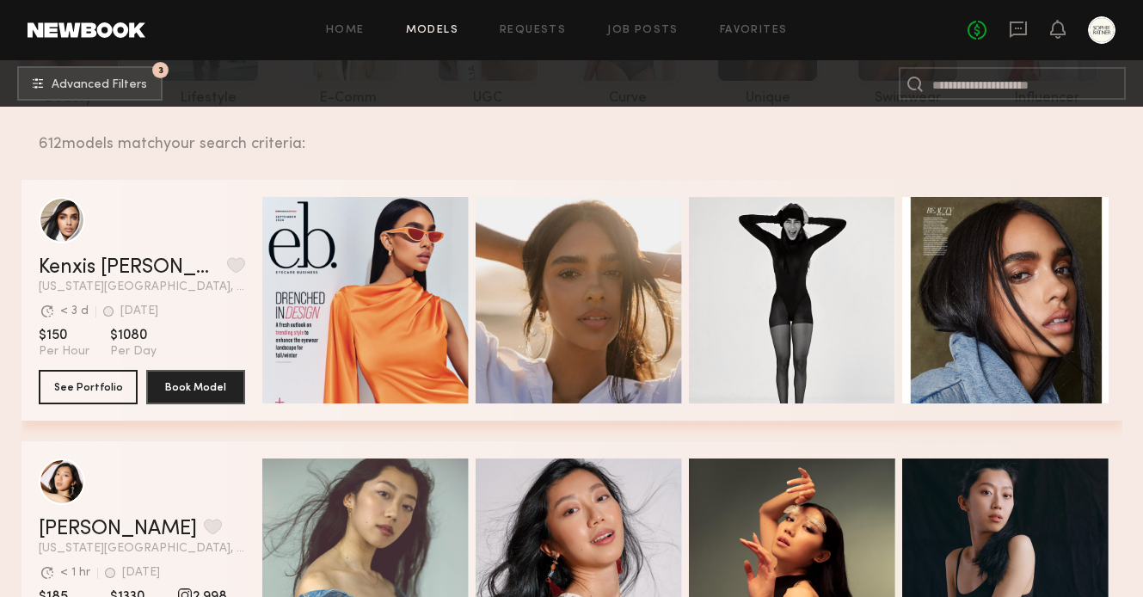
scroll to position [0, 0]
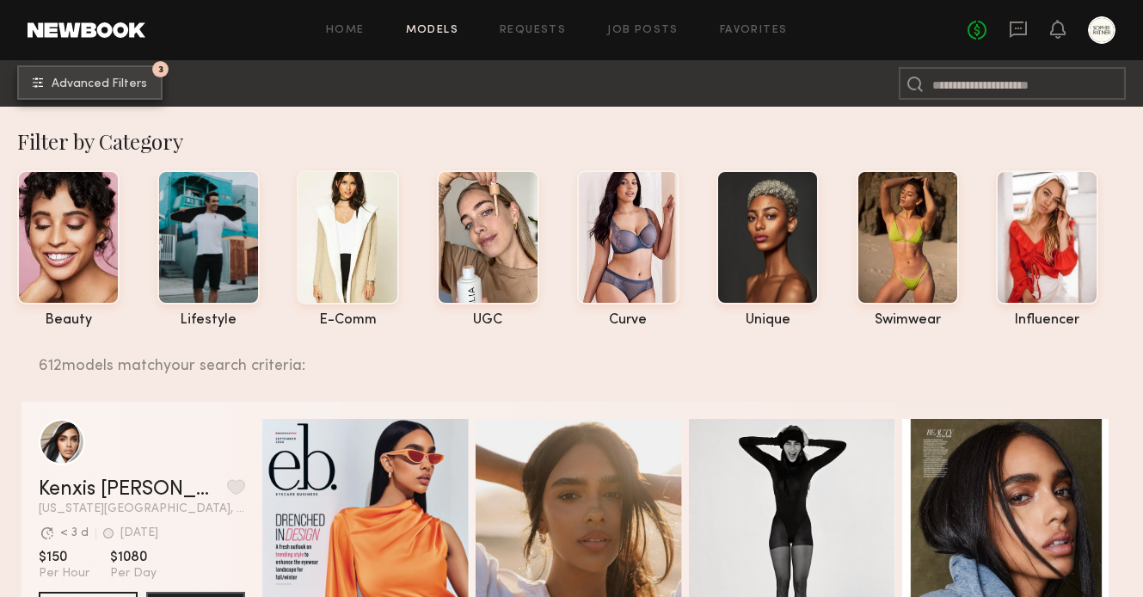
click at [81, 83] on span "Advanced Filters" at bounding box center [99, 84] width 95 height 12
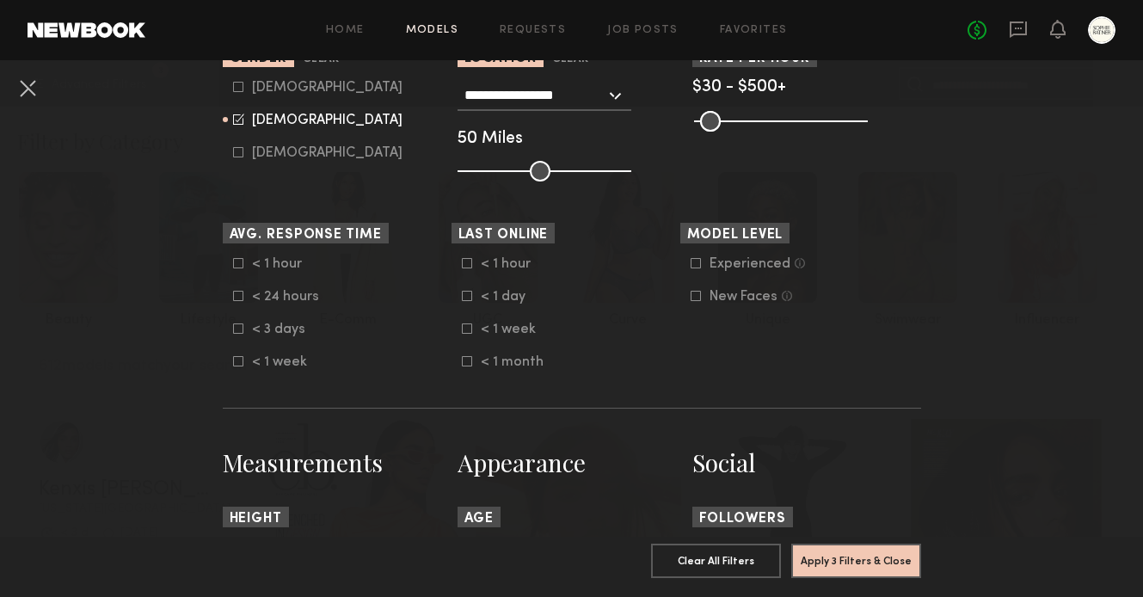
scroll to position [409, 0]
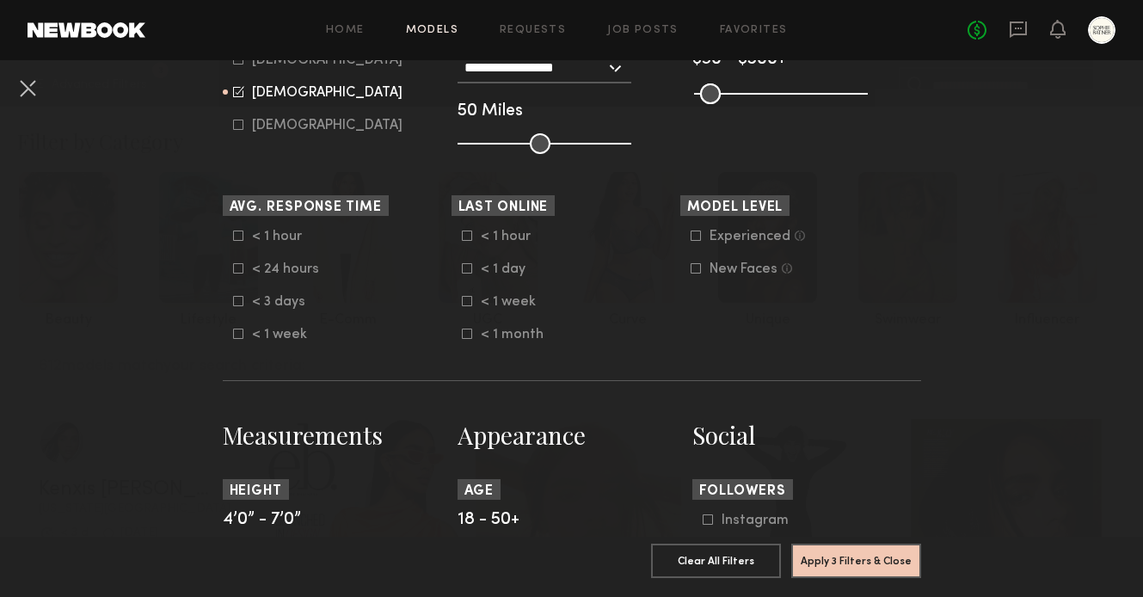
click at [727, 236] on div "Experienced" at bounding box center [750, 236] width 81 height 10
click at [864, 554] on button "Apply 4 Filters & Close" at bounding box center [856, 560] width 130 height 34
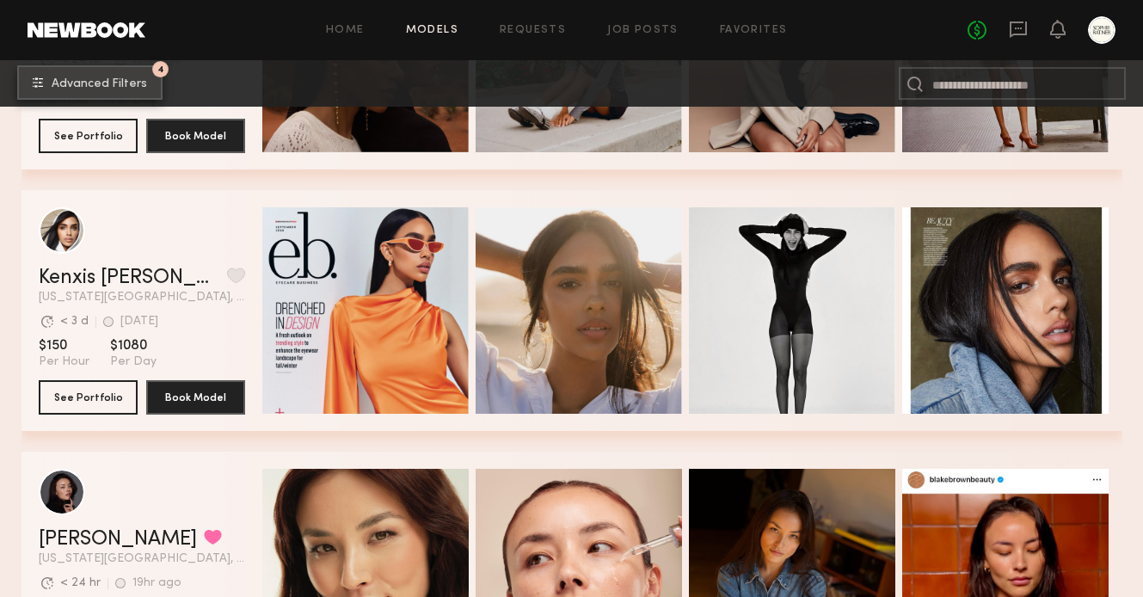
scroll to position [773, 0]
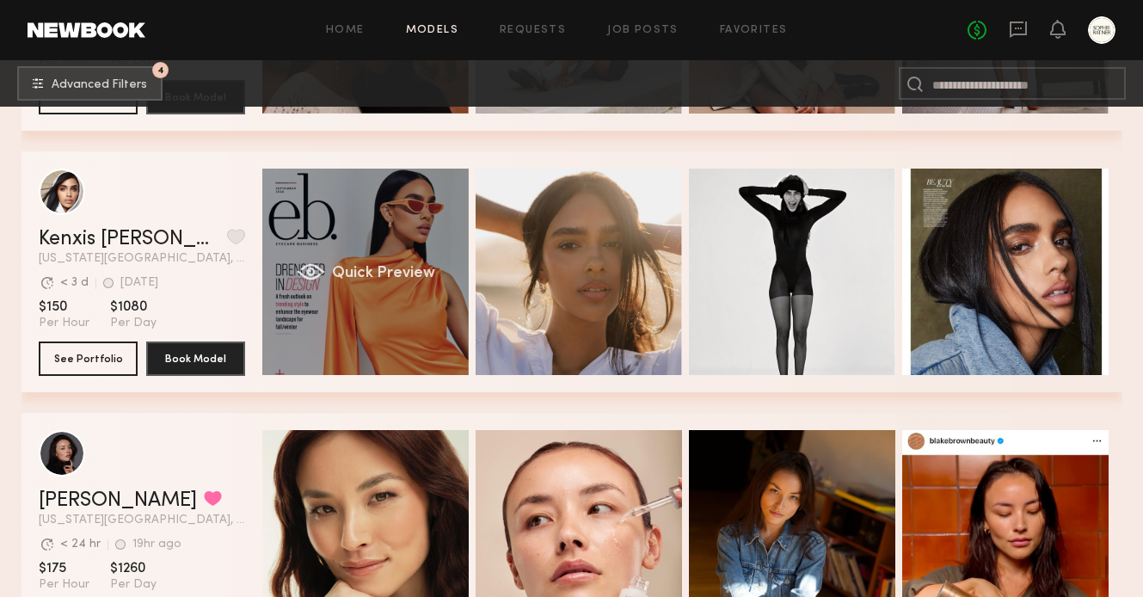
click at [352, 286] on div "Quick Preview" at bounding box center [365, 272] width 206 height 206
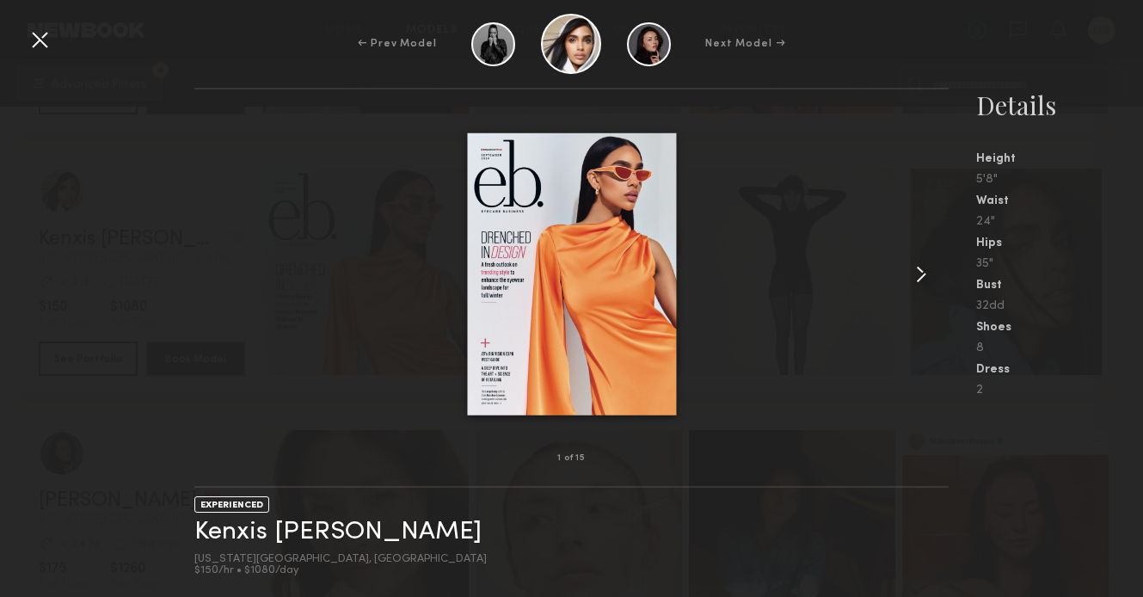
click at [928, 281] on common-icon at bounding box center [921, 275] width 28 height 28
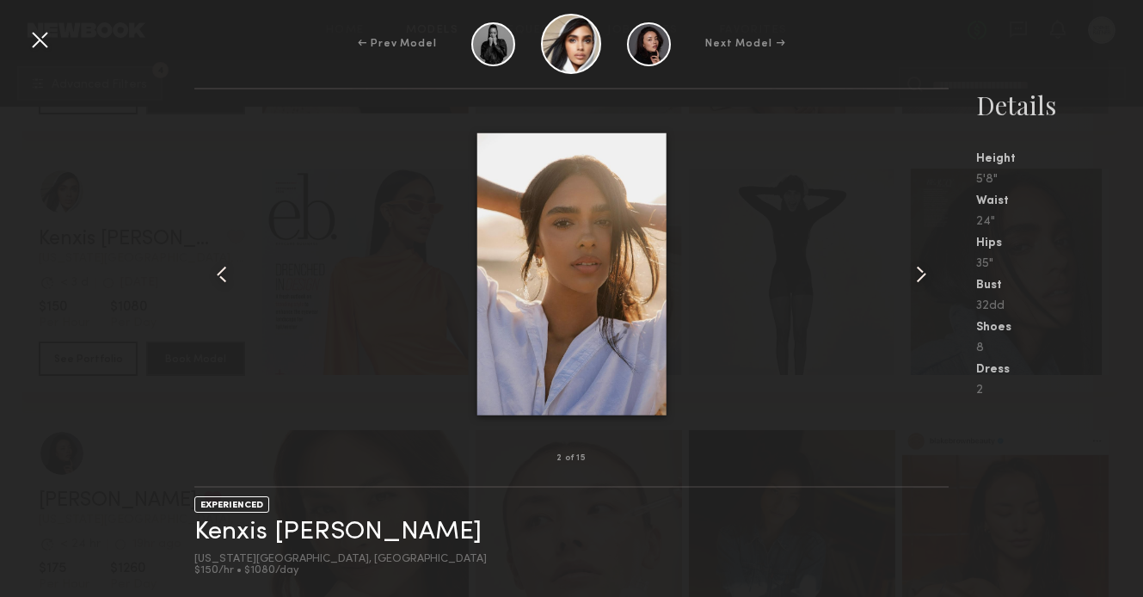
click at [928, 281] on common-icon at bounding box center [921, 275] width 28 height 28
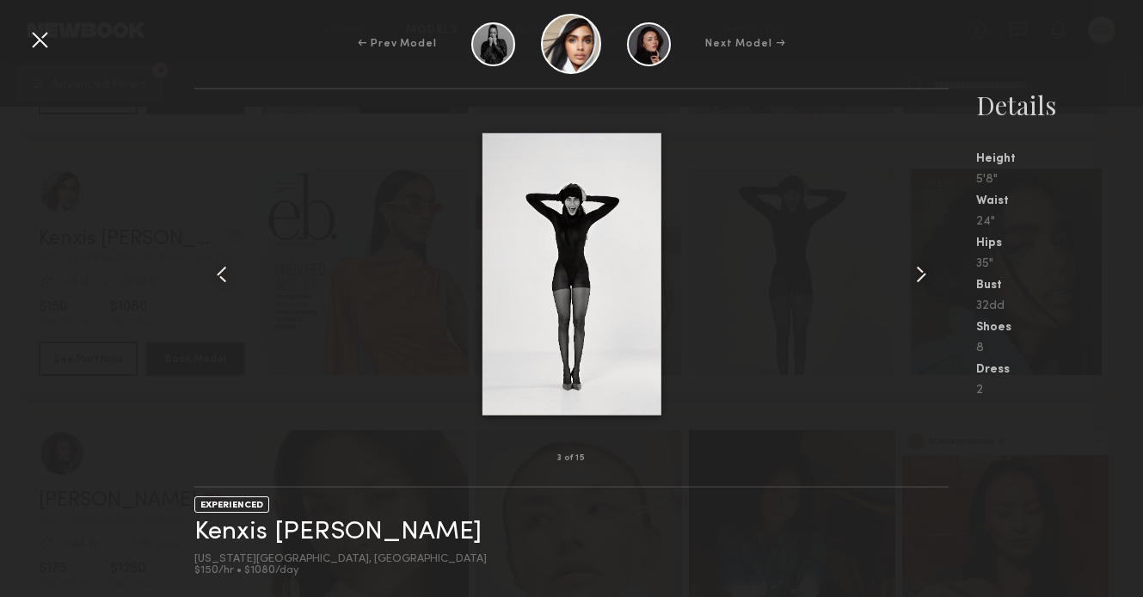
click at [928, 281] on common-icon at bounding box center [921, 275] width 28 height 28
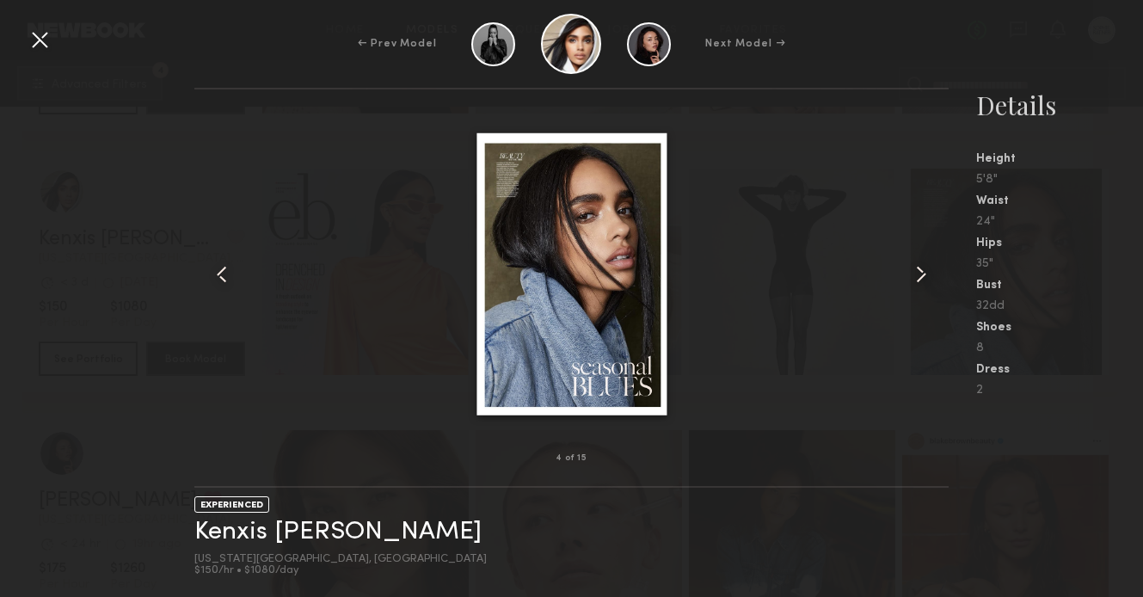
click at [928, 281] on common-icon at bounding box center [921, 275] width 28 height 28
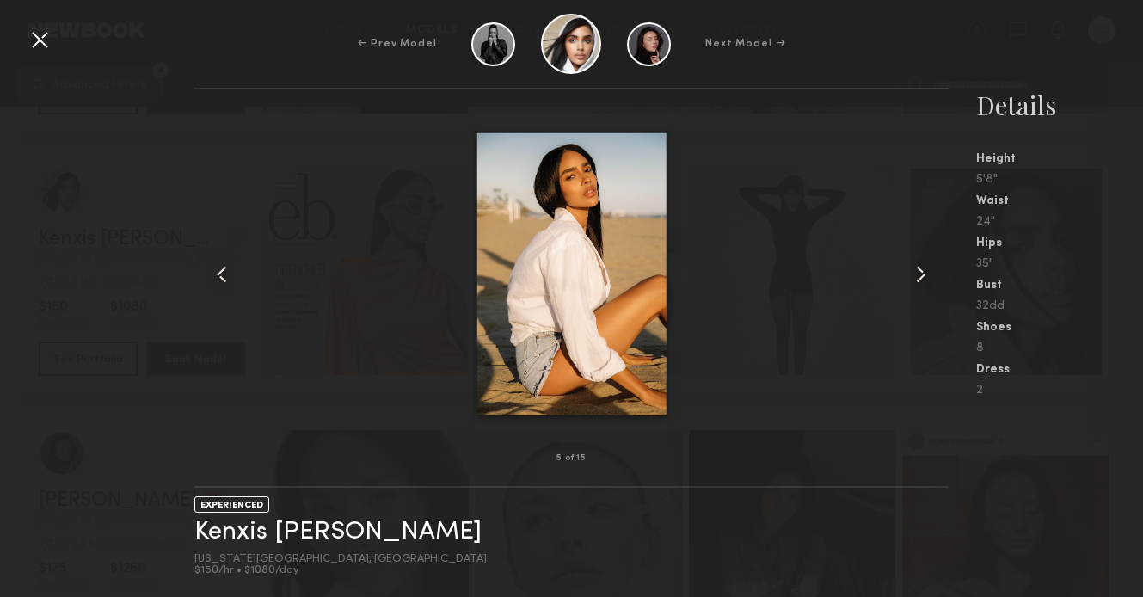
click at [928, 281] on common-icon at bounding box center [921, 275] width 28 height 28
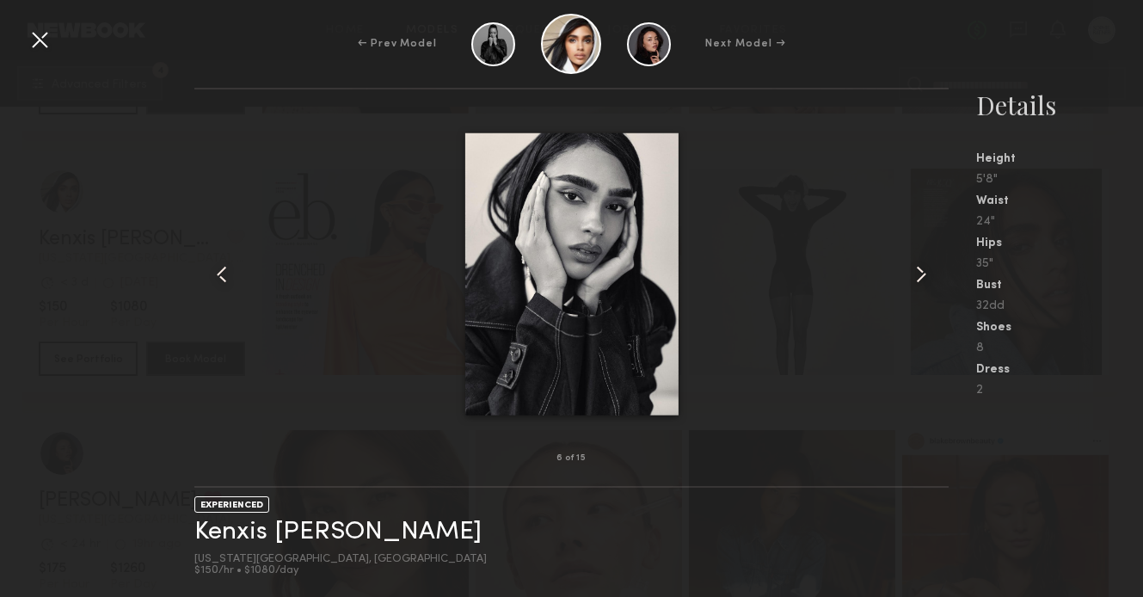
click at [928, 281] on common-icon at bounding box center [921, 275] width 28 height 28
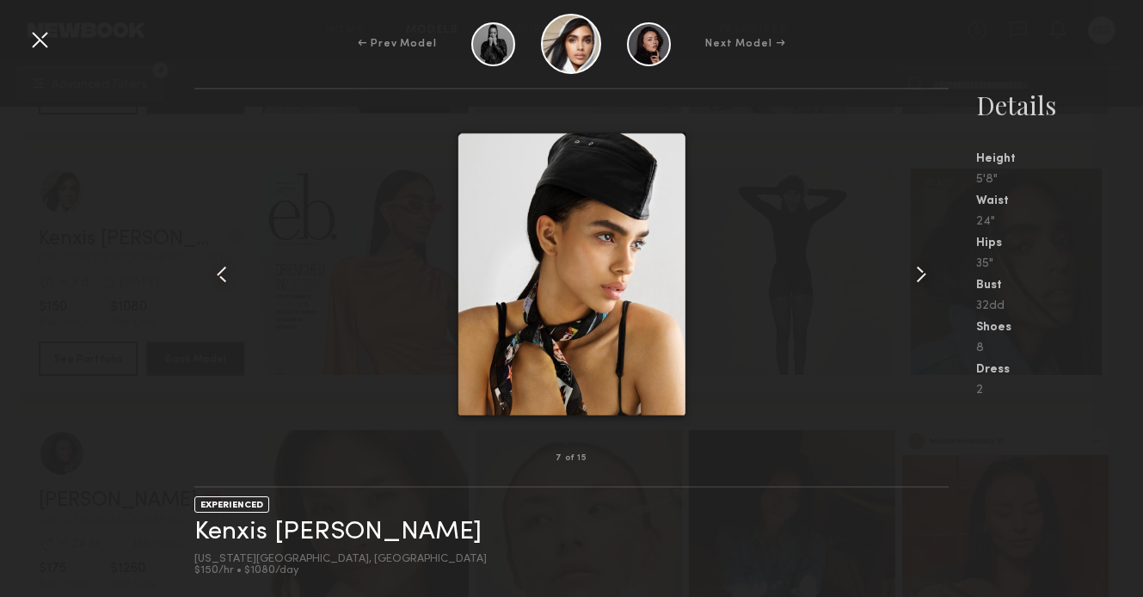
click at [930, 272] on common-icon at bounding box center [921, 275] width 28 height 28
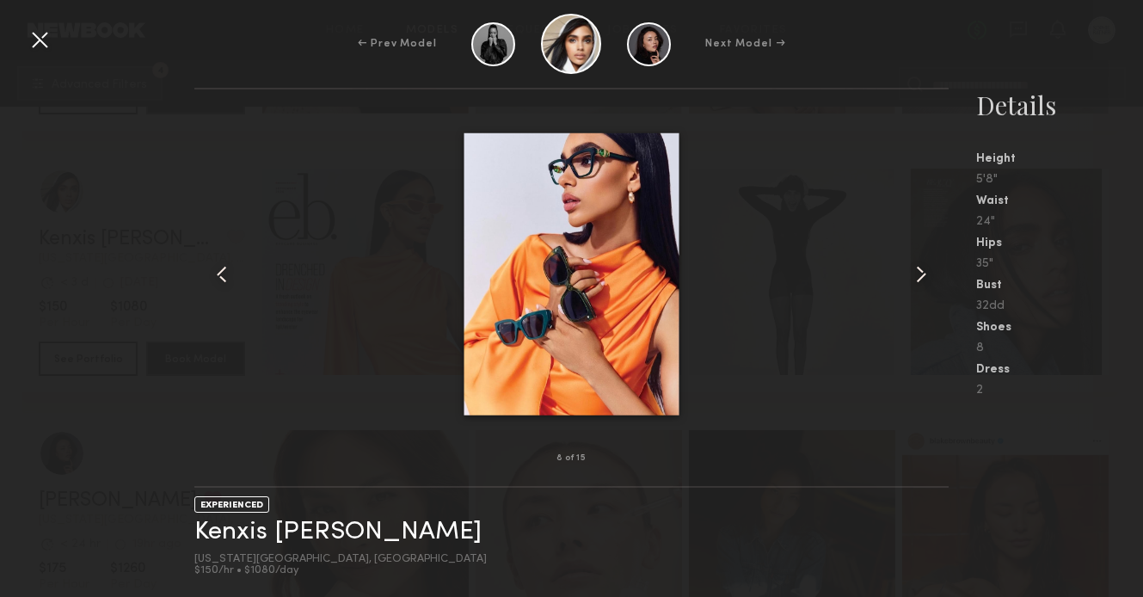
click at [930, 272] on common-icon at bounding box center [921, 275] width 28 height 28
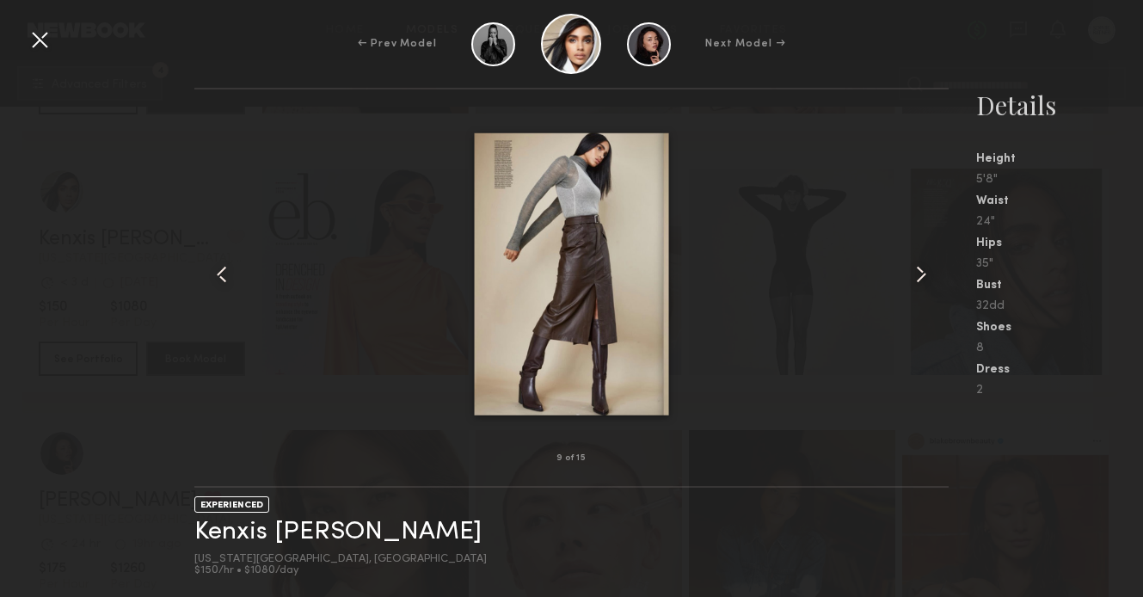
click at [38, 32] on div at bounding box center [40, 40] width 28 height 28
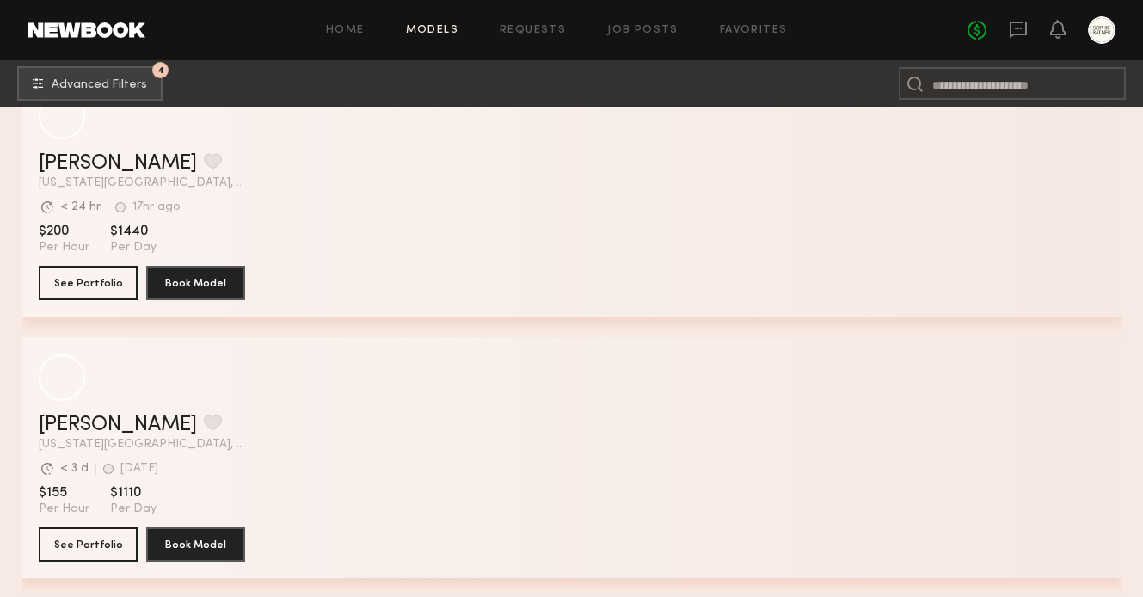
scroll to position [12770, 0]
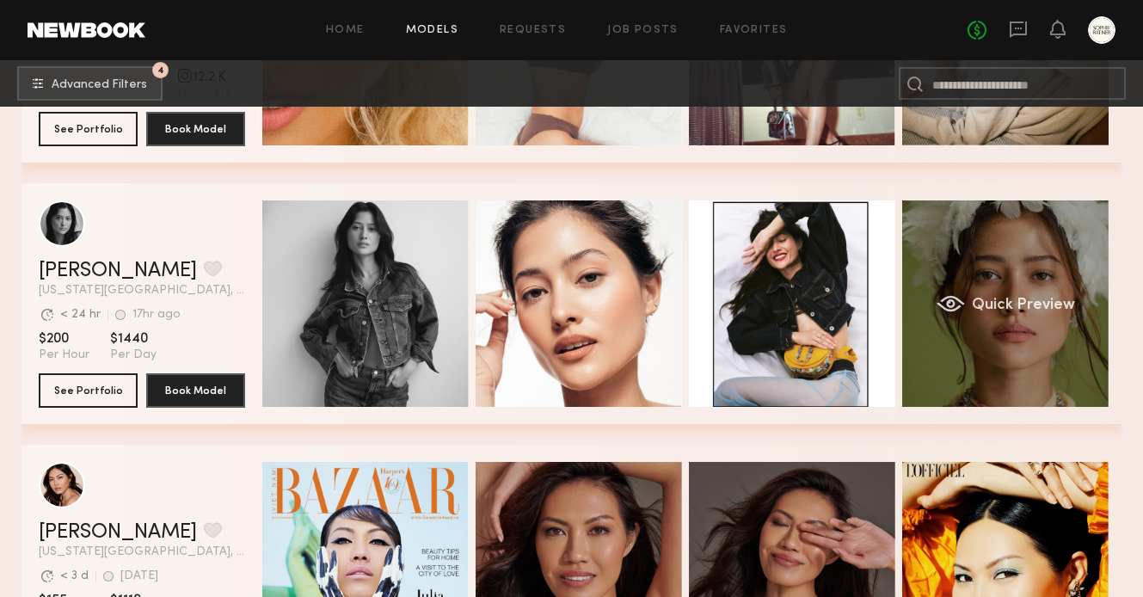
click at [1061, 301] on span "Quick Preview" at bounding box center [1022, 305] width 103 height 15
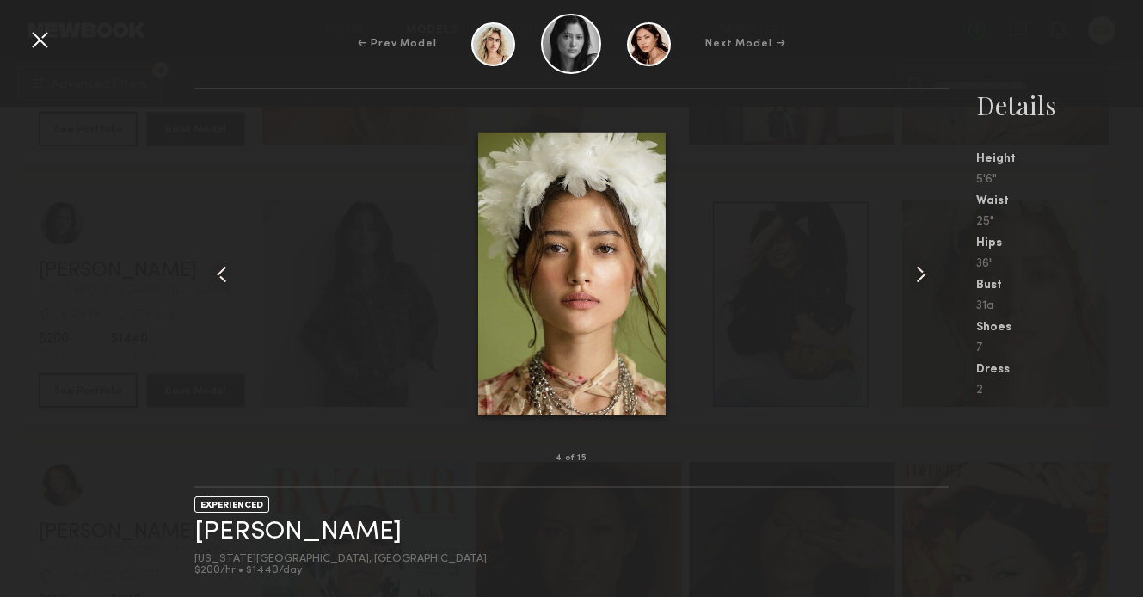
click at [921, 274] on common-icon at bounding box center [921, 275] width 28 height 28
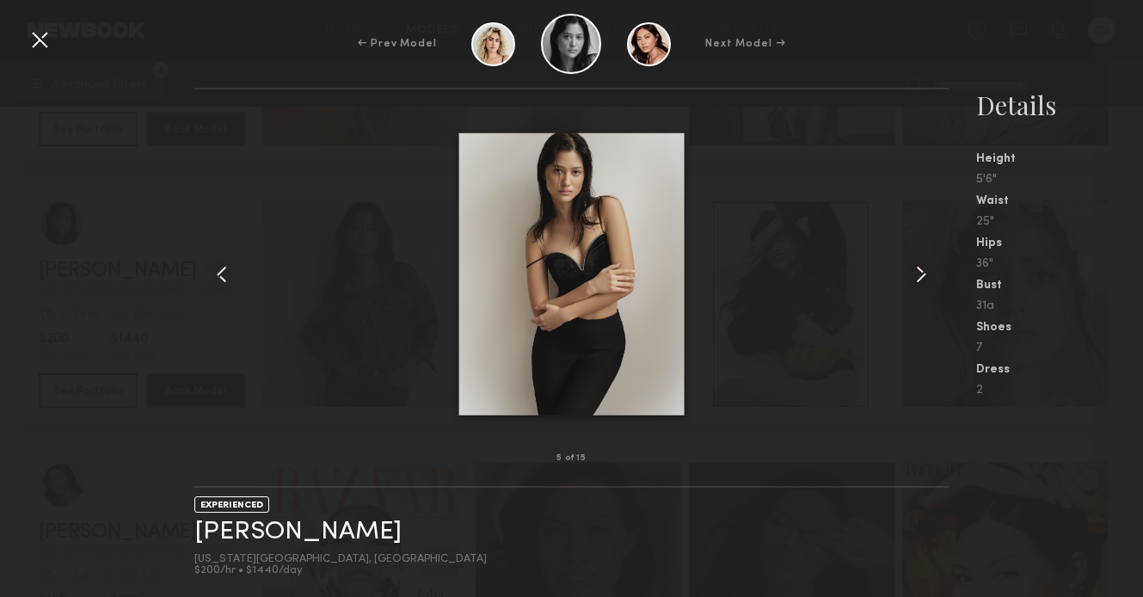
click at [921, 274] on common-icon at bounding box center [921, 275] width 28 height 28
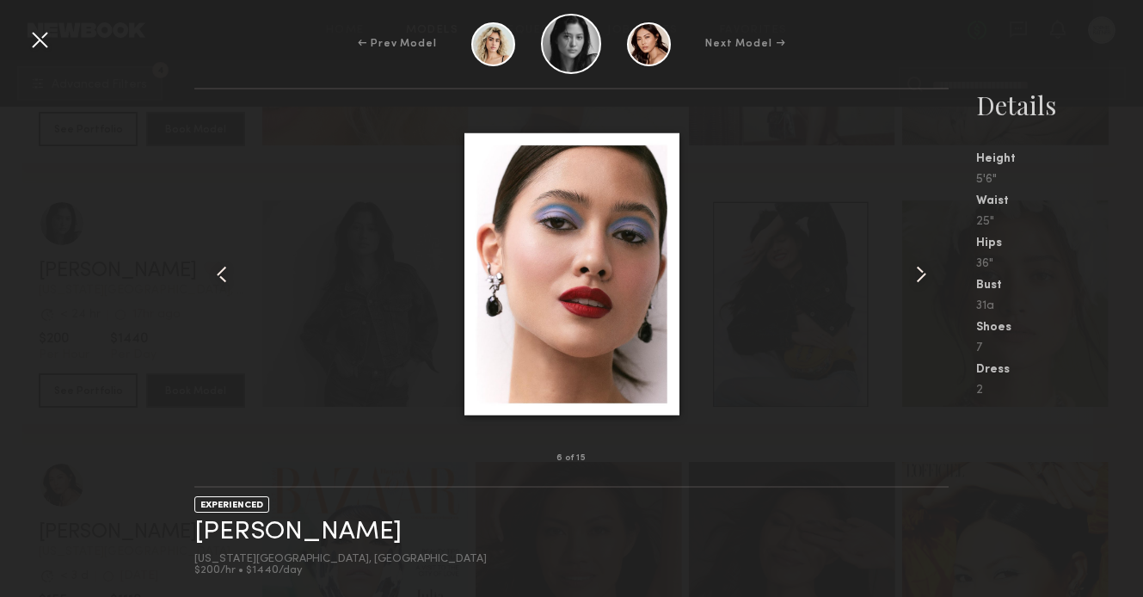
click at [921, 274] on common-icon at bounding box center [921, 275] width 28 height 28
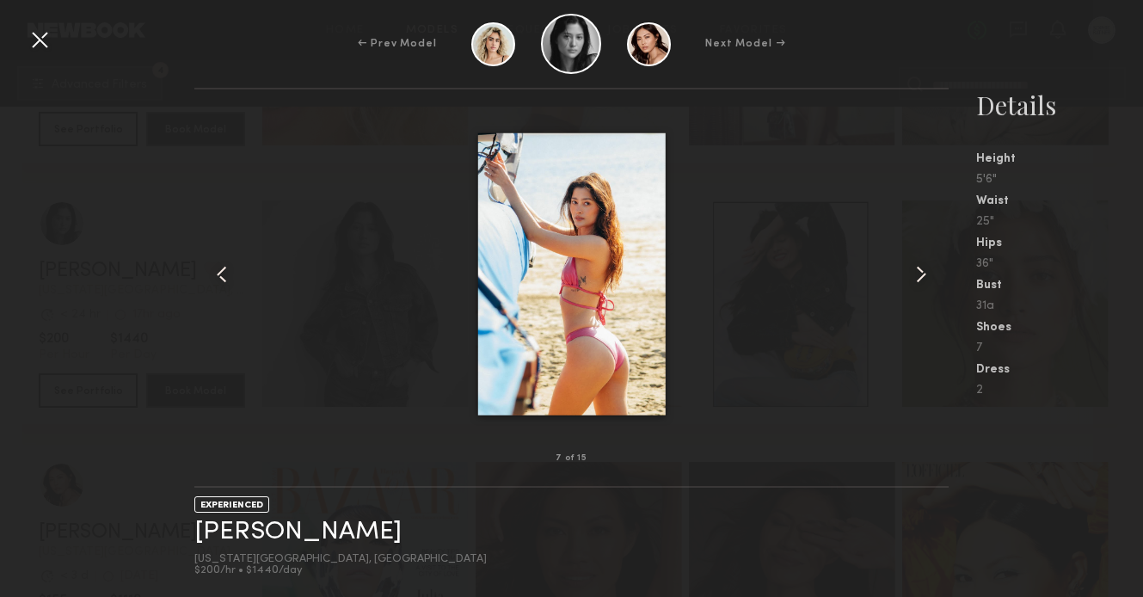
click at [921, 274] on common-icon at bounding box center [921, 275] width 28 height 28
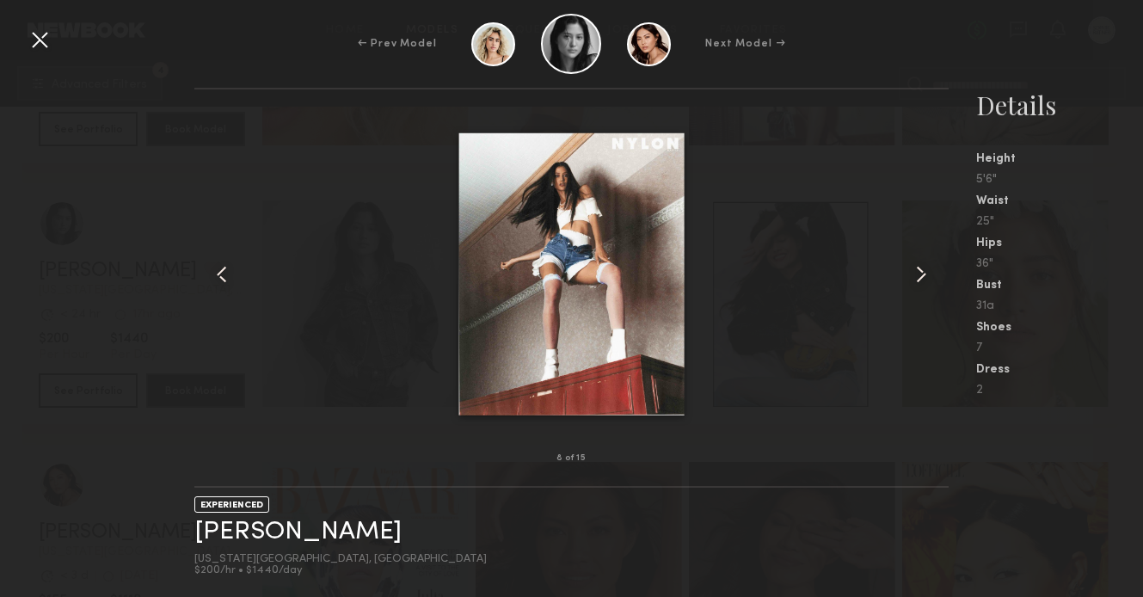
click at [921, 274] on common-icon at bounding box center [921, 275] width 28 height 28
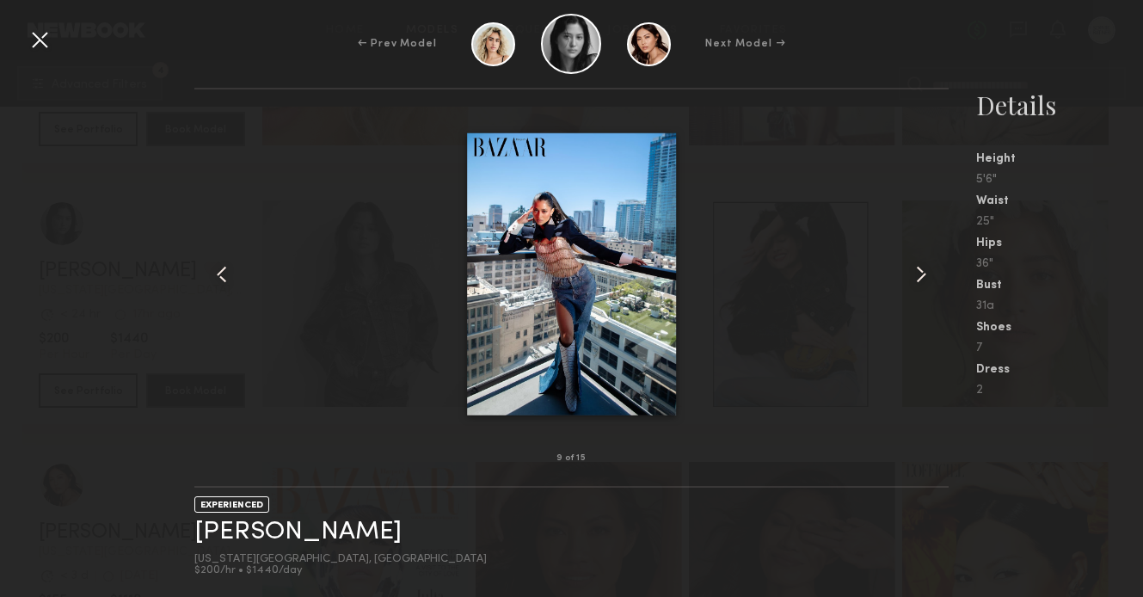
click at [921, 274] on common-icon at bounding box center [921, 275] width 28 height 28
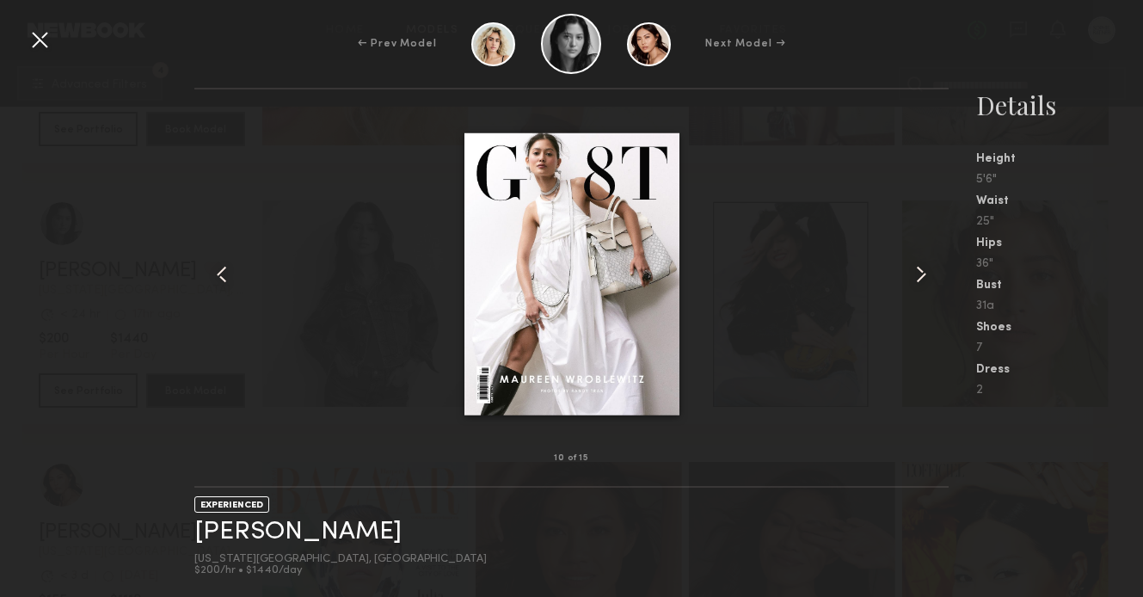
click at [921, 274] on common-icon at bounding box center [921, 275] width 28 height 28
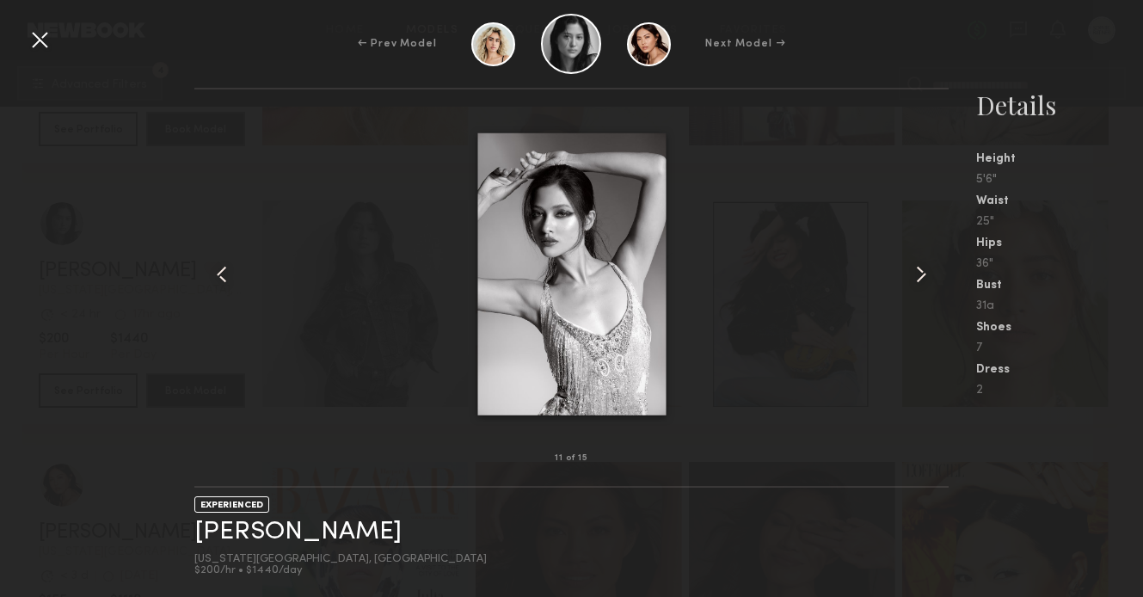
click at [31, 40] on div at bounding box center [40, 40] width 28 height 28
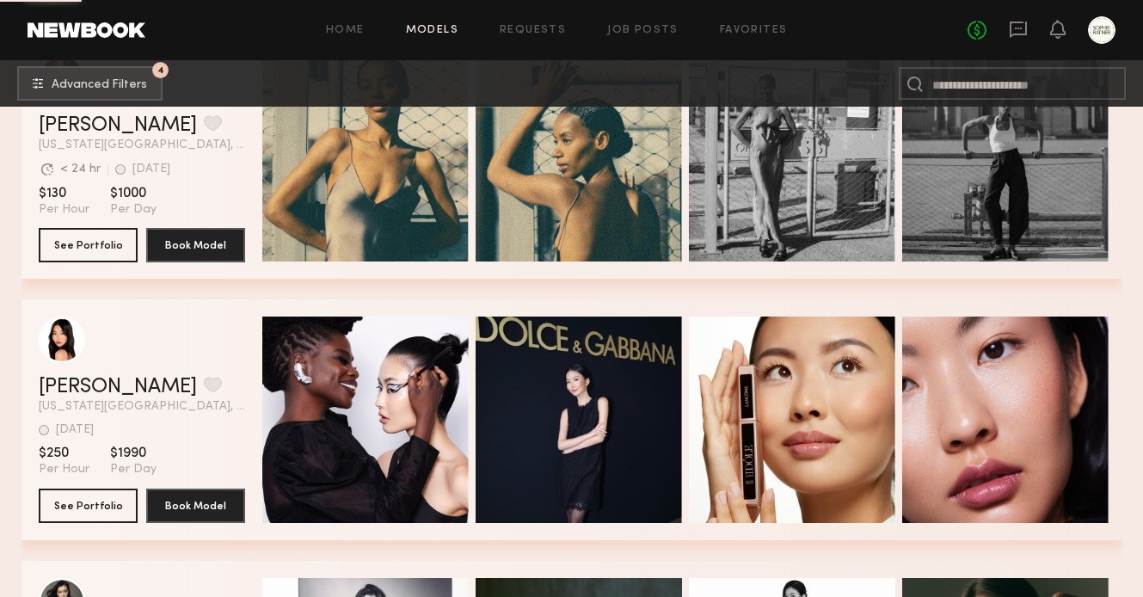
scroll to position [14517, 0]
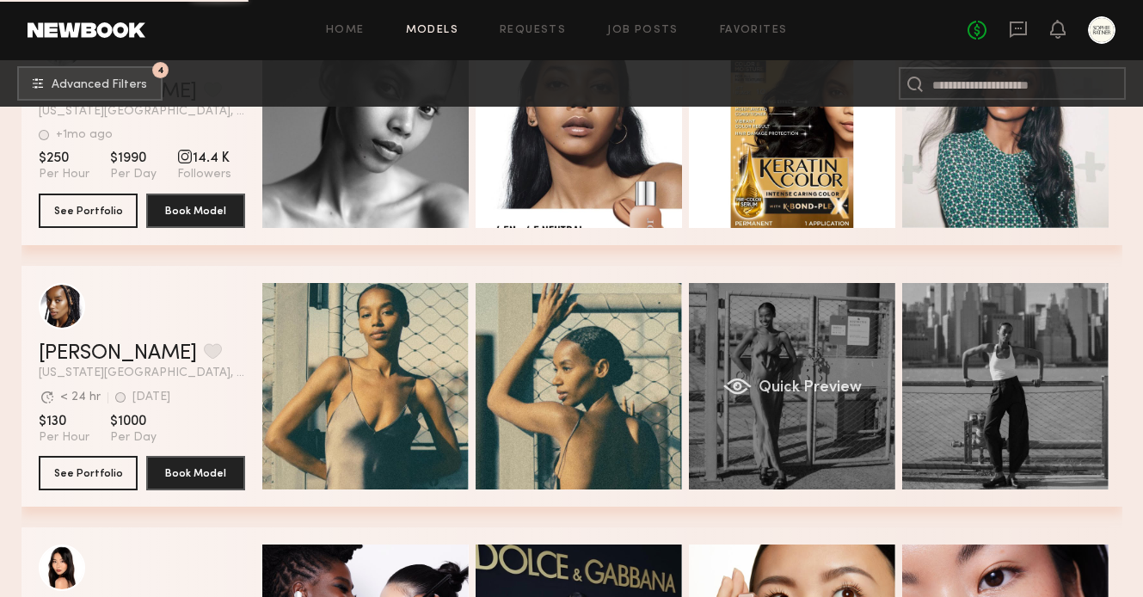
click at [805, 397] on div "Quick Preview" at bounding box center [792, 386] width 206 height 206
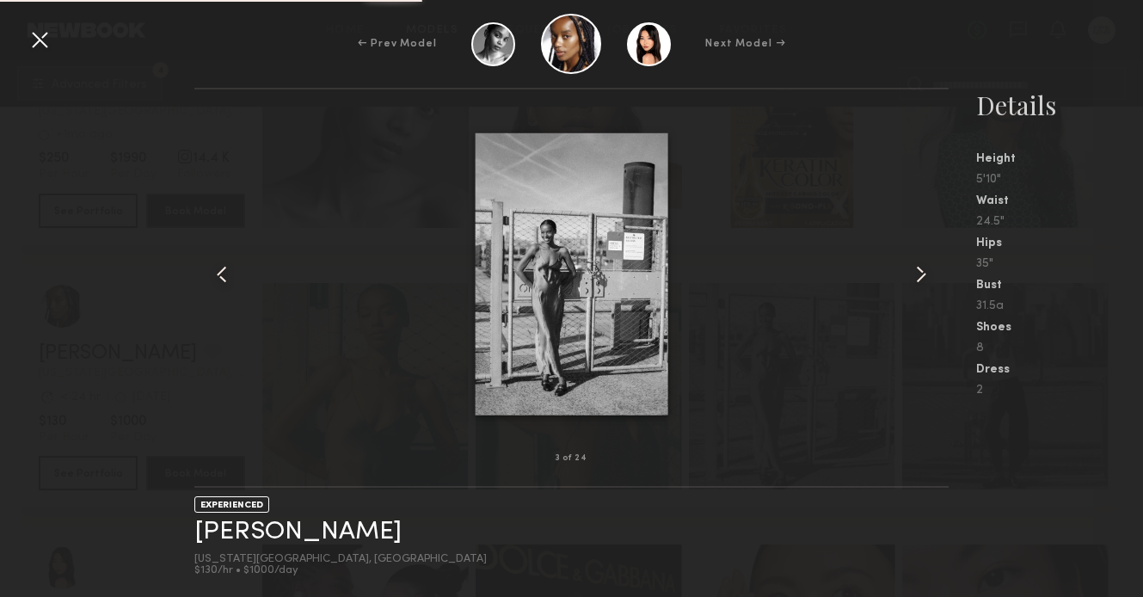
click at [913, 283] on common-icon at bounding box center [921, 275] width 28 height 28
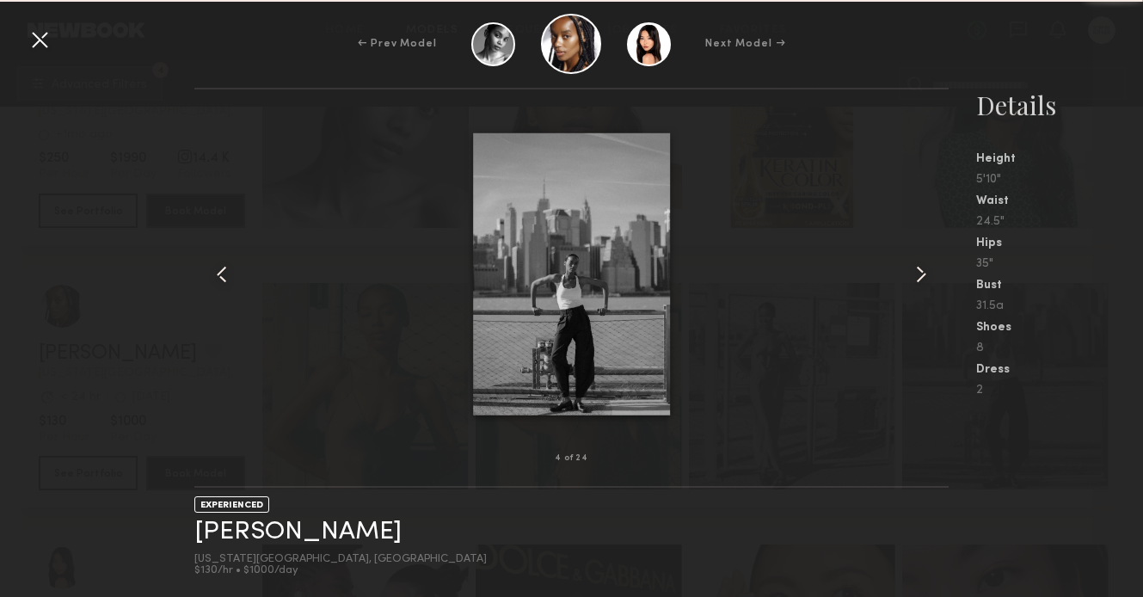
click at [913, 283] on common-icon at bounding box center [921, 275] width 28 height 28
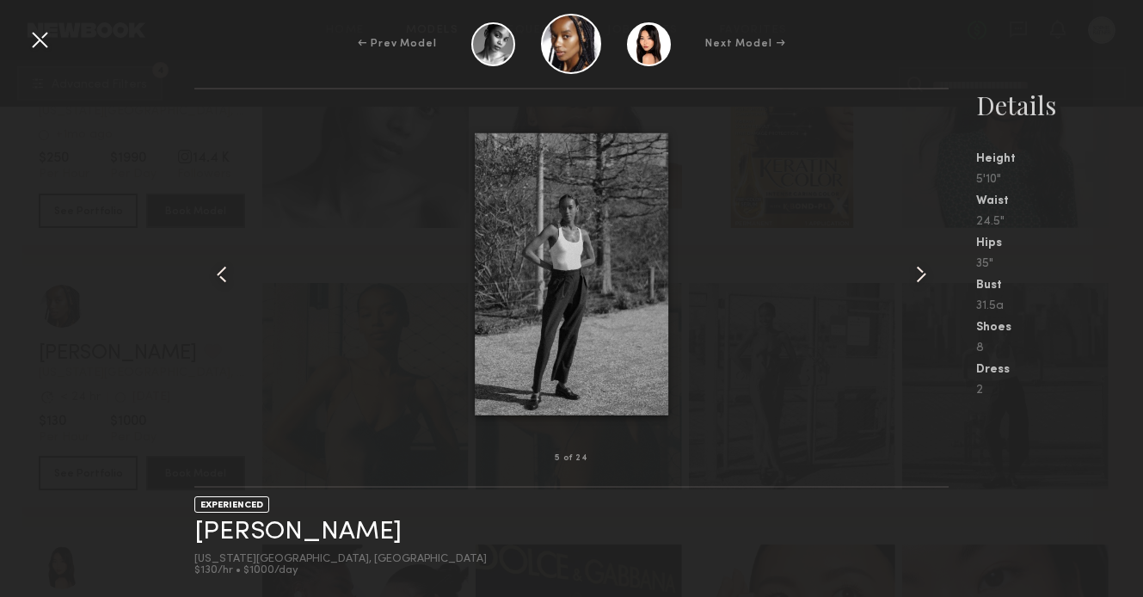
click at [913, 283] on common-icon at bounding box center [921, 275] width 28 height 28
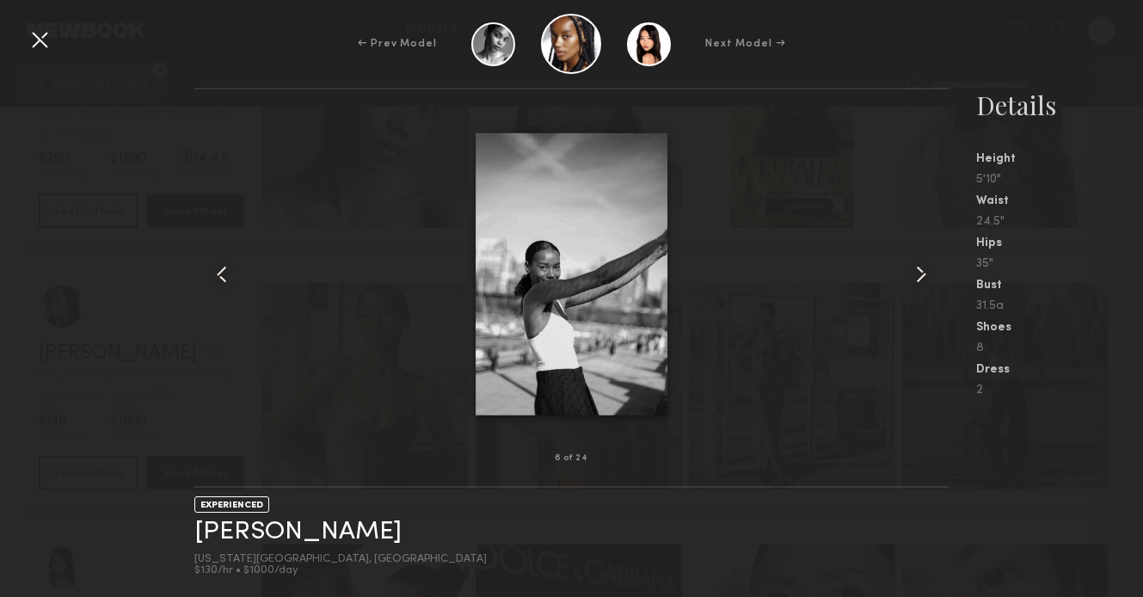
click at [913, 283] on common-icon at bounding box center [921, 275] width 28 height 28
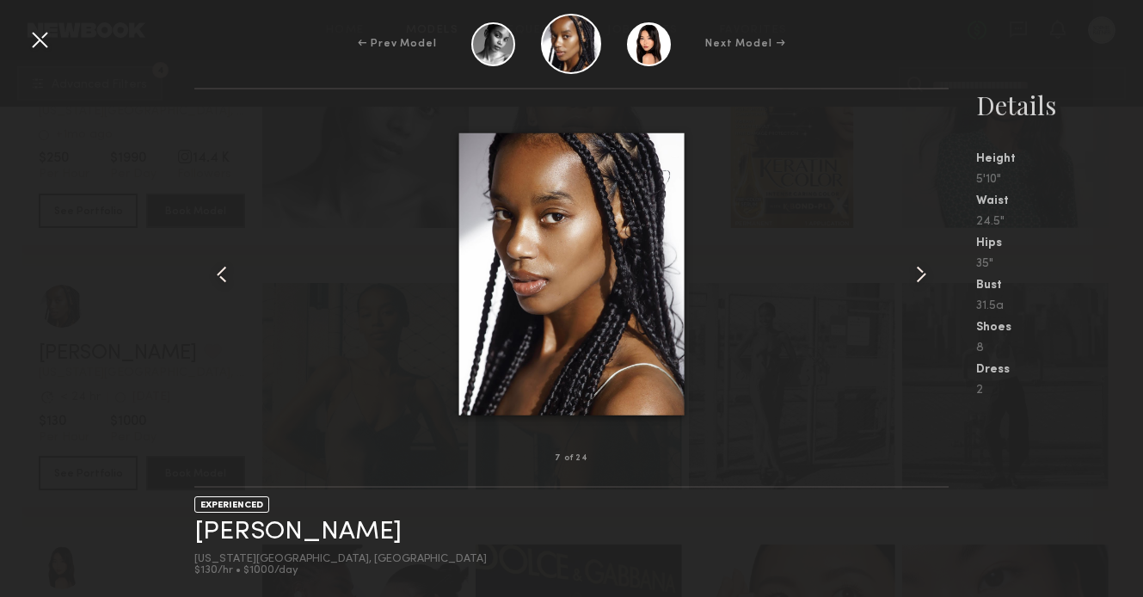
click at [913, 283] on common-icon at bounding box center [921, 275] width 28 height 28
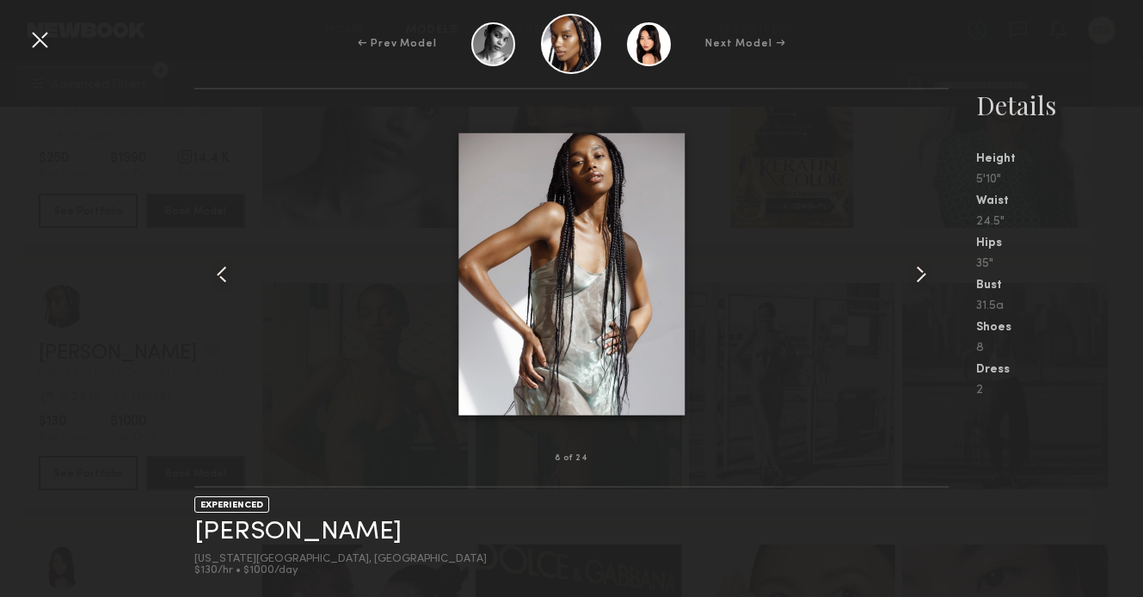
click at [913, 283] on common-icon at bounding box center [921, 275] width 28 height 28
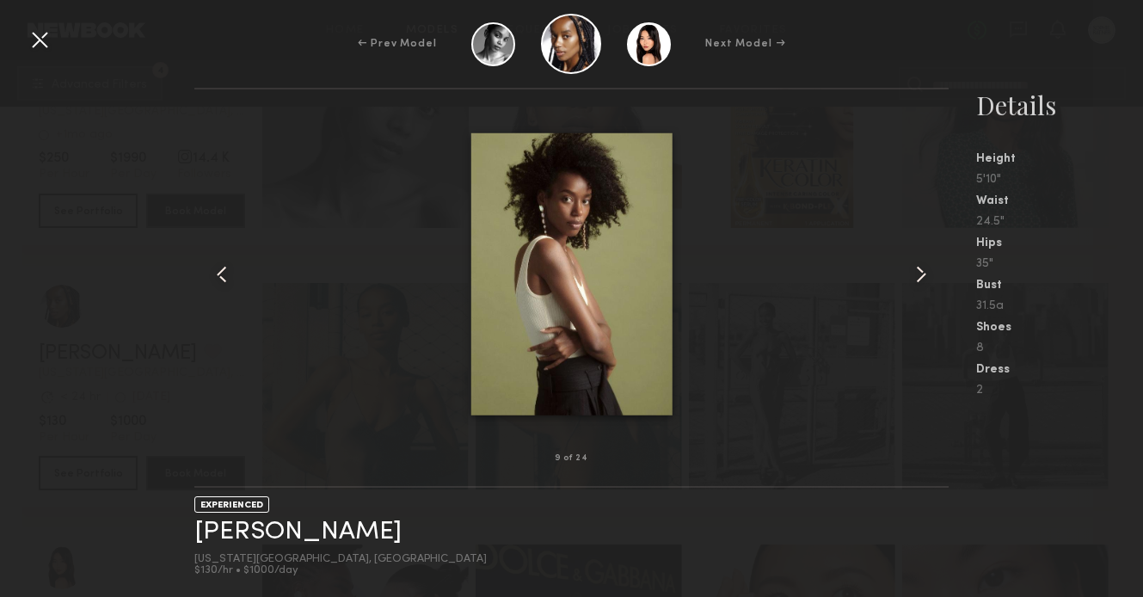
click at [913, 283] on common-icon at bounding box center [921, 275] width 28 height 28
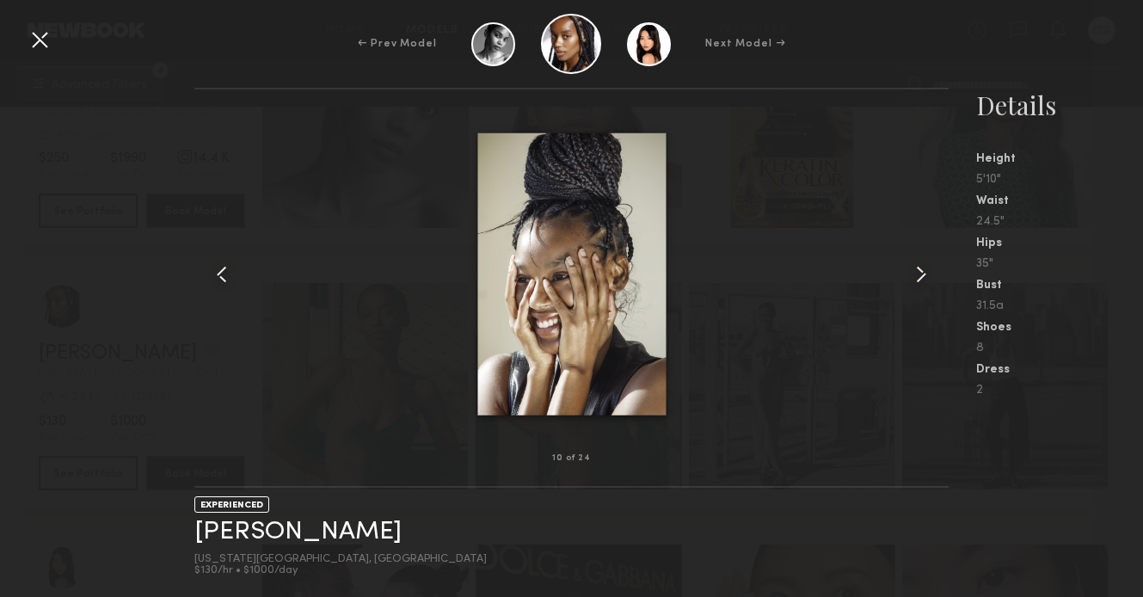
click at [913, 283] on common-icon at bounding box center [921, 275] width 28 height 28
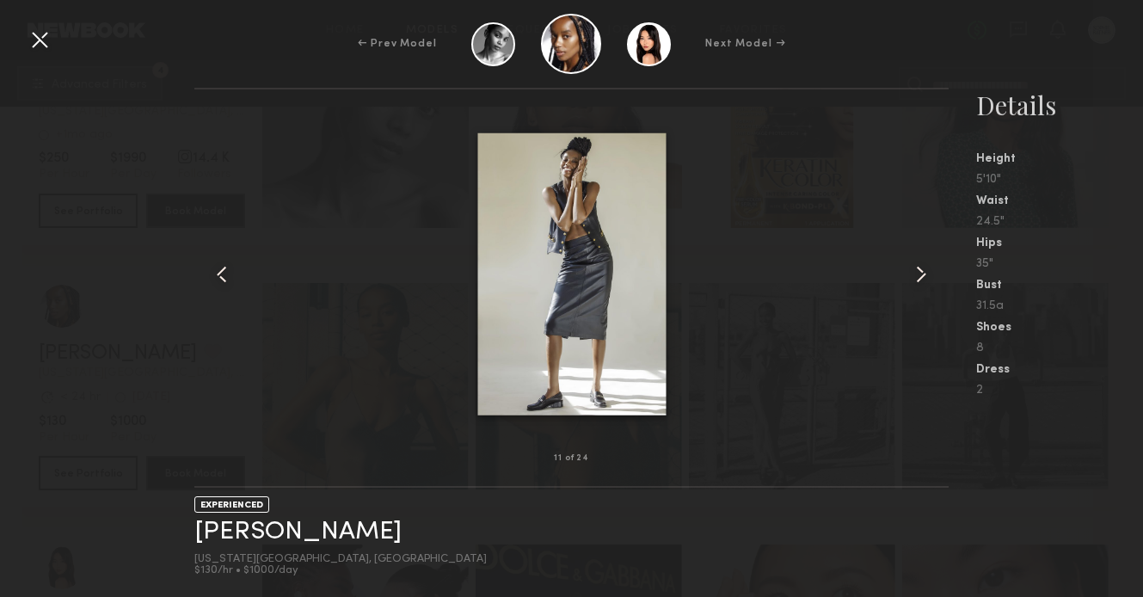
click at [913, 283] on common-icon at bounding box center [921, 275] width 28 height 28
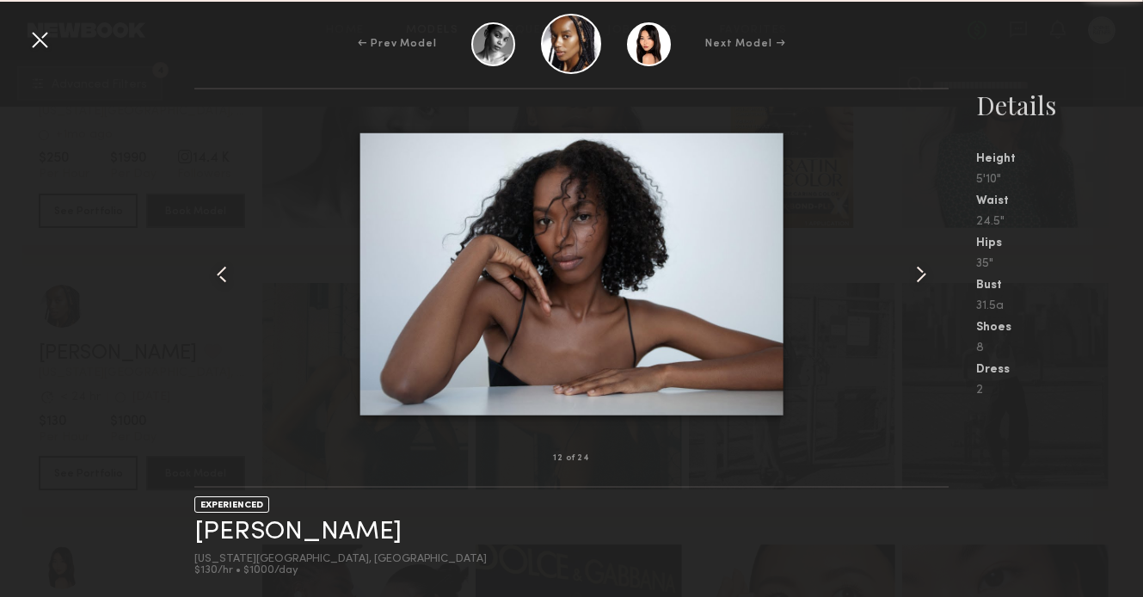
click at [913, 283] on common-icon at bounding box center [921, 275] width 28 height 28
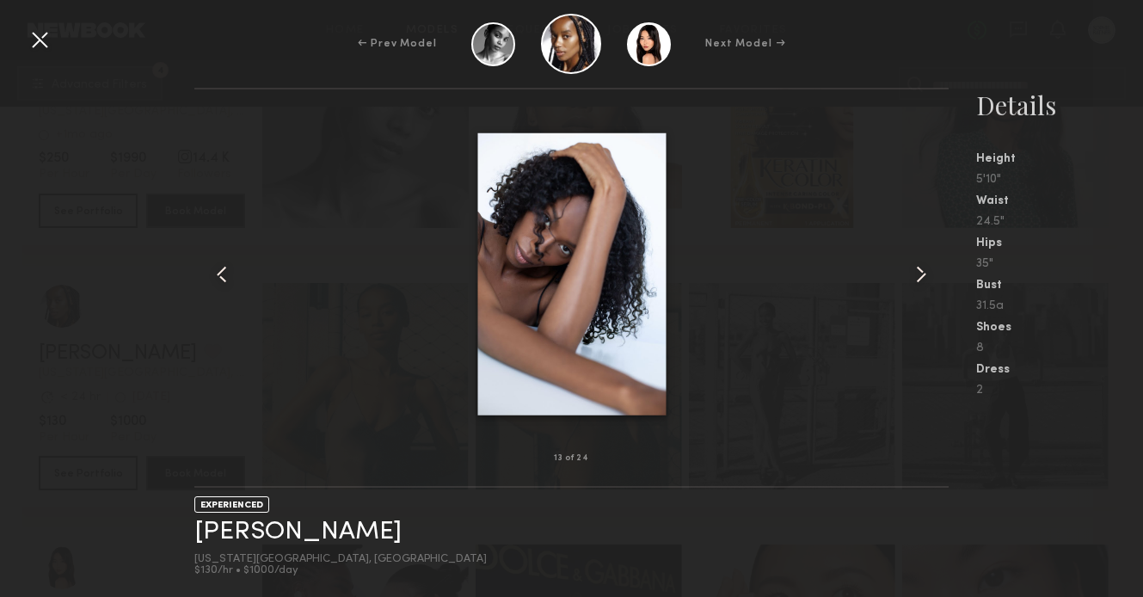
click at [913, 283] on common-icon at bounding box center [921, 275] width 28 height 28
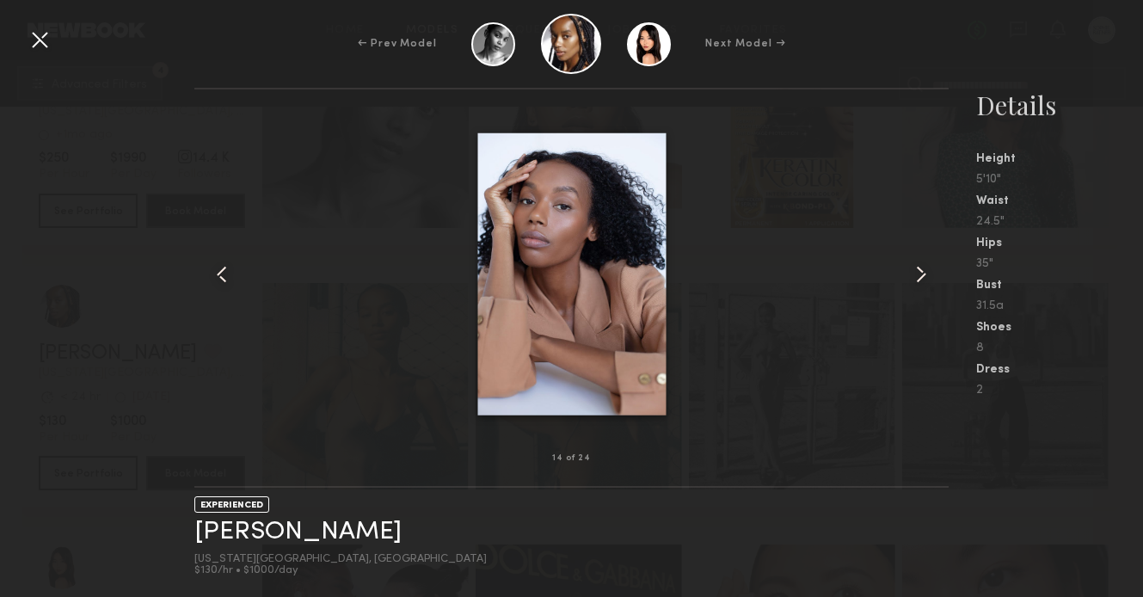
click at [913, 283] on common-icon at bounding box center [921, 275] width 28 height 28
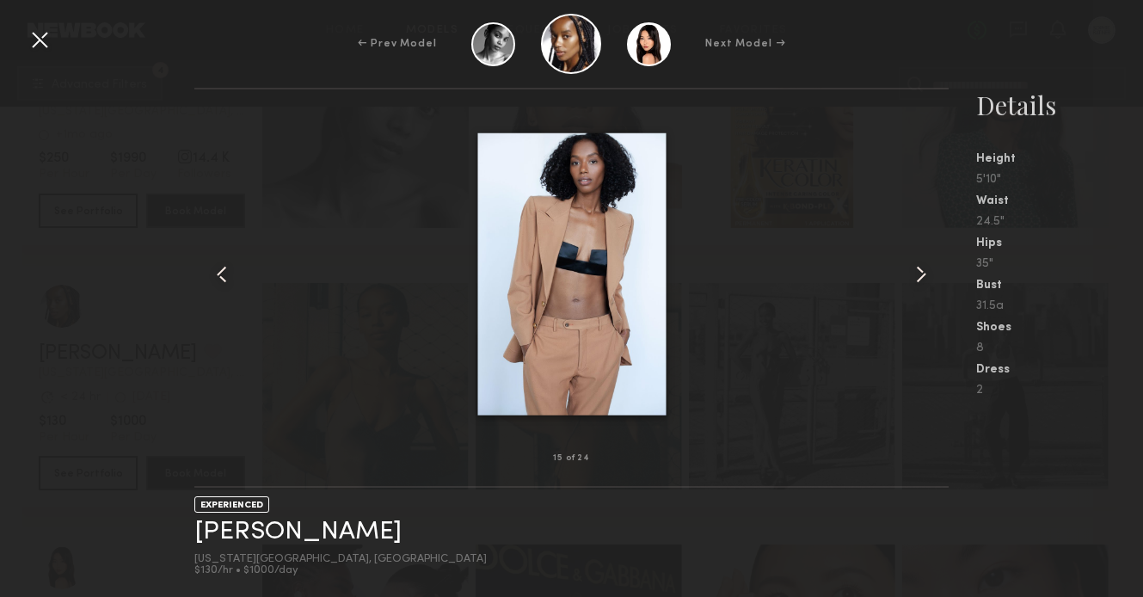
click at [913, 283] on common-icon at bounding box center [921, 275] width 28 height 28
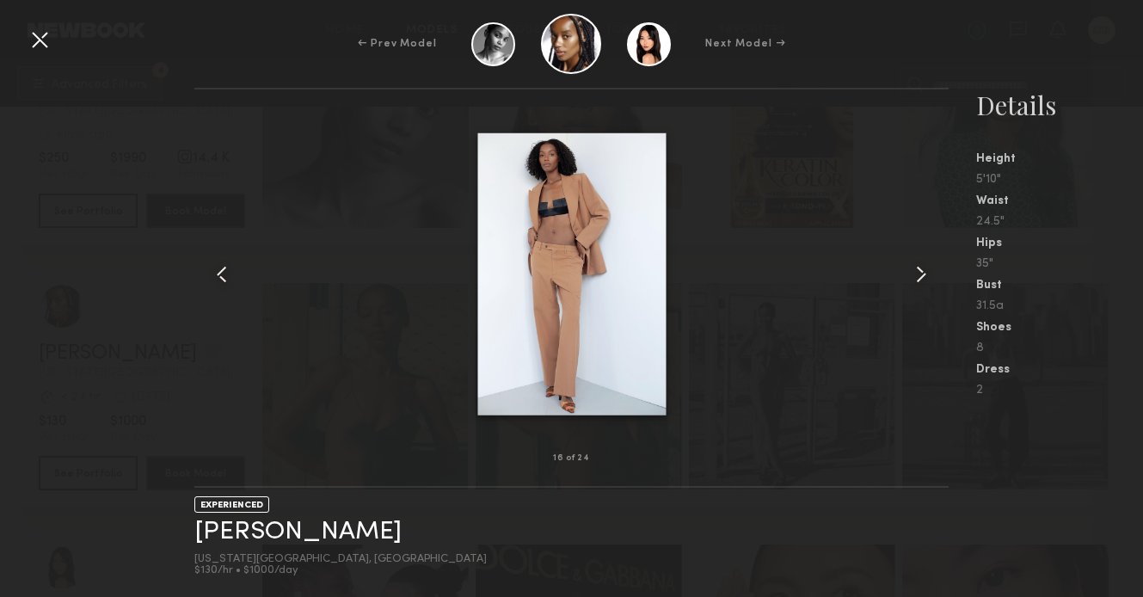
click at [913, 283] on common-icon at bounding box center [921, 275] width 28 height 28
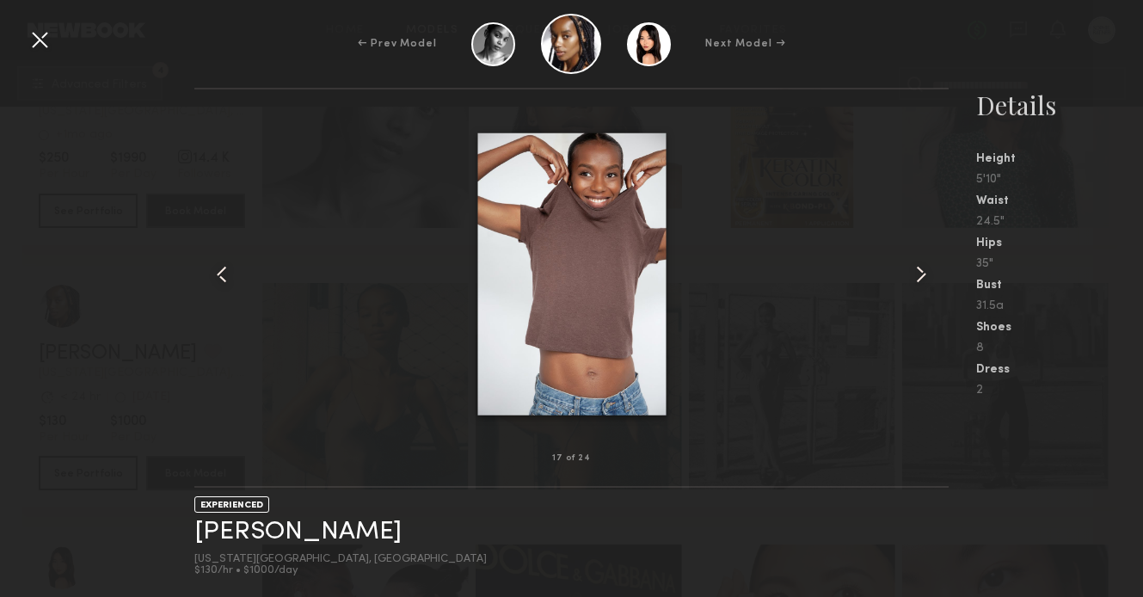
click at [913, 283] on common-icon at bounding box center [921, 275] width 28 height 28
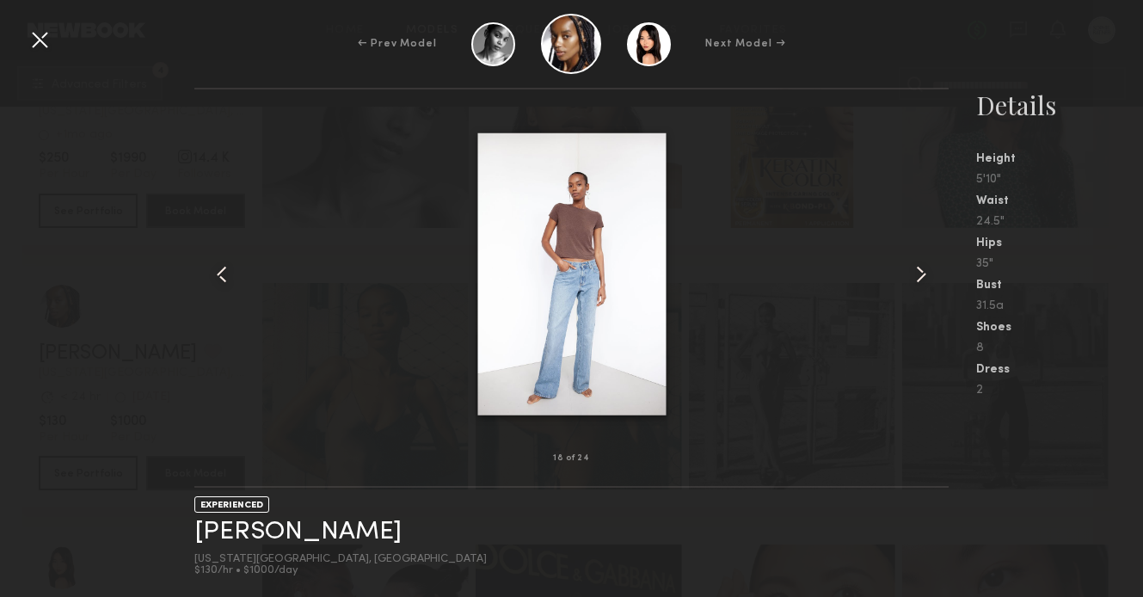
click at [913, 283] on common-icon at bounding box center [921, 275] width 28 height 28
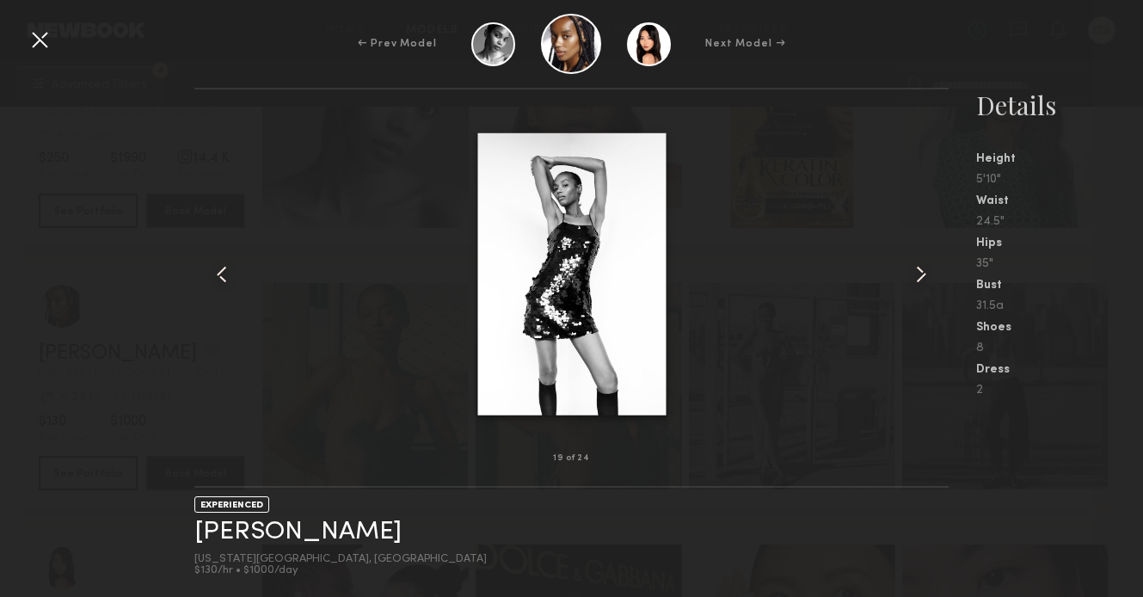
click at [913, 283] on common-icon at bounding box center [921, 275] width 28 height 28
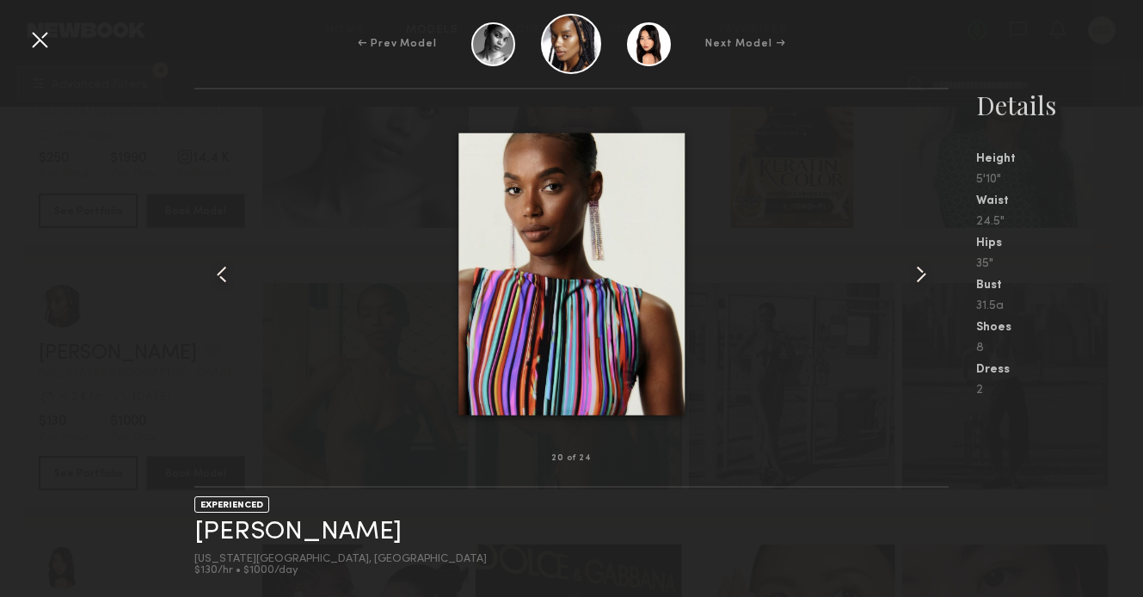
click at [913, 283] on common-icon at bounding box center [921, 275] width 28 height 28
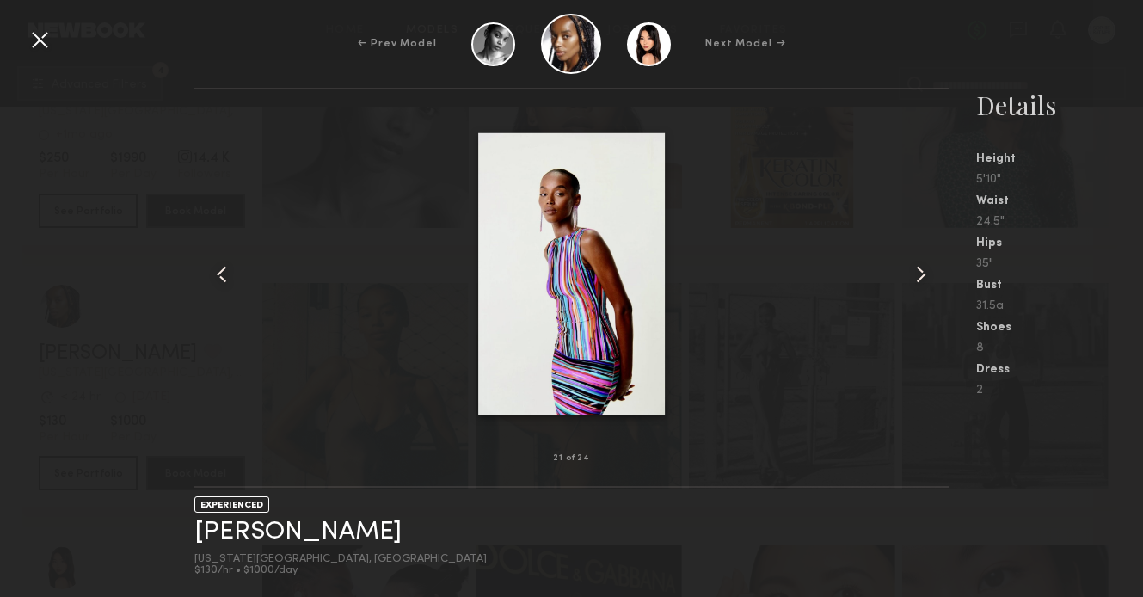
click at [913, 283] on common-icon at bounding box center [921, 275] width 28 height 28
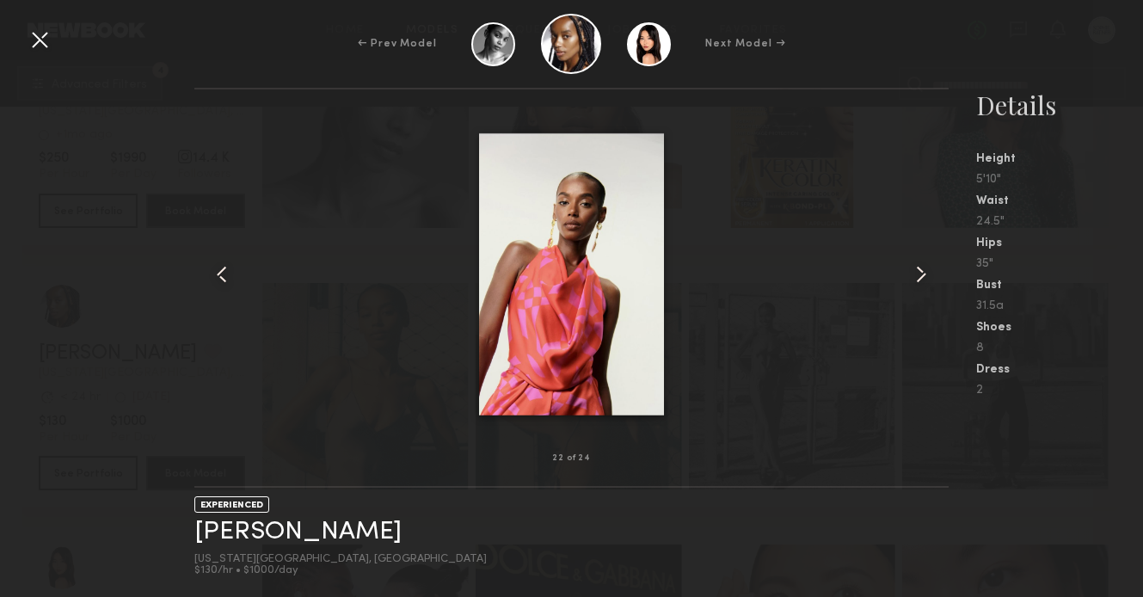
click at [913, 283] on common-icon at bounding box center [921, 275] width 28 height 28
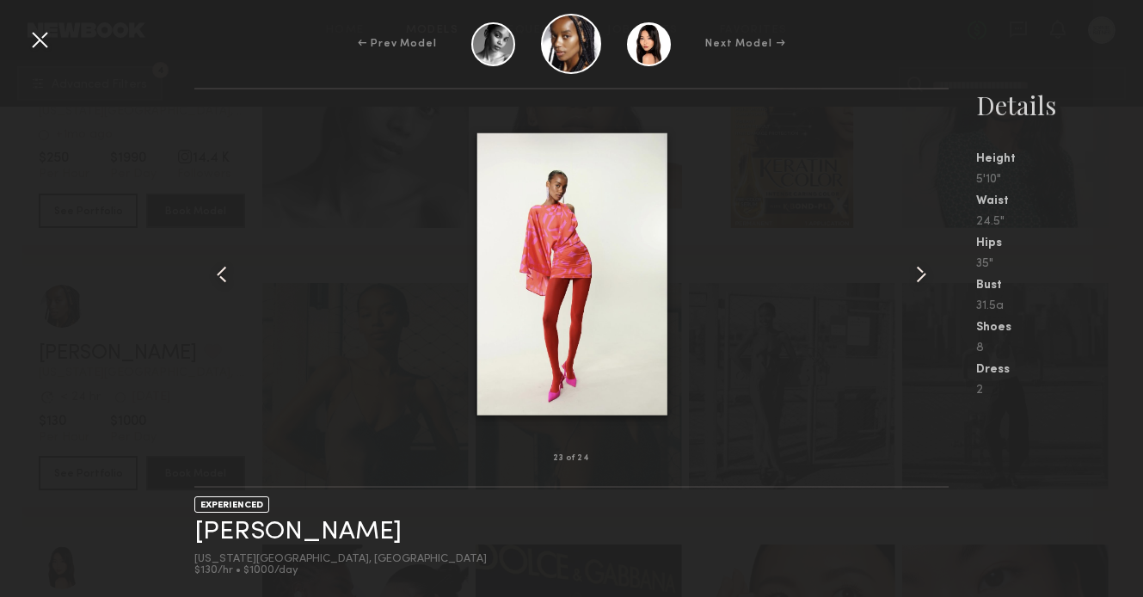
click at [913, 283] on common-icon at bounding box center [921, 275] width 28 height 28
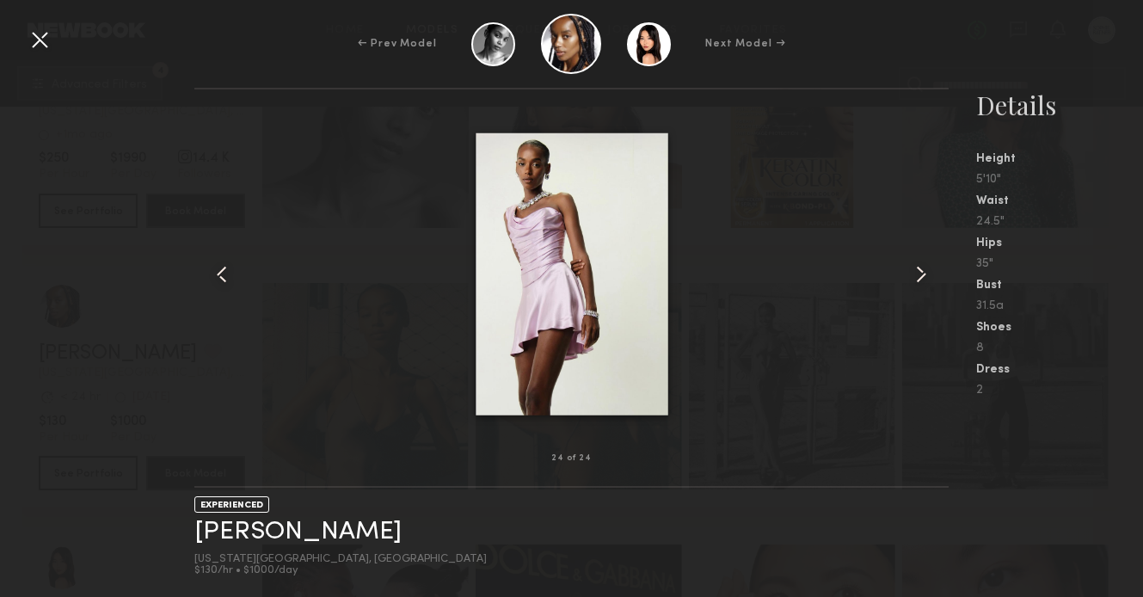
click at [913, 283] on common-icon at bounding box center [921, 275] width 28 height 28
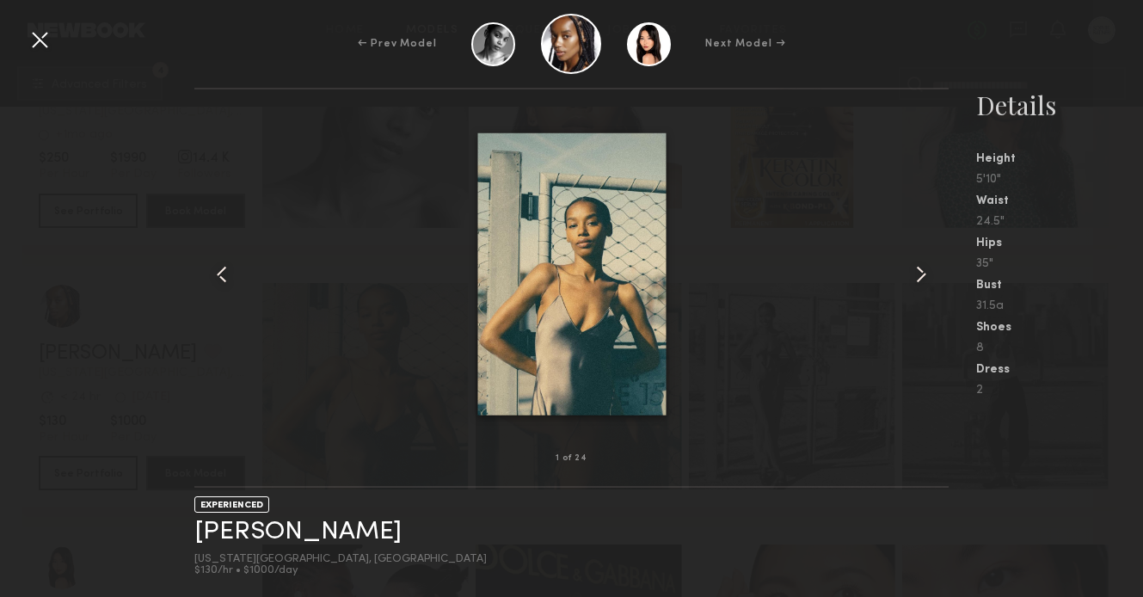
click at [913, 283] on common-icon at bounding box center [921, 275] width 28 height 28
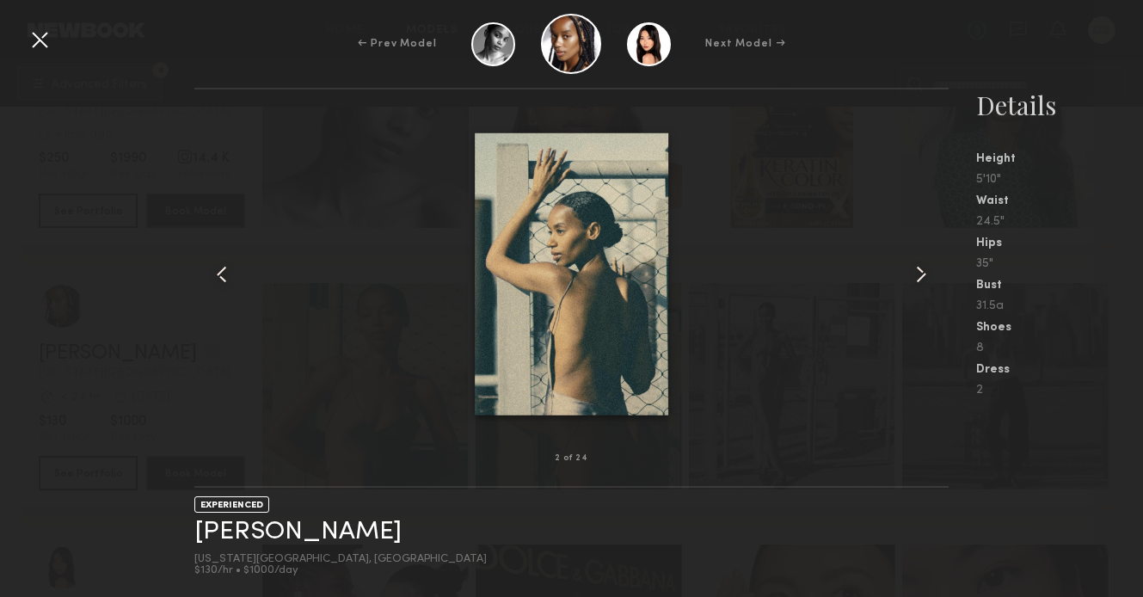
click at [913, 283] on common-icon at bounding box center [921, 275] width 28 height 28
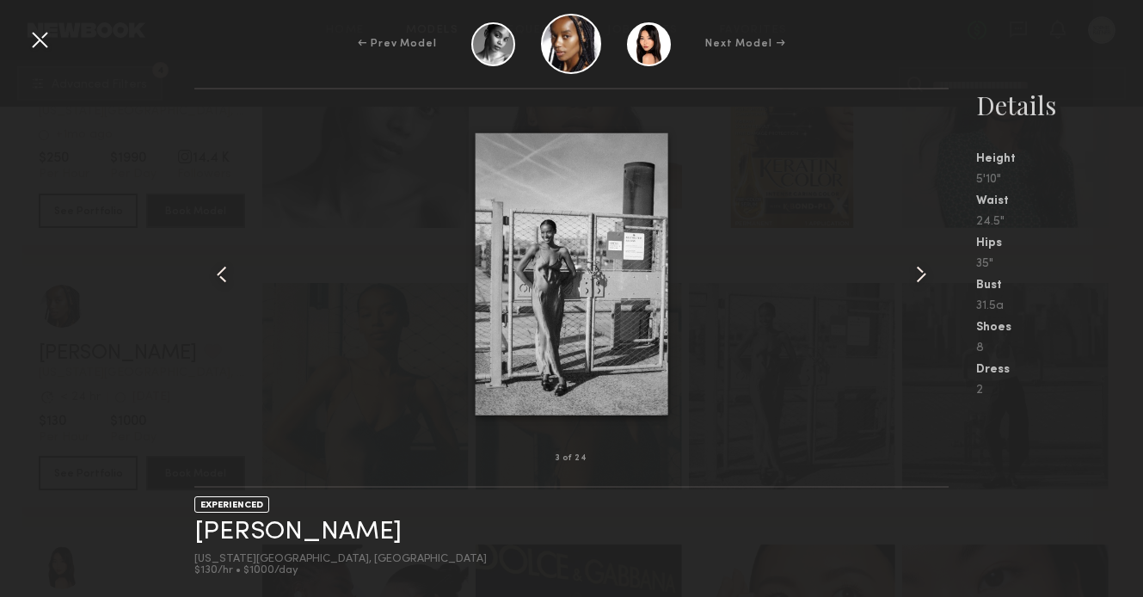
click at [913, 283] on common-icon at bounding box center [921, 275] width 28 height 28
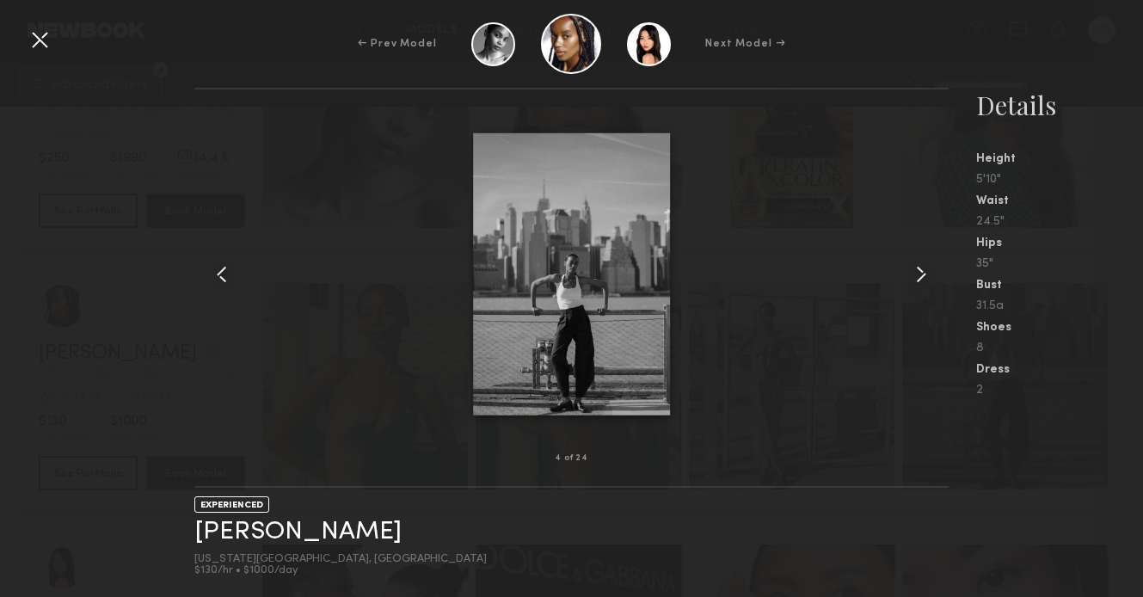
click at [913, 283] on common-icon at bounding box center [921, 275] width 28 height 28
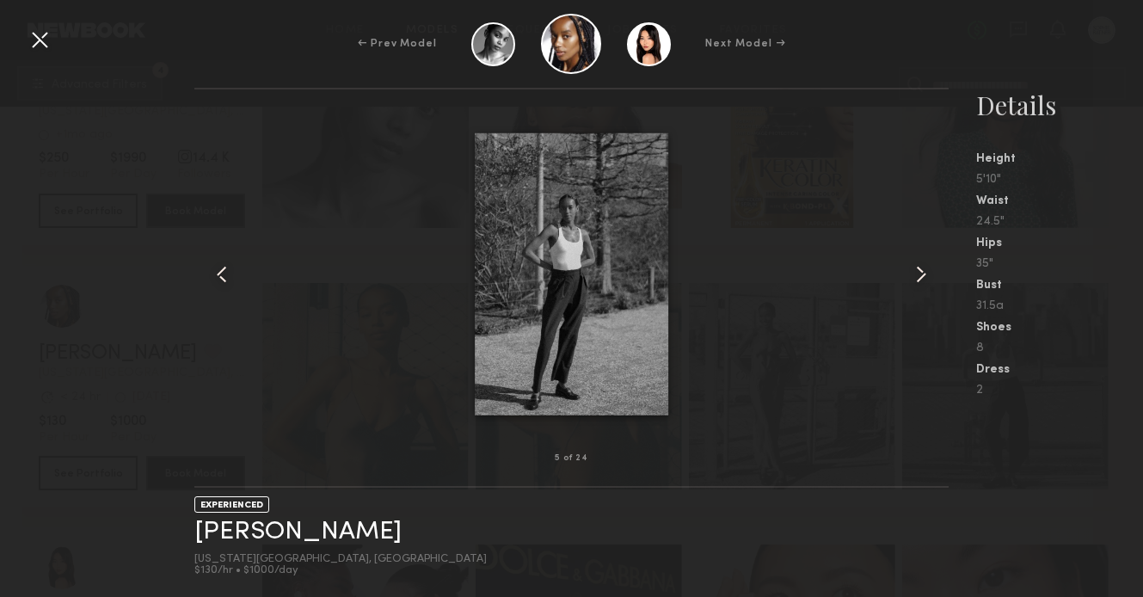
click at [913, 283] on common-icon at bounding box center [921, 275] width 28 height 28
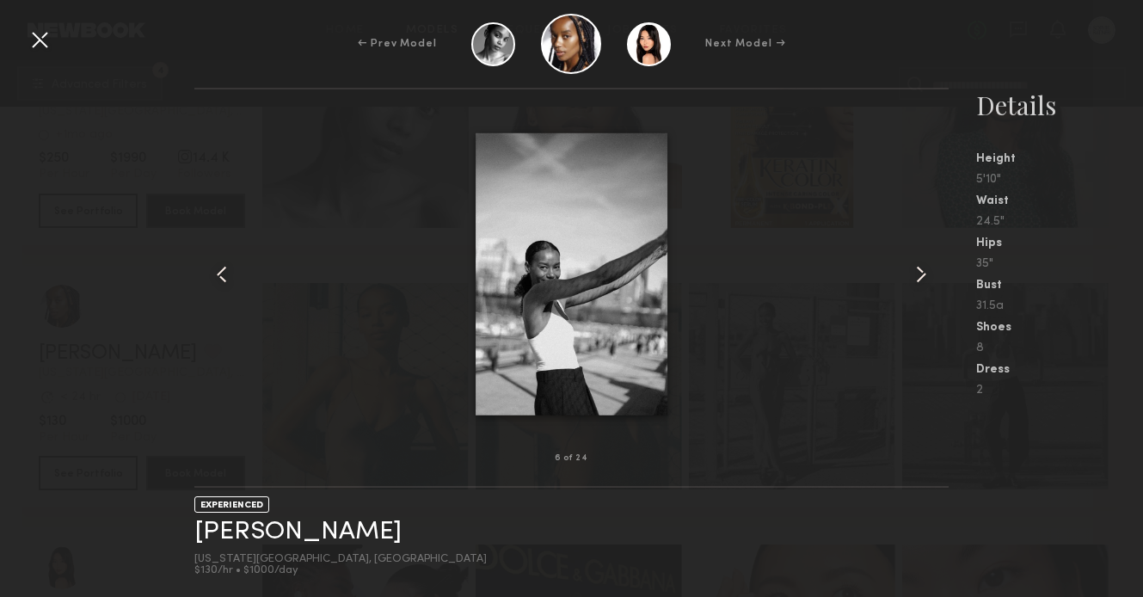
click at [40, 44] on div at bounding box center [40, 40] width 28 height 28
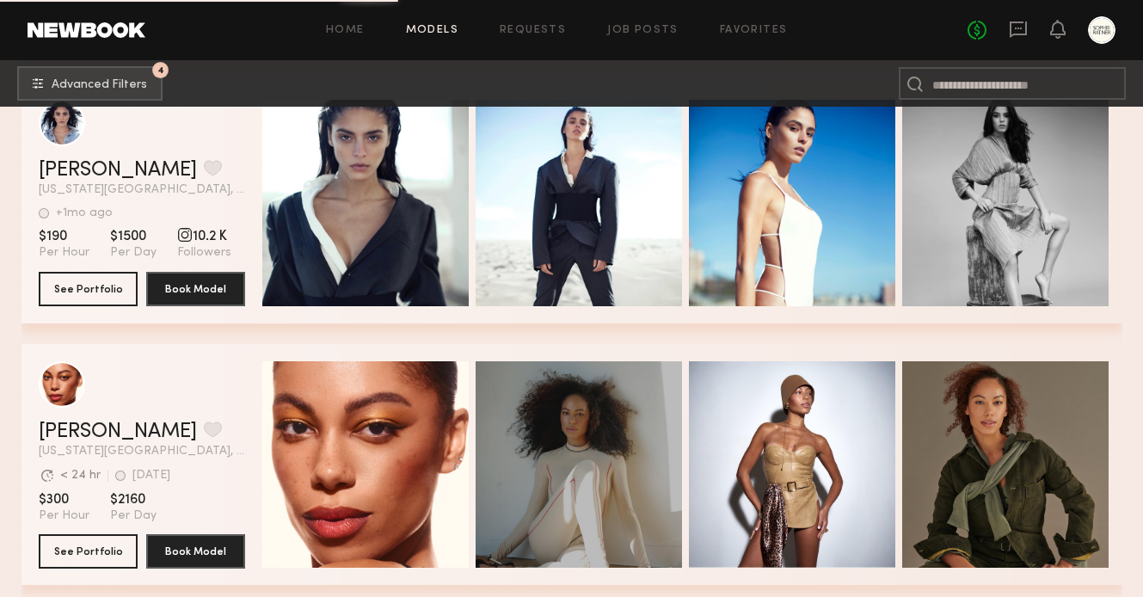
scroll to position [24387, 0]
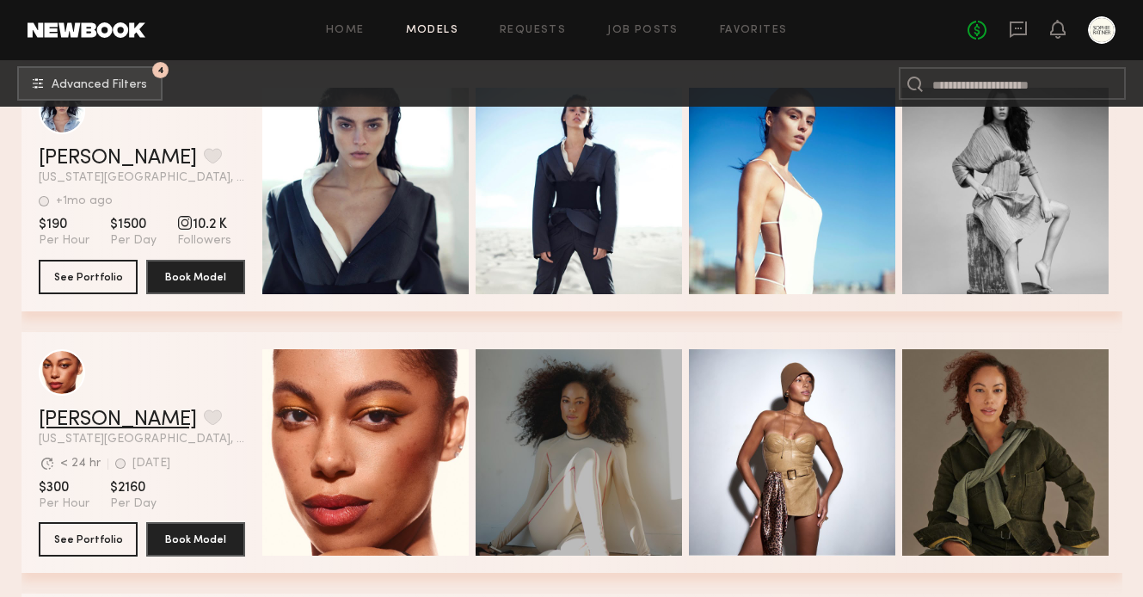
click at [71, 419] on link "[PERSON_NAME]" at bounding box center [118, 419] width 158 height 21
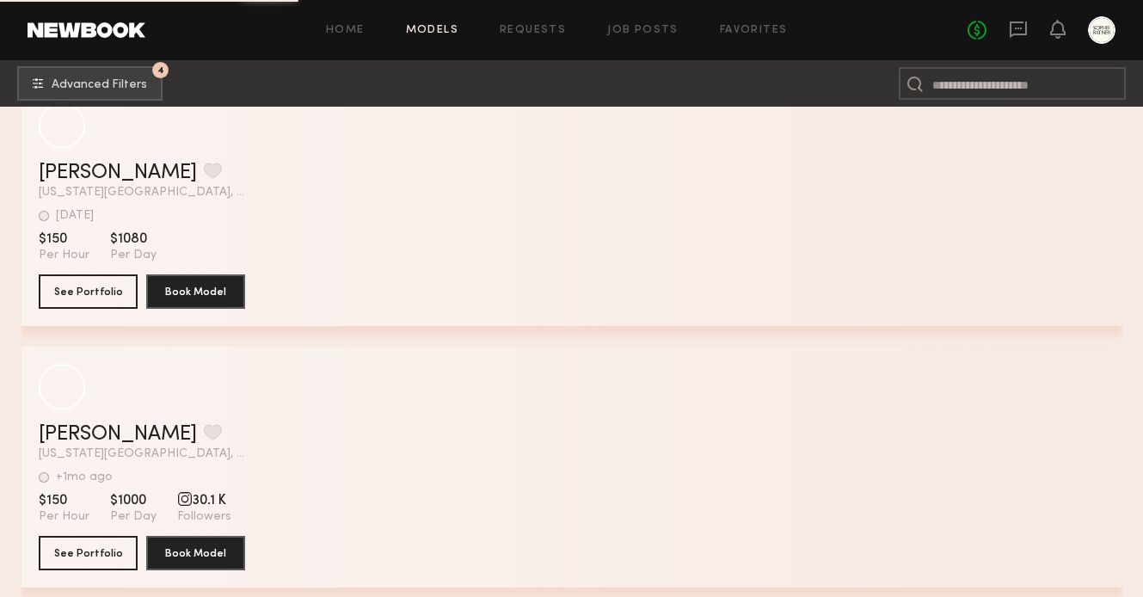
scroll to position [30311, 0]
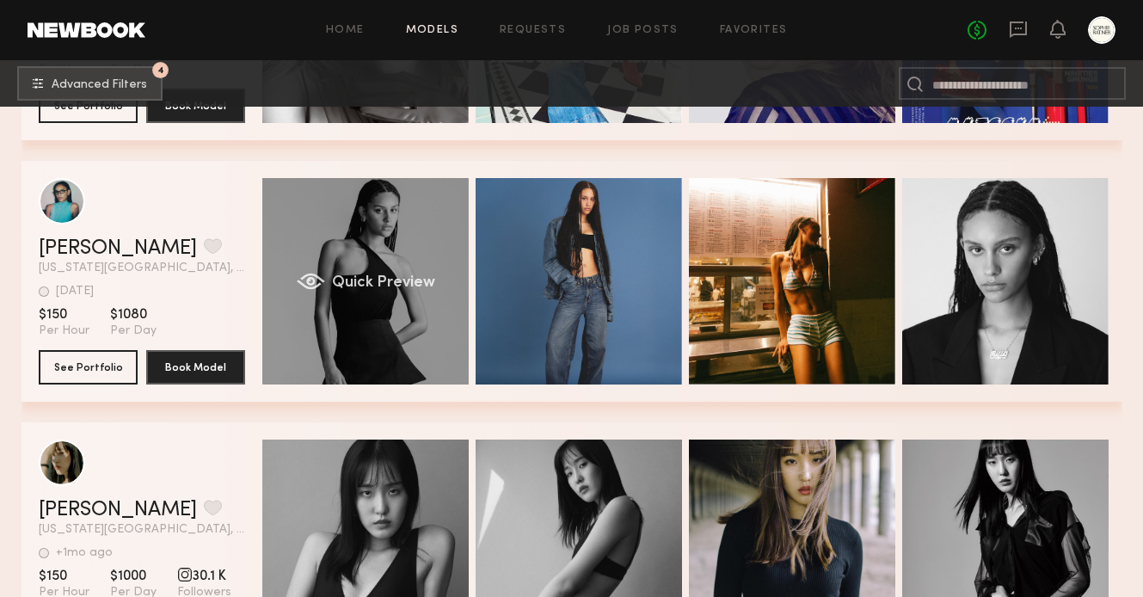
click at [356, 320] on div "Quick Preview" at bounding box center [365, 281] width 206 height 206
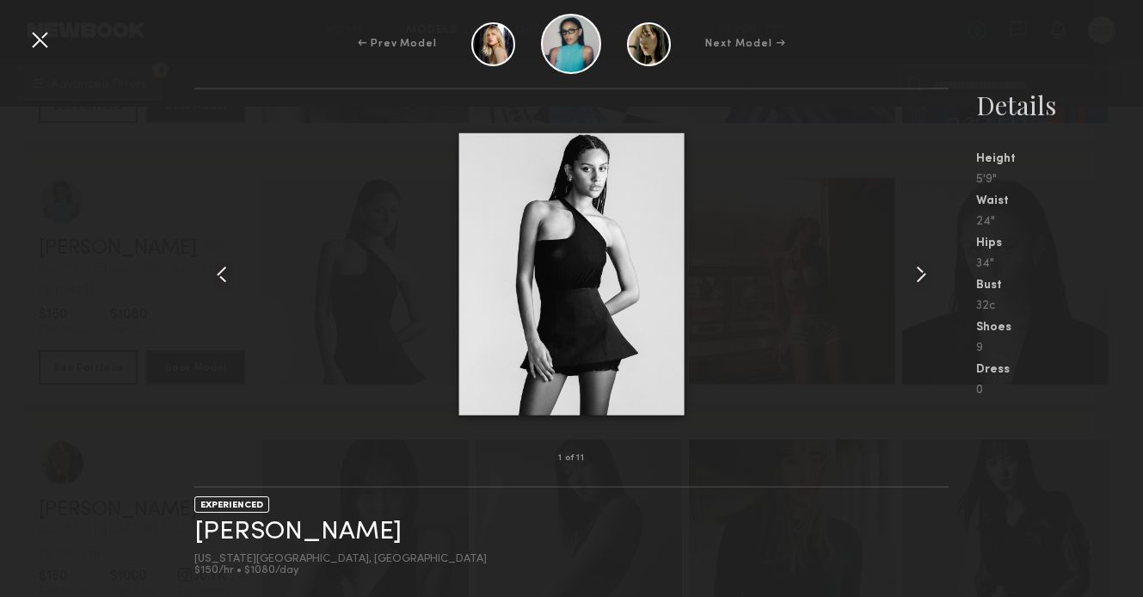
click at [919, 278] on common-icon at bounding box center [921, 275] width 28 height 28
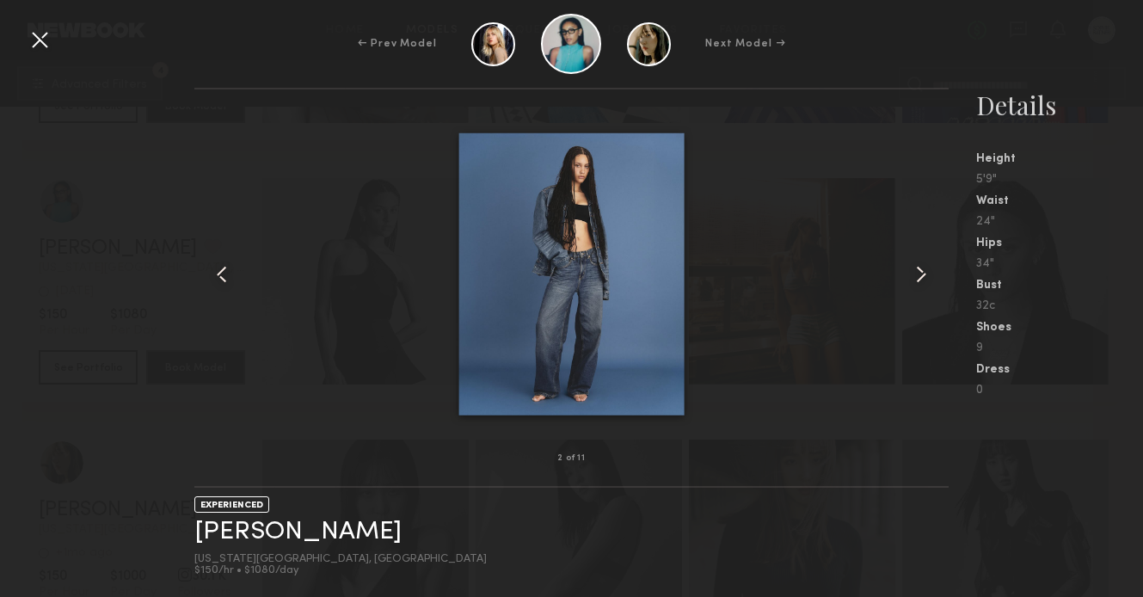
click at [919, 278] on common-icon at bounding box center [921, 275] width 28 height 28
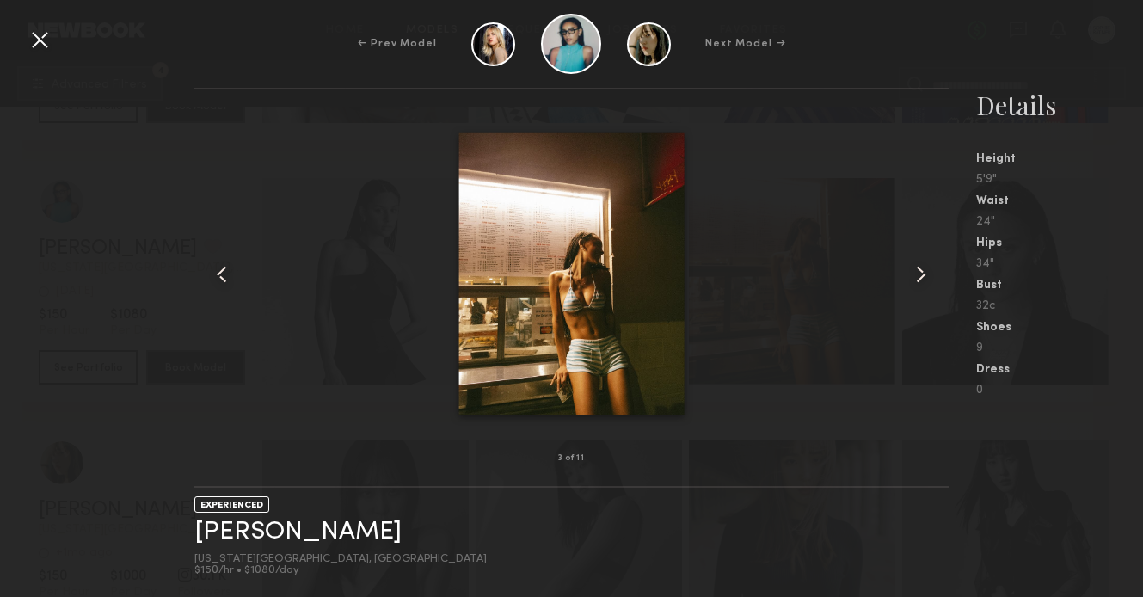
click at [919, 278] on common-icon at bounding box center [921, 275] width 28 height 28
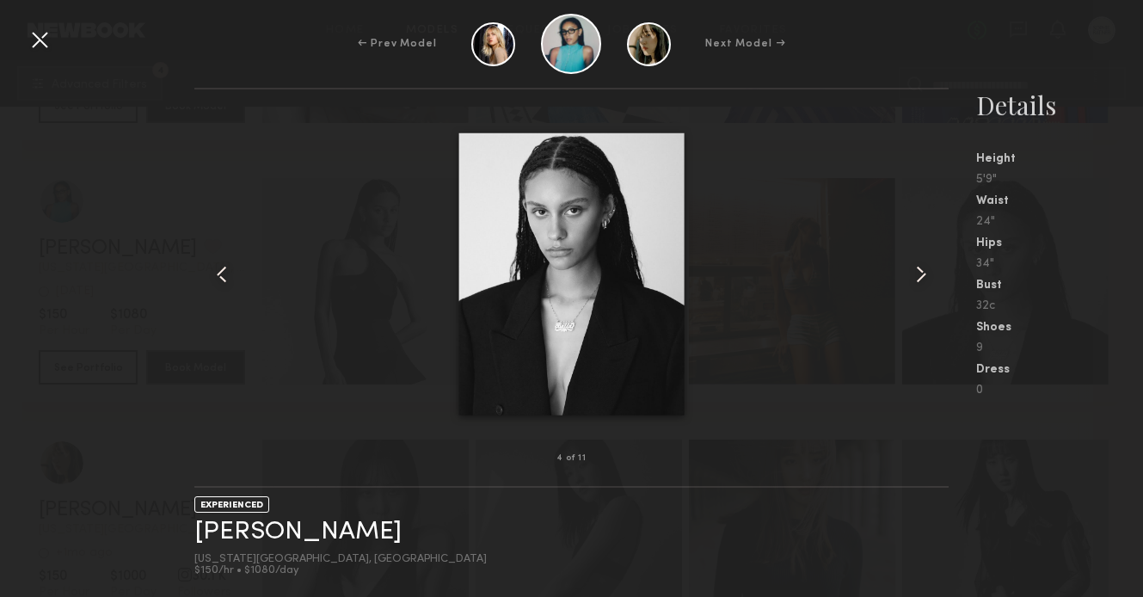
click at [919, 278] on common-icon at bounding box center [921, 275] width 28 height 28
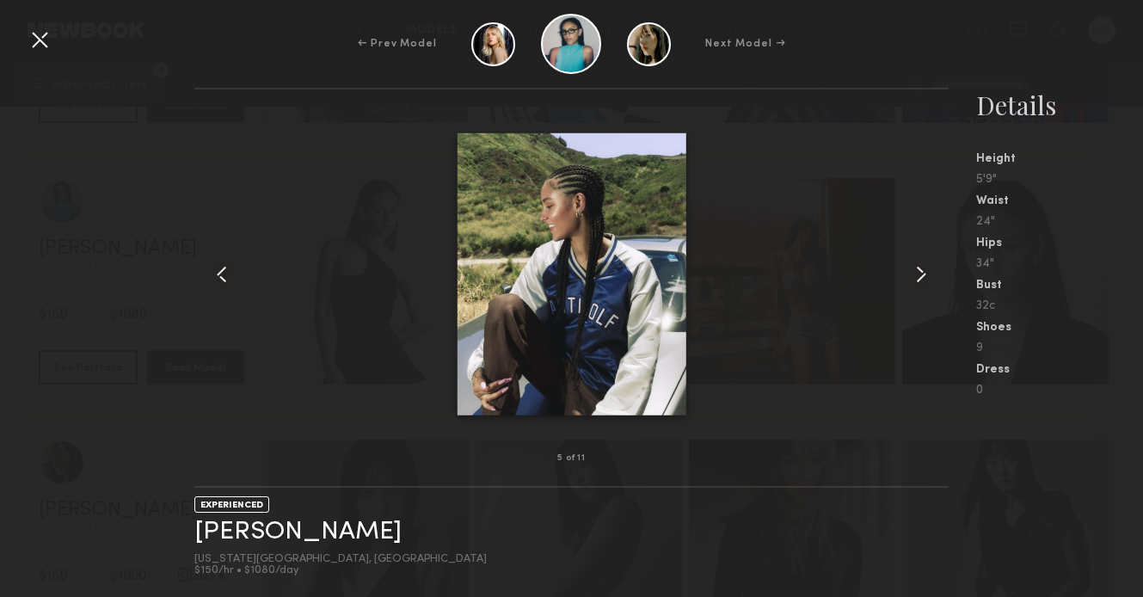
click at [919, 278] on common-icon at bounding box center [921, 275] width 28 height 28
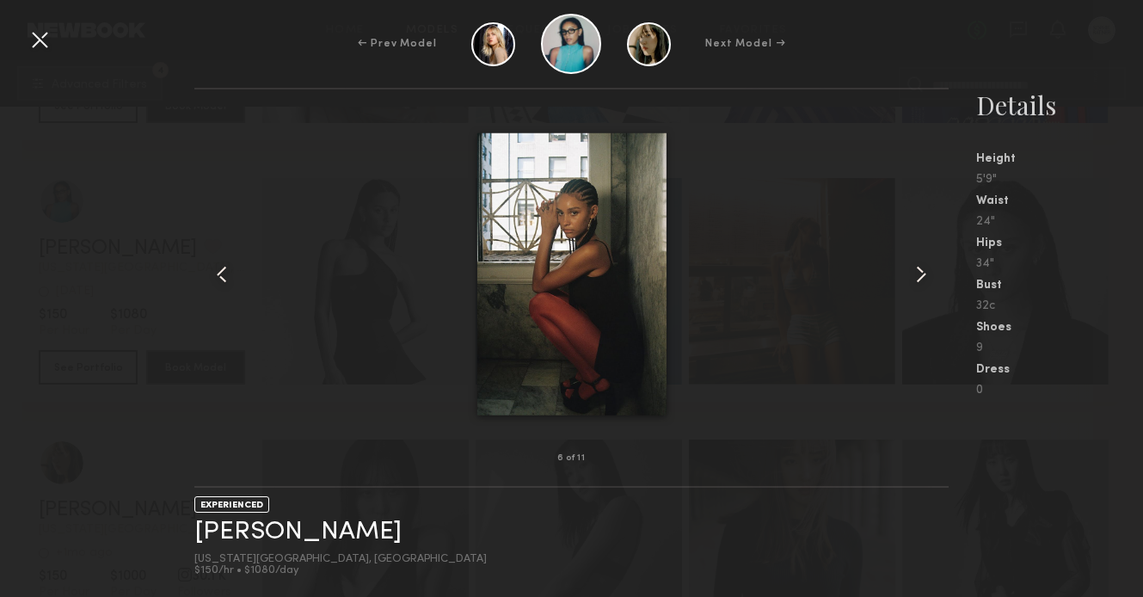
click at [919, 278] on common-icon at bounding box center [921, 275] width 28 height 28
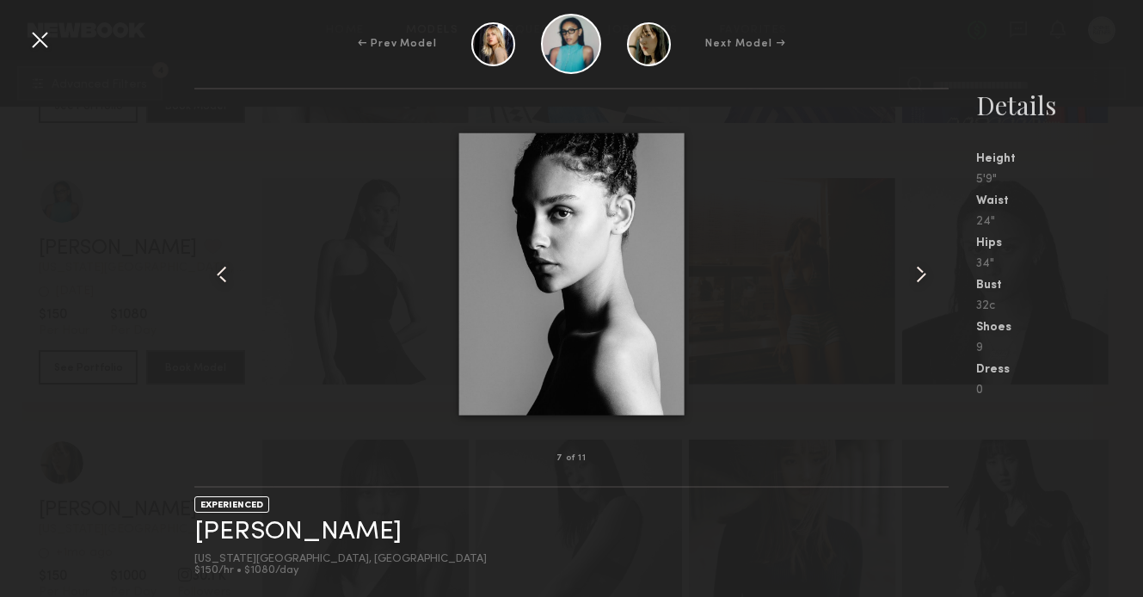
click at [919, 278] on common-icon at bounding box center [921, 275] width 28 height 28
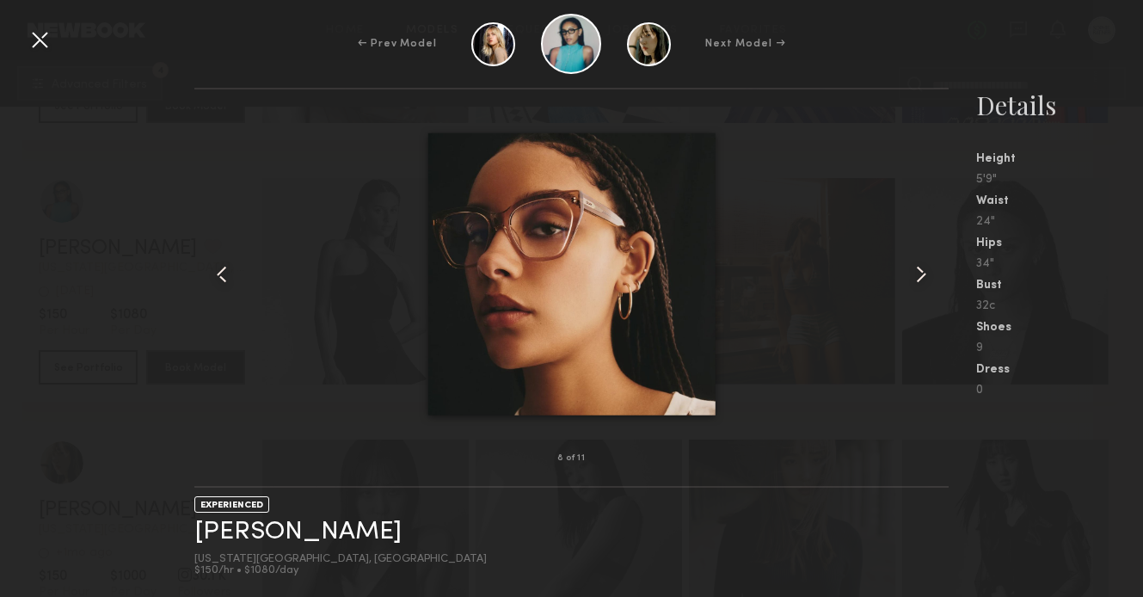
click at [919, 278] on common-icon at bounding box center [921, 275] width 28 height 28
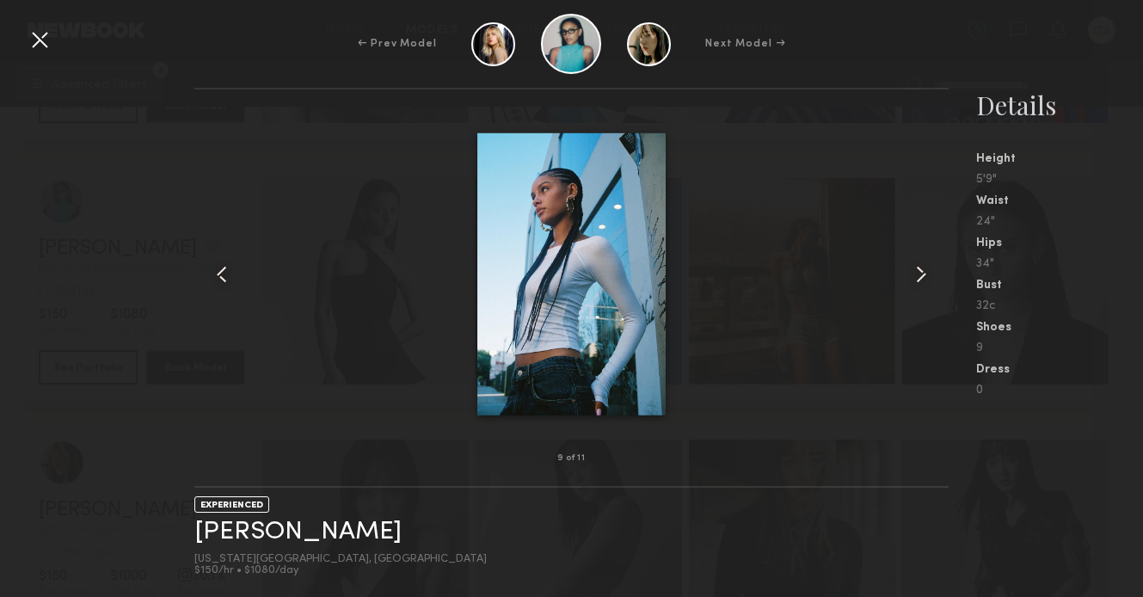
click at [919, 278] on common-icon at bounding box center [921, 275] width 28 height 28
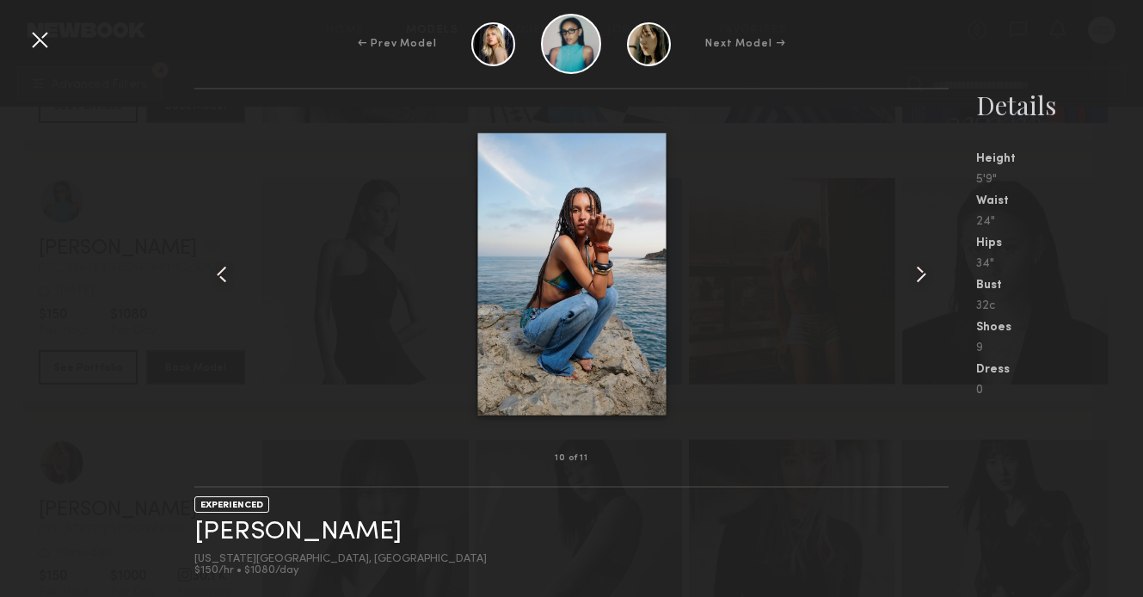
click at [919, 278] on common-icon at bounding box center [921, 275] width 28 height 28
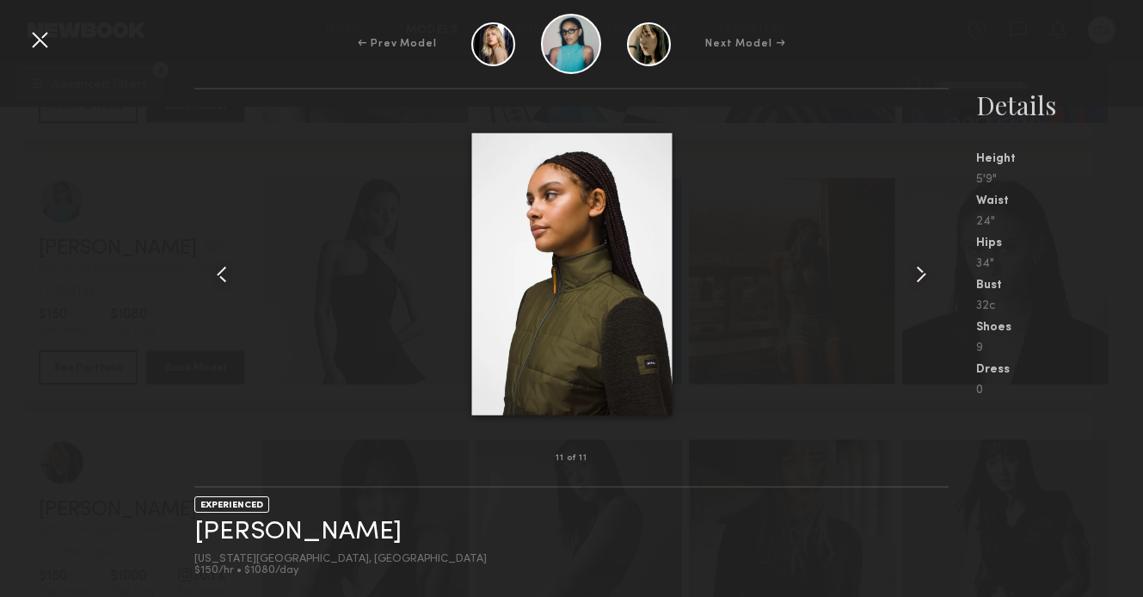
click at [919, 278] on common-icon at bounding box center [921, 275] width 28 height 28
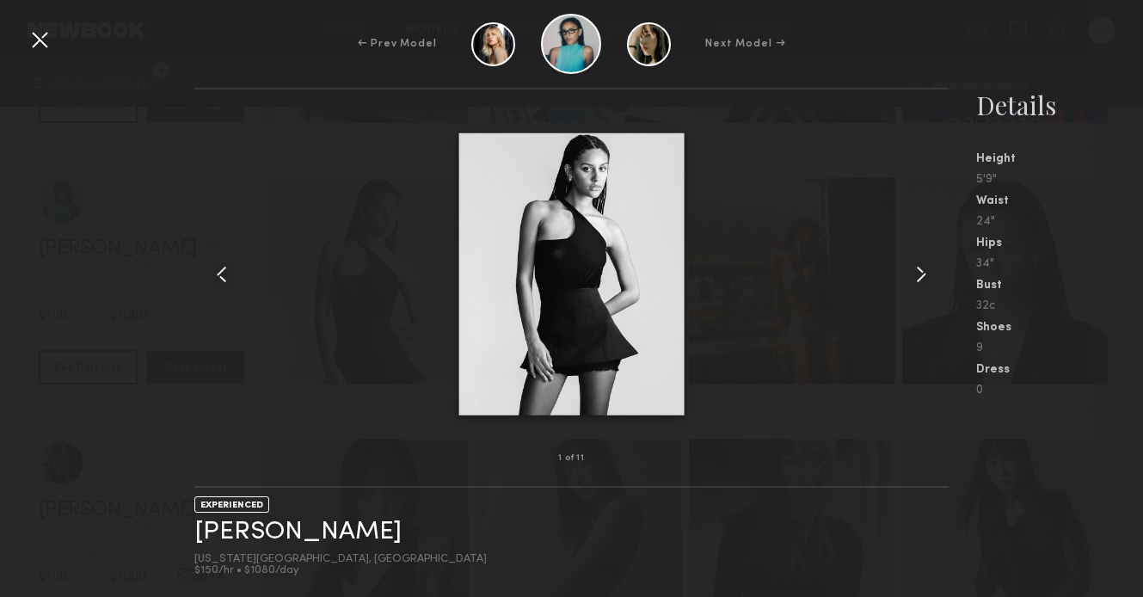
click at [39, 30] on div at bounding box center [40, 40] width 28 height 28
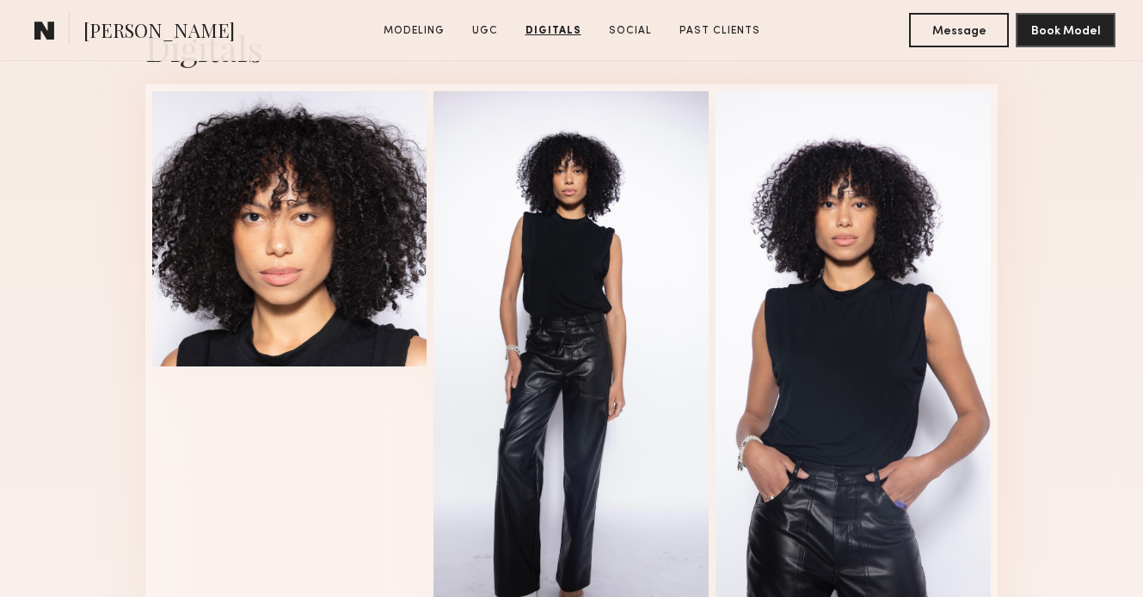
scroll to position [4004, 0]
